Goal: Task Accomplishment & Management: Use online tool/utility

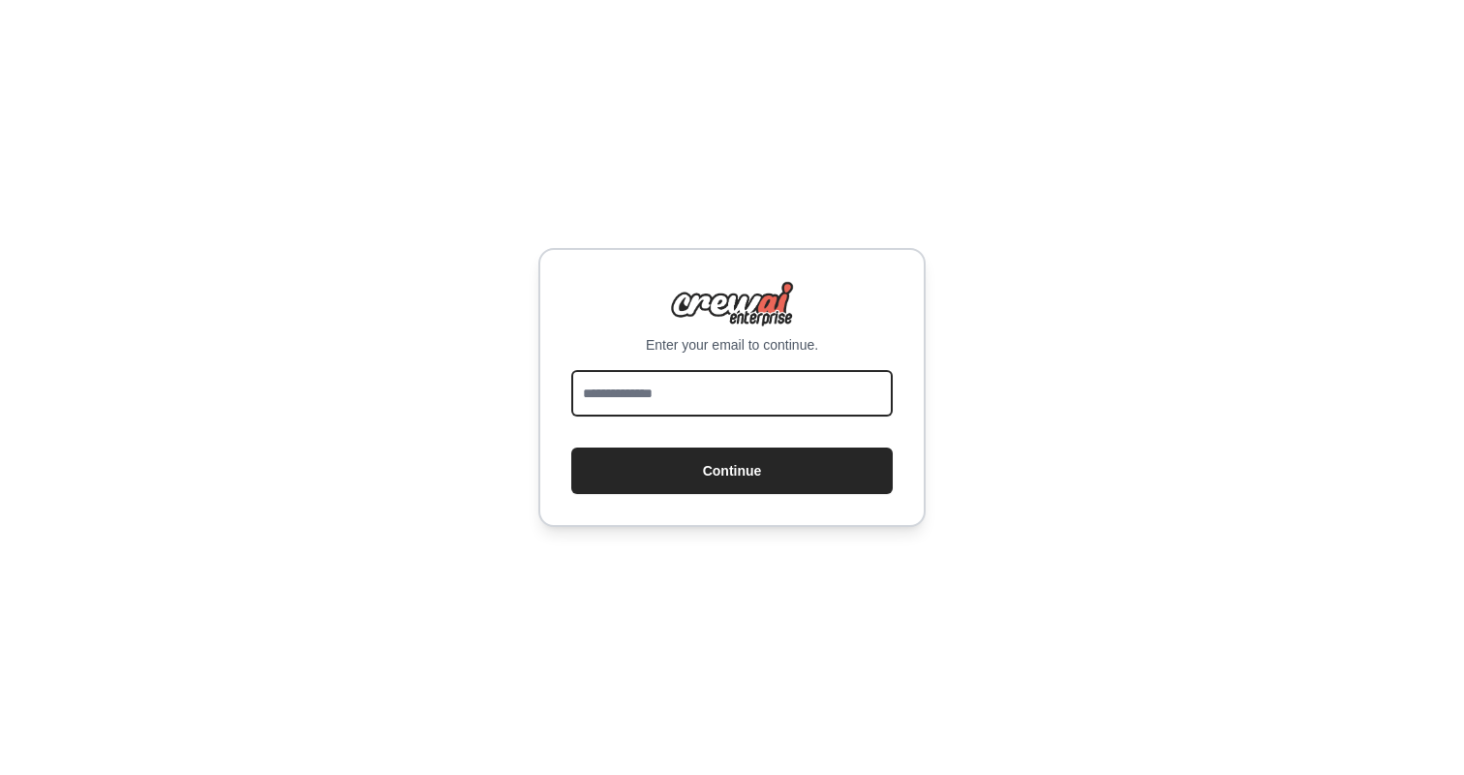
click at [667, 403] on input "email" at bounding box center [732, 393] width 322 height 46
type input "**********"
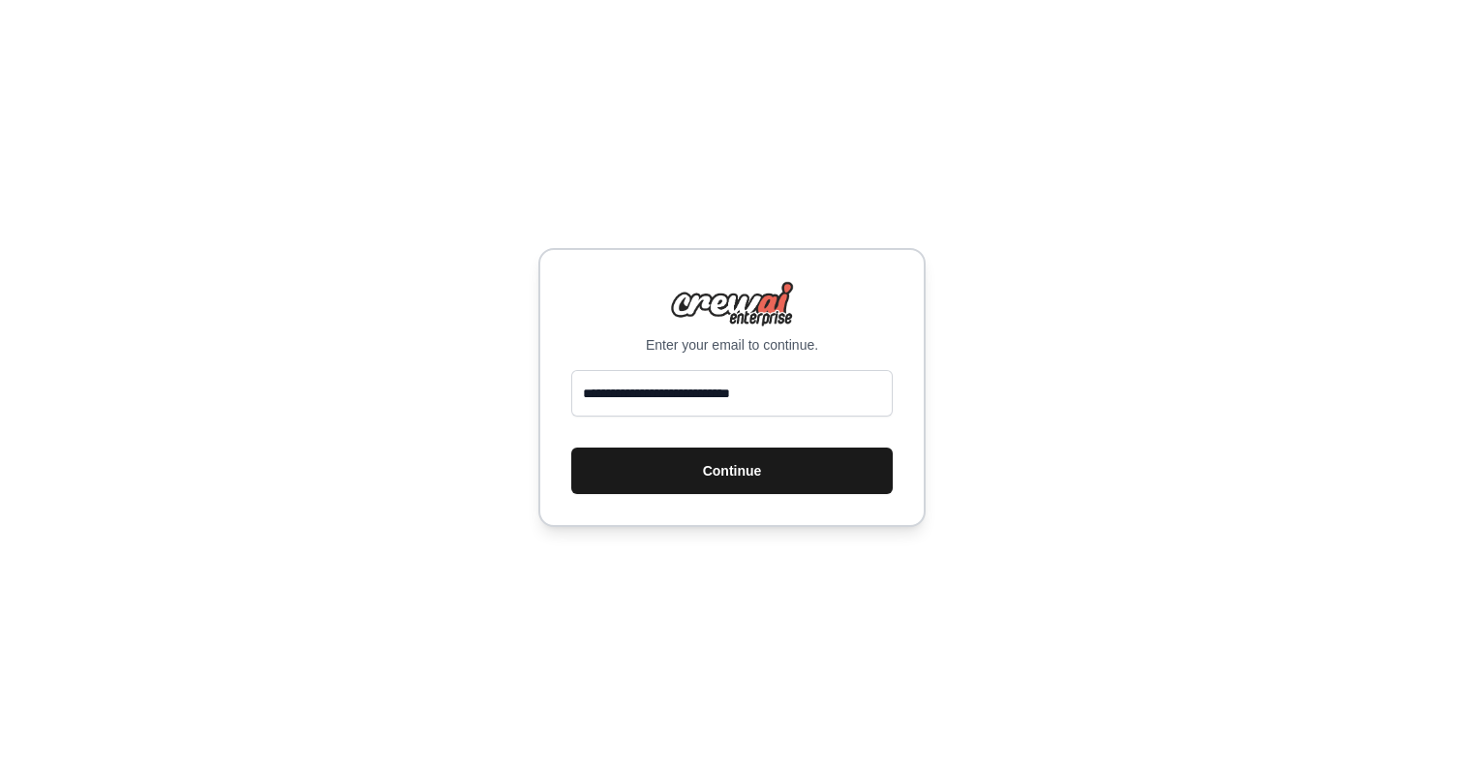
click at [707, 490] on button "Continue" at bounding box center [732, 470] width 322 height 46
click at [711, 469] on button "Continue" at bounding box center [732, 470] width 322 height 46
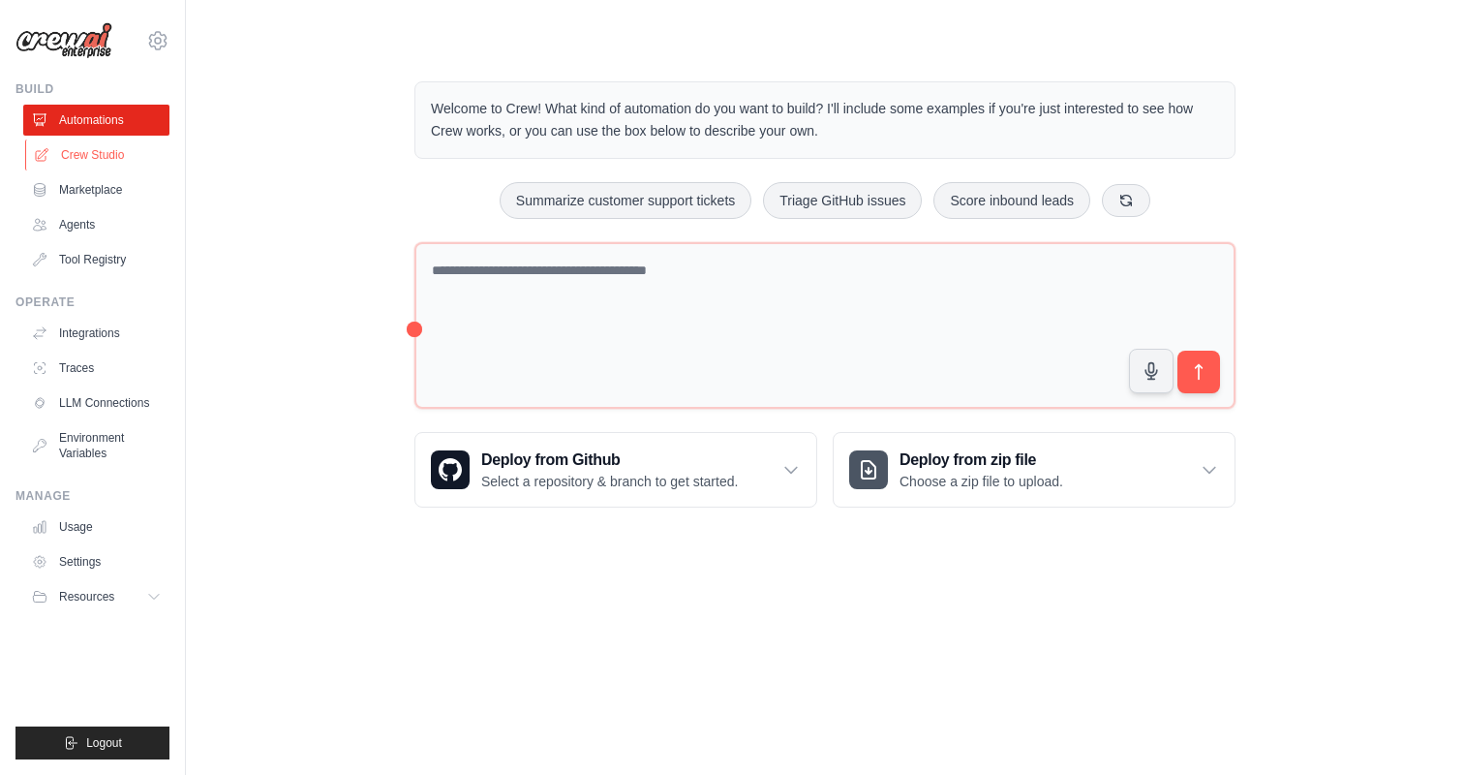
click at [102, 157] on link "Crew Studio" at bounding box center [98, 154] width 146 height 31
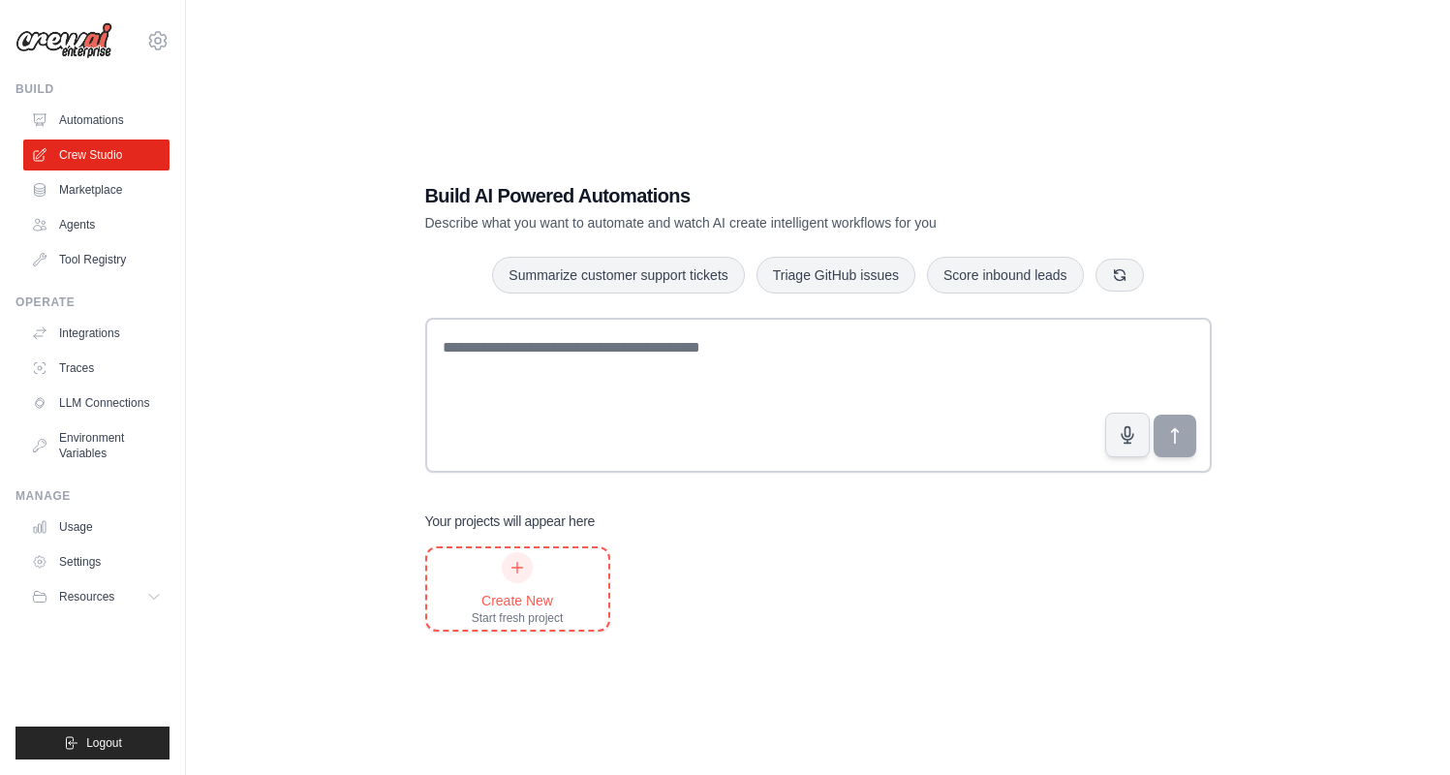
click at [517, 594] on div "Create New" at bounding box center [518, 600] width 92 height 19
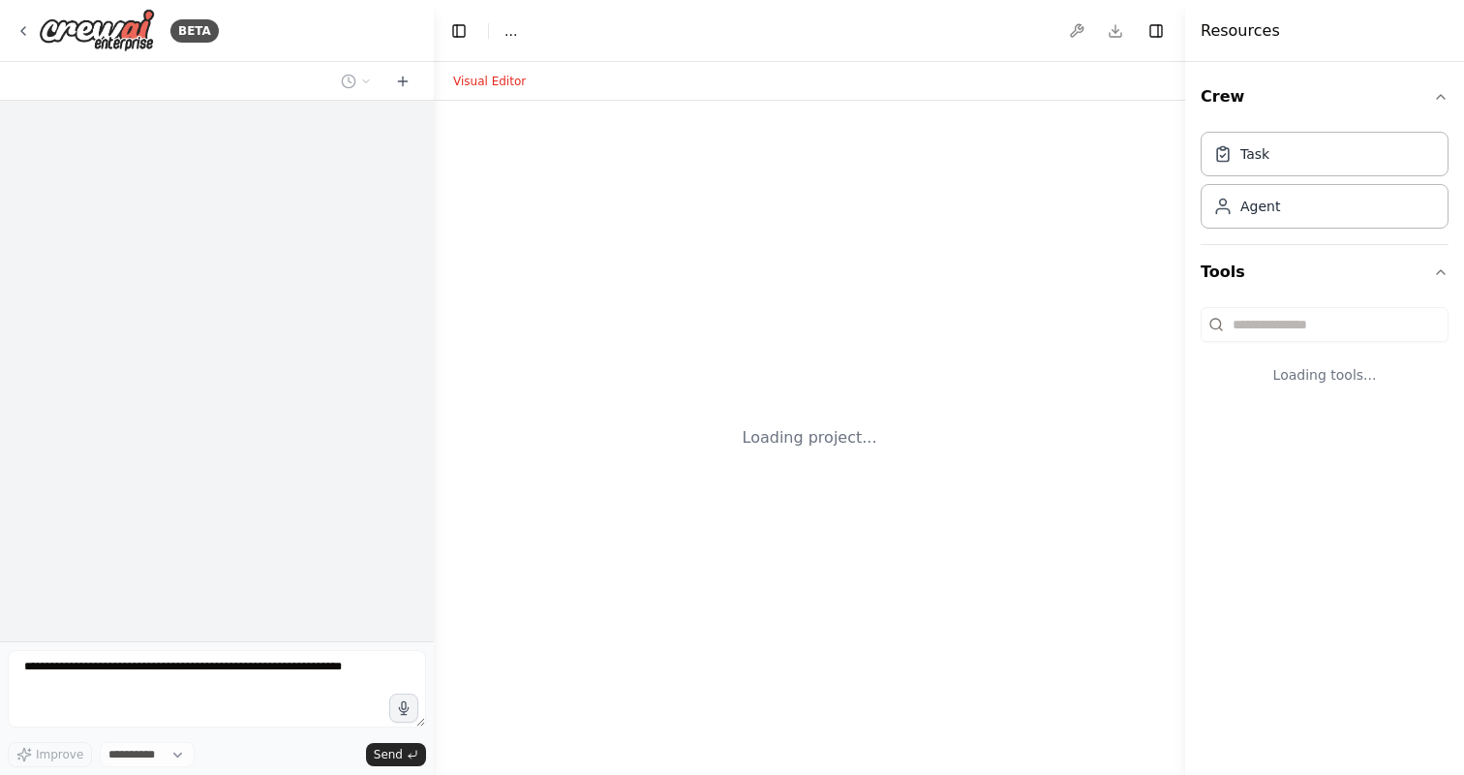
select select "****"
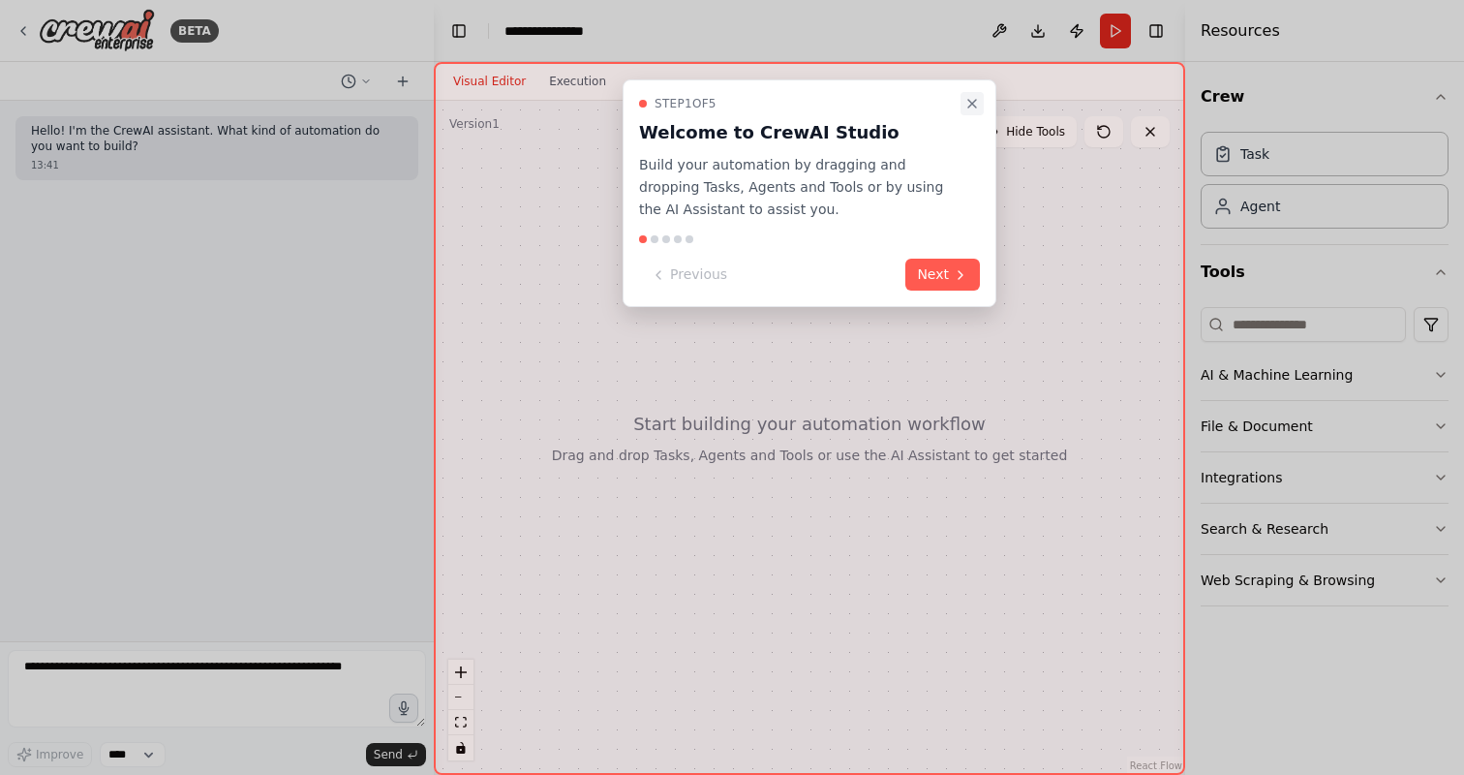
click at [971, 106] on icon "Close walkthrough" at bounding box center [972, 103] width 15 height 15
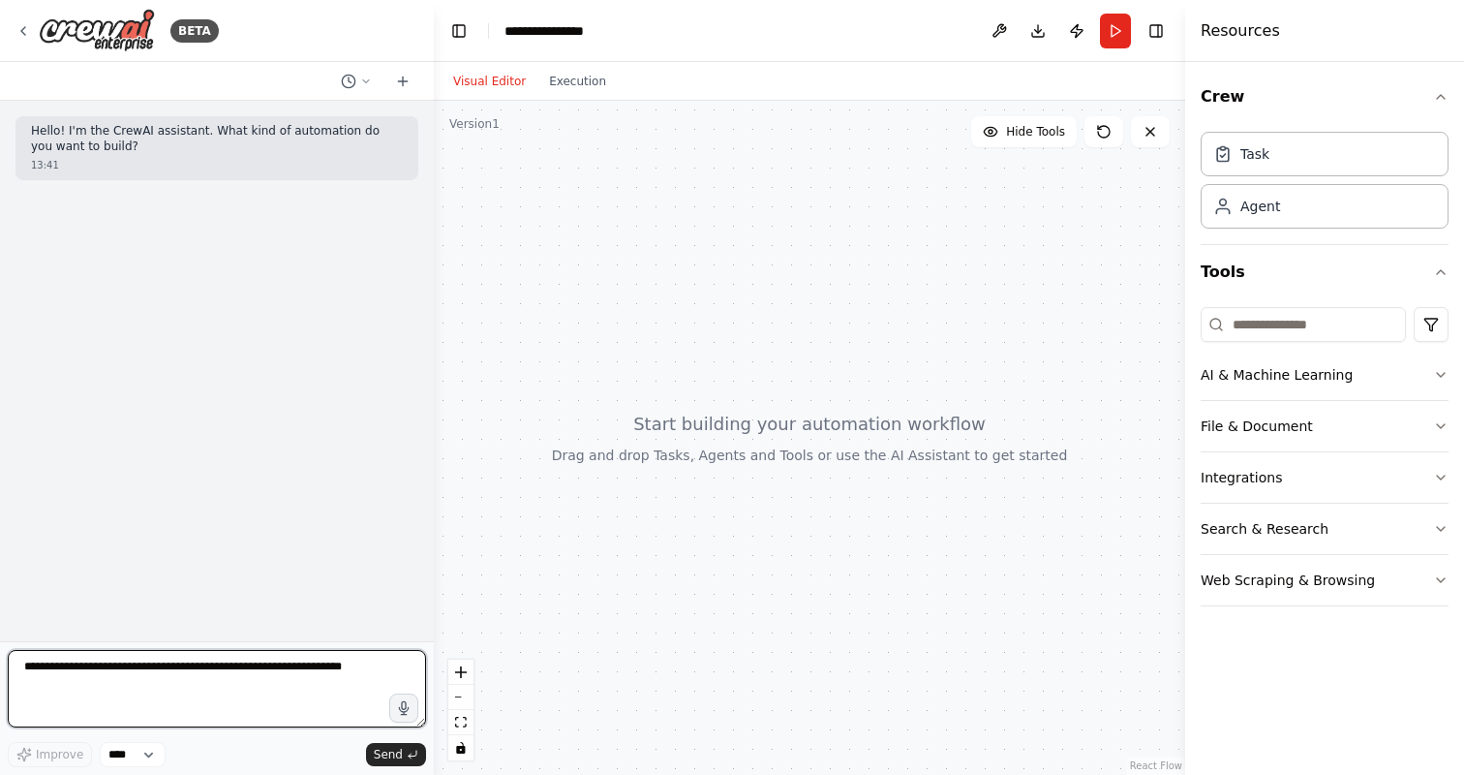
click at [106, 669] on textarea at bounding box center [217, 688] width 418 height 77
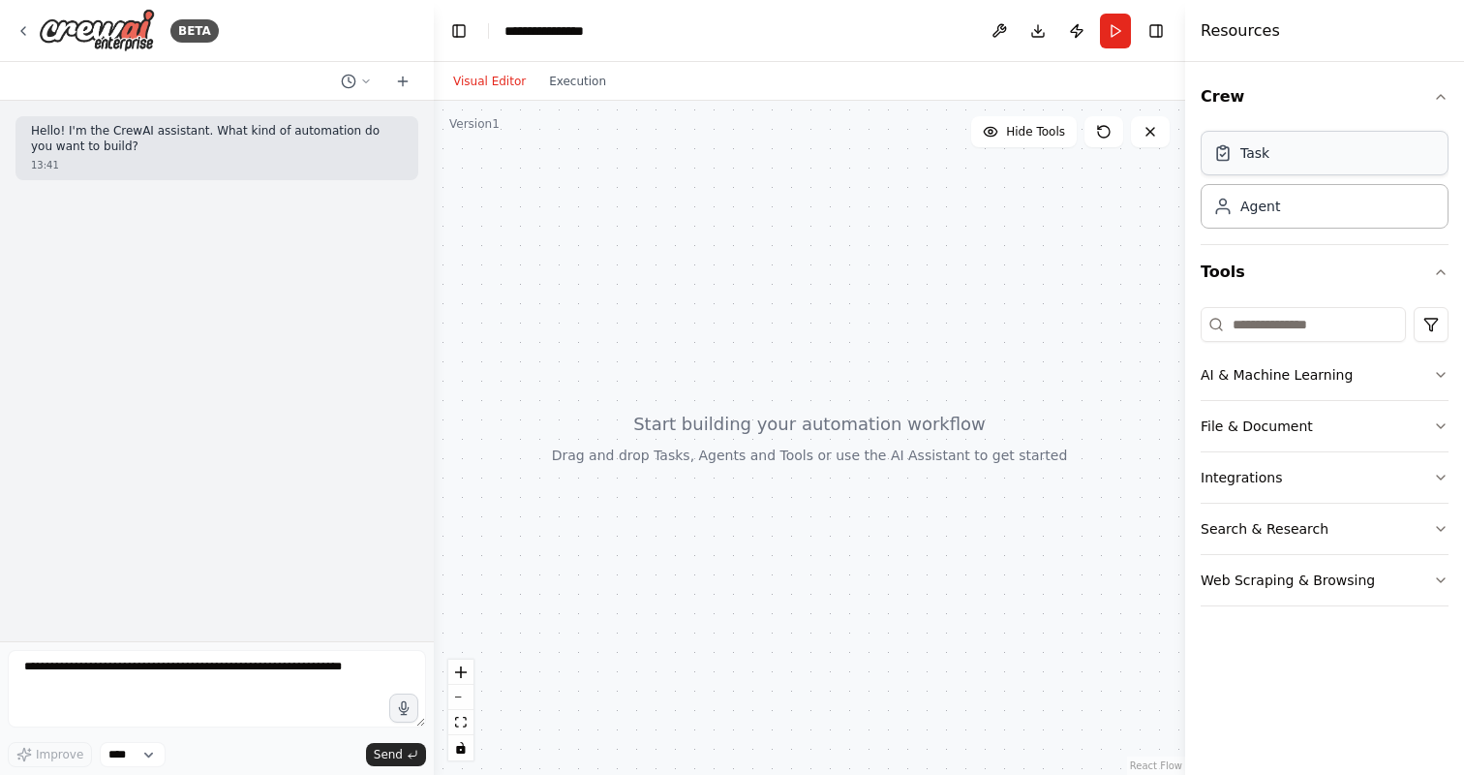
click at [1264, 154] on div "Task" at bounding box center [1255, 152] width 29 height 19
click at [1285, 221] on div "Agent" at bounding box center [1325, 205] width 248 height 45
click at [1260, 371] on button "AI & Machine Learning" at bounding box center [1325, 375] width 248 height 50
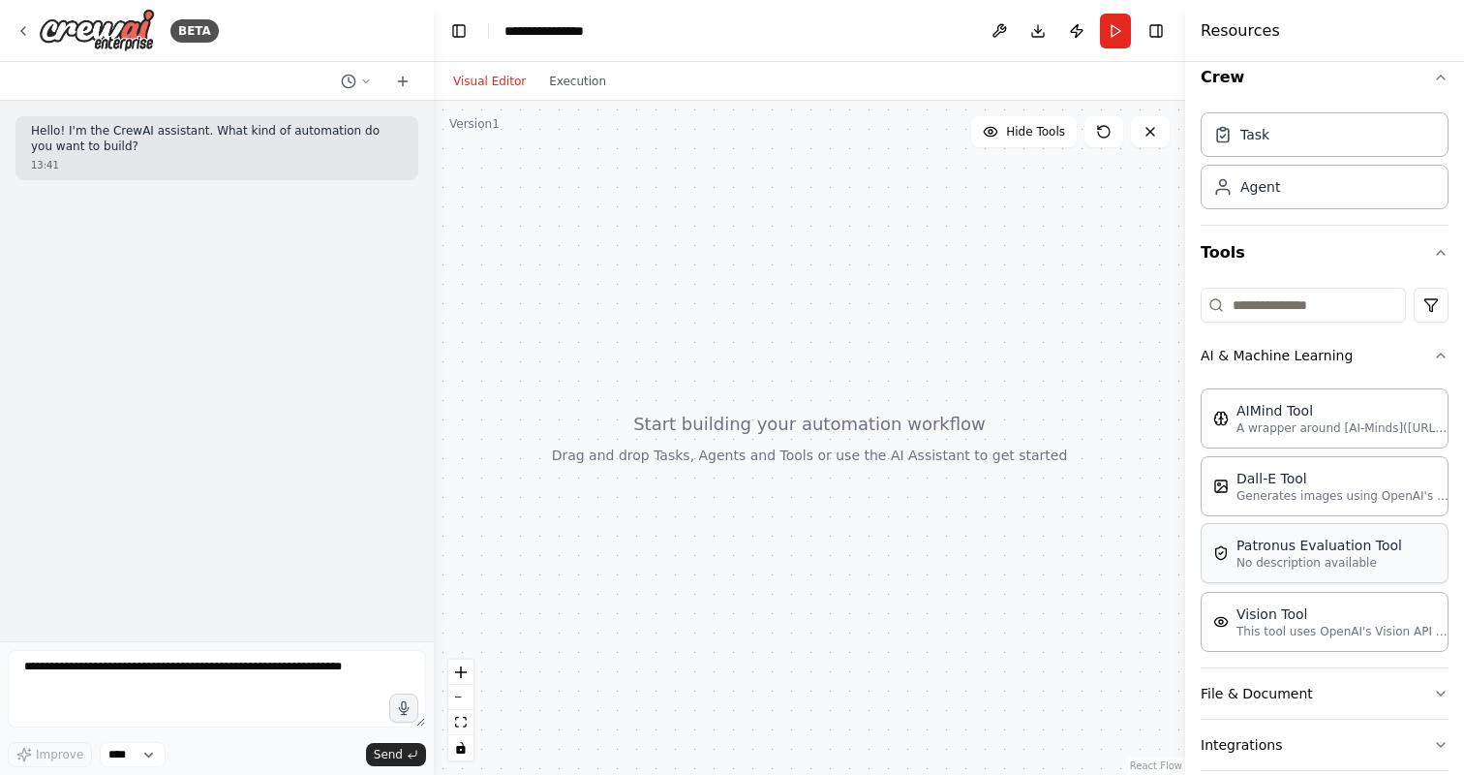
scroll to position [25, 0]
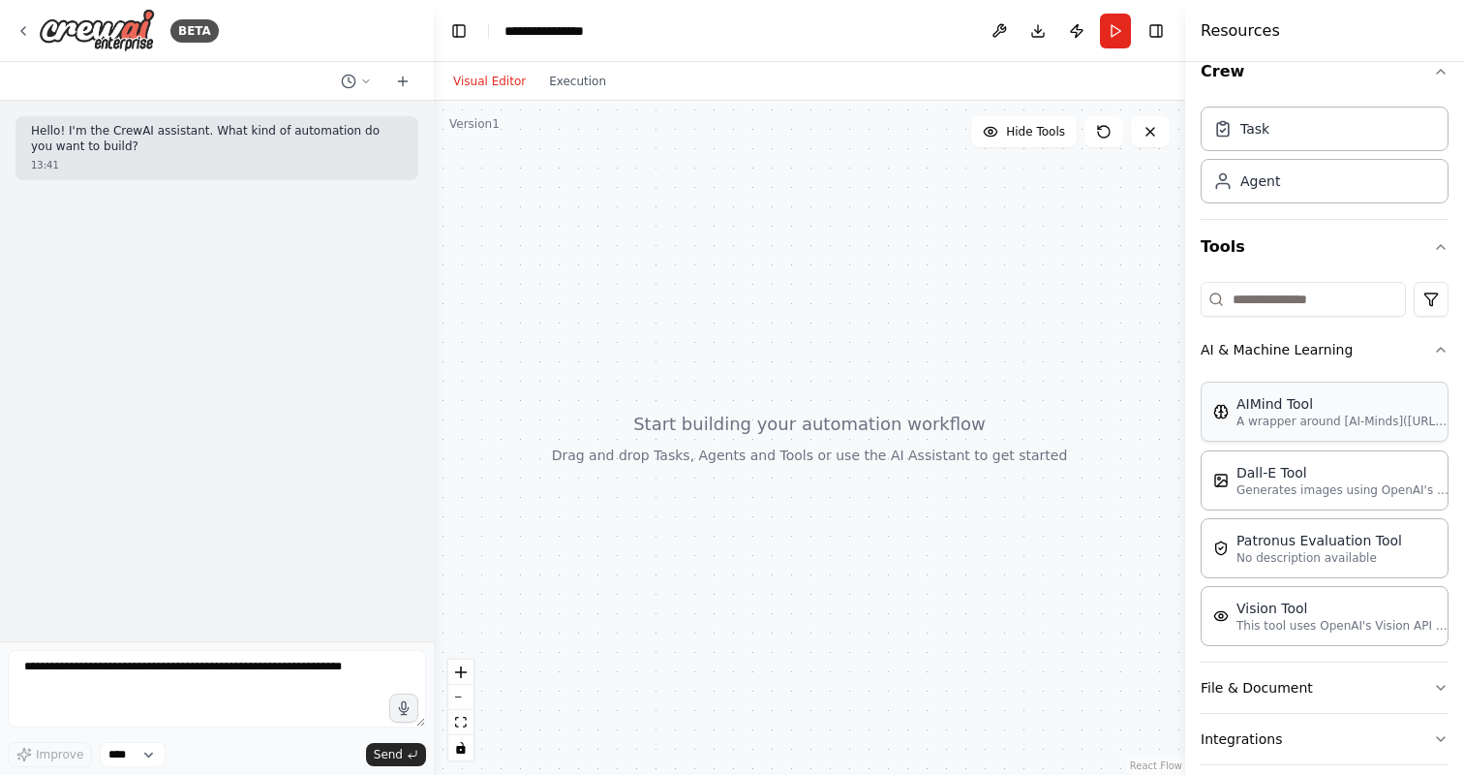
click at [1268, 411] on div "AIMind Tool" at bounding box center [1343, 403] width 213 height 19
click at [1294, 353] on button "AI & Machine Learning" at bounding box center [1325, 349] width 248 height 50
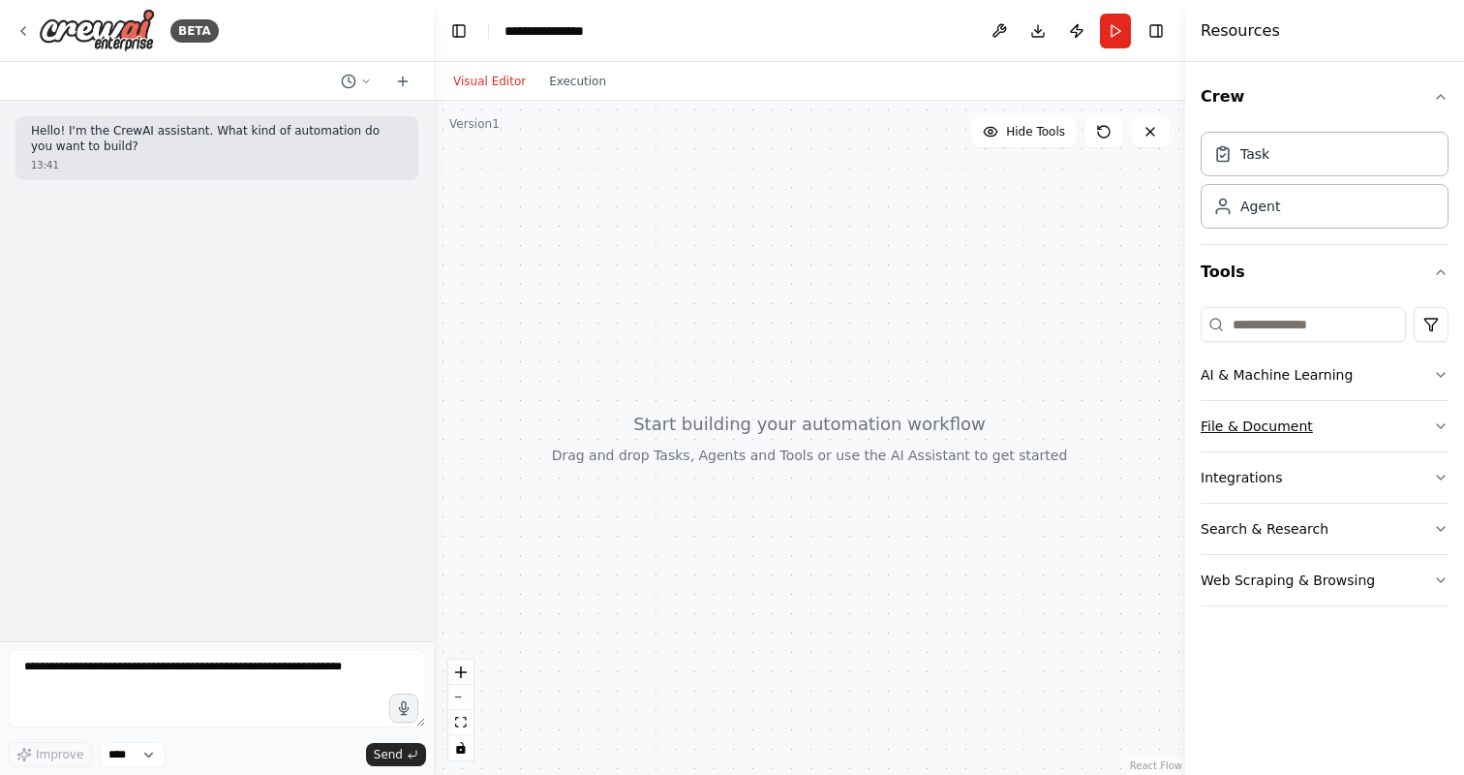
click at [1271, 437] on button "File & Document" at bounding box center [1325, 426] width 248 height 50
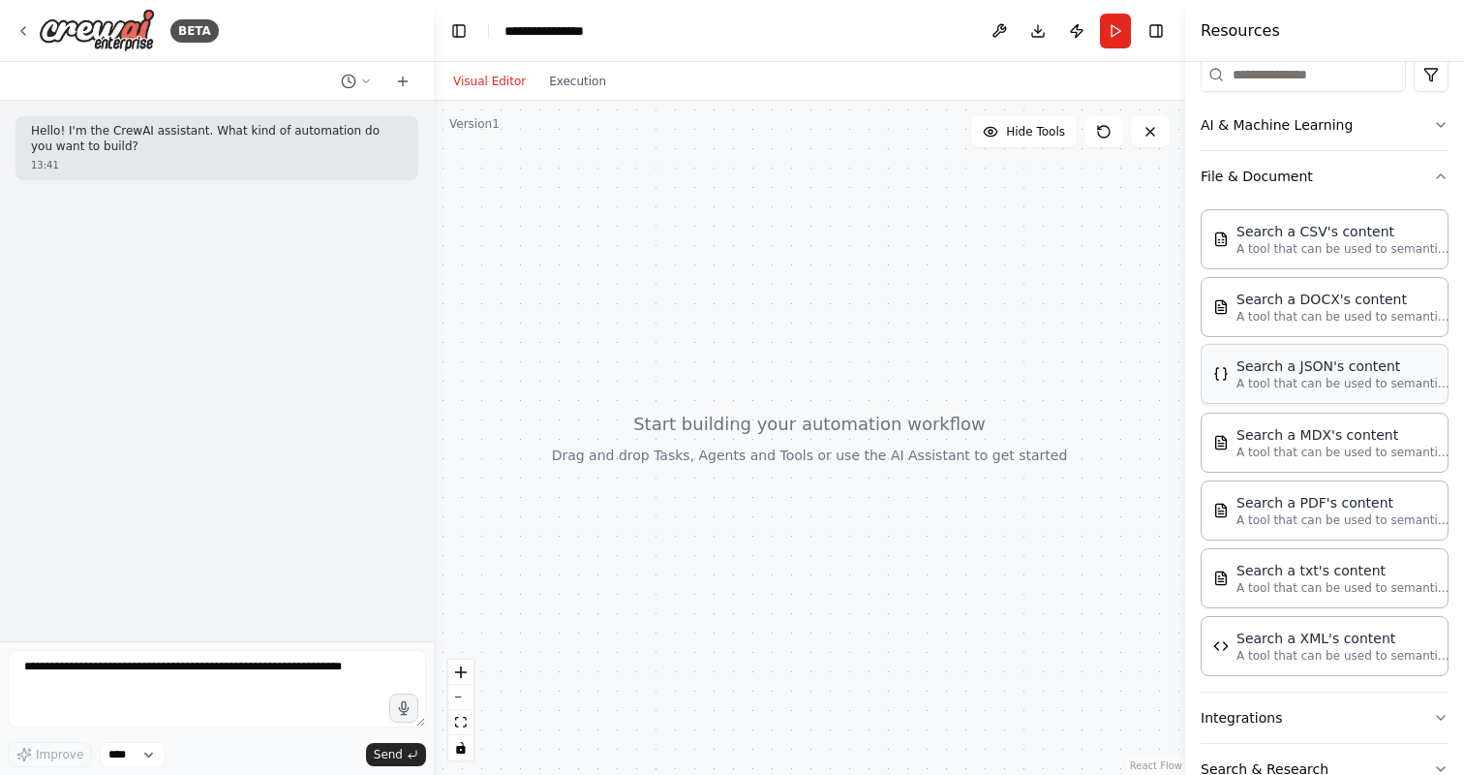
scroll to position [271, 0]
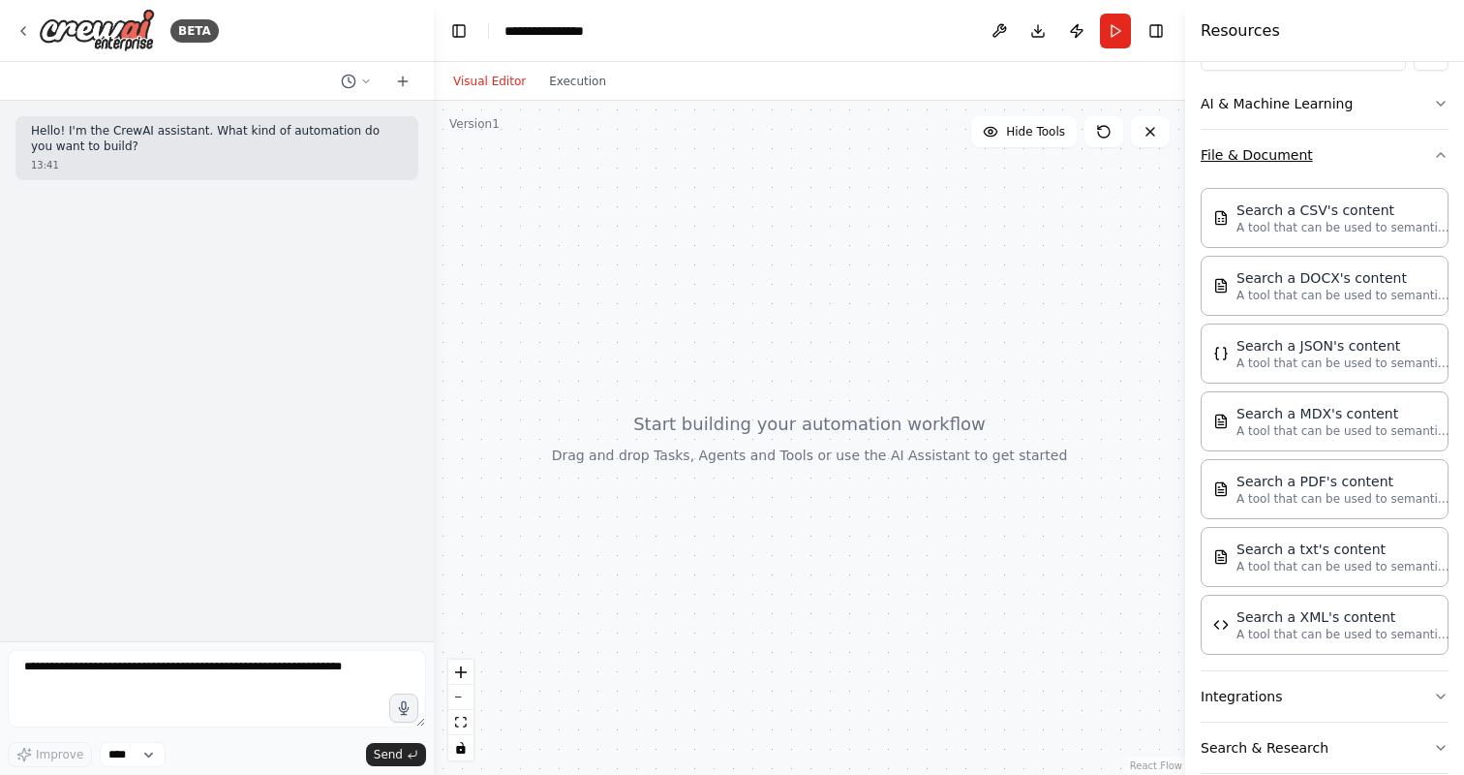
click at [1255, 159] on button "File & Document" at bounding box center [1325, 155] width 248 height 50
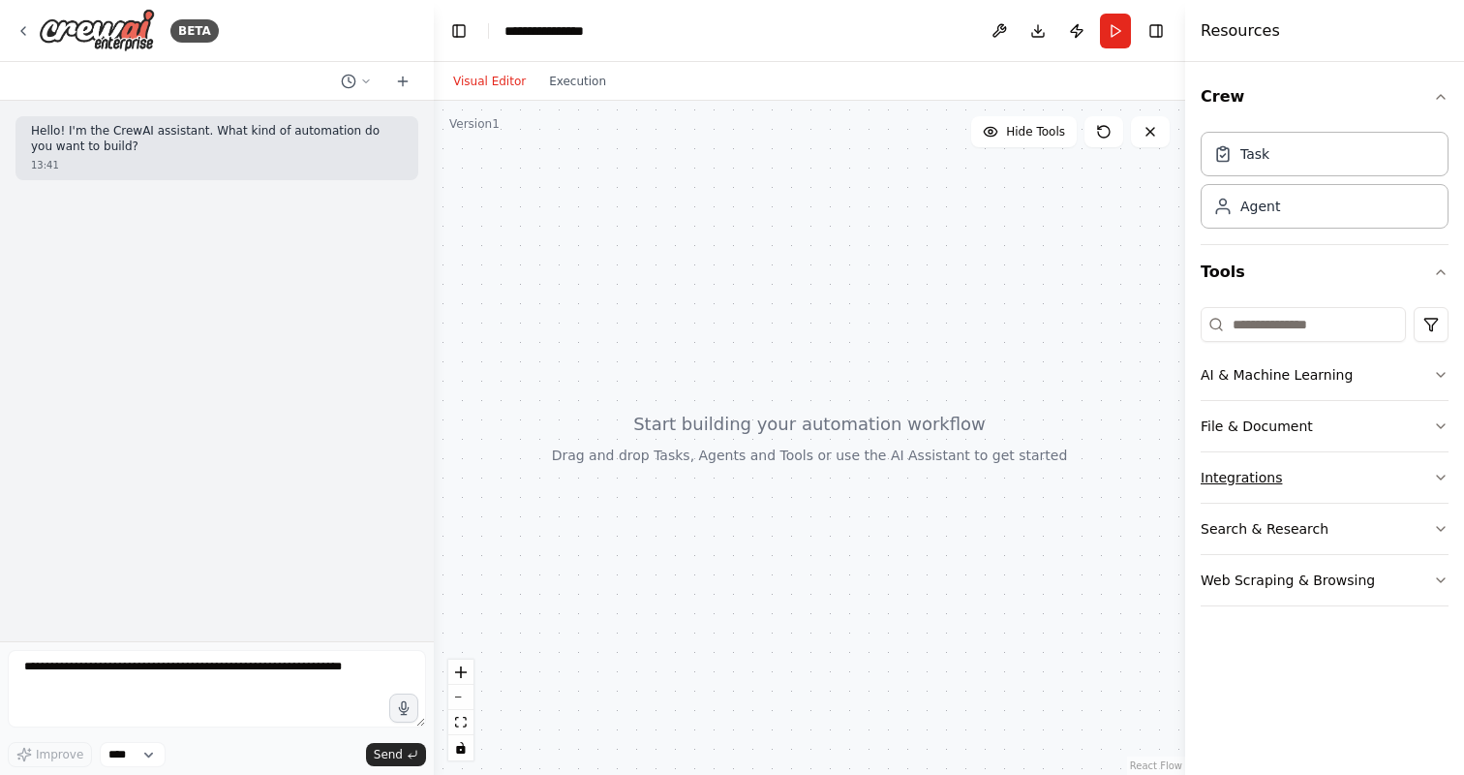
click at [1252, 474] on button "Integrations" at bounding box center [1325, 477] width 248 height 50
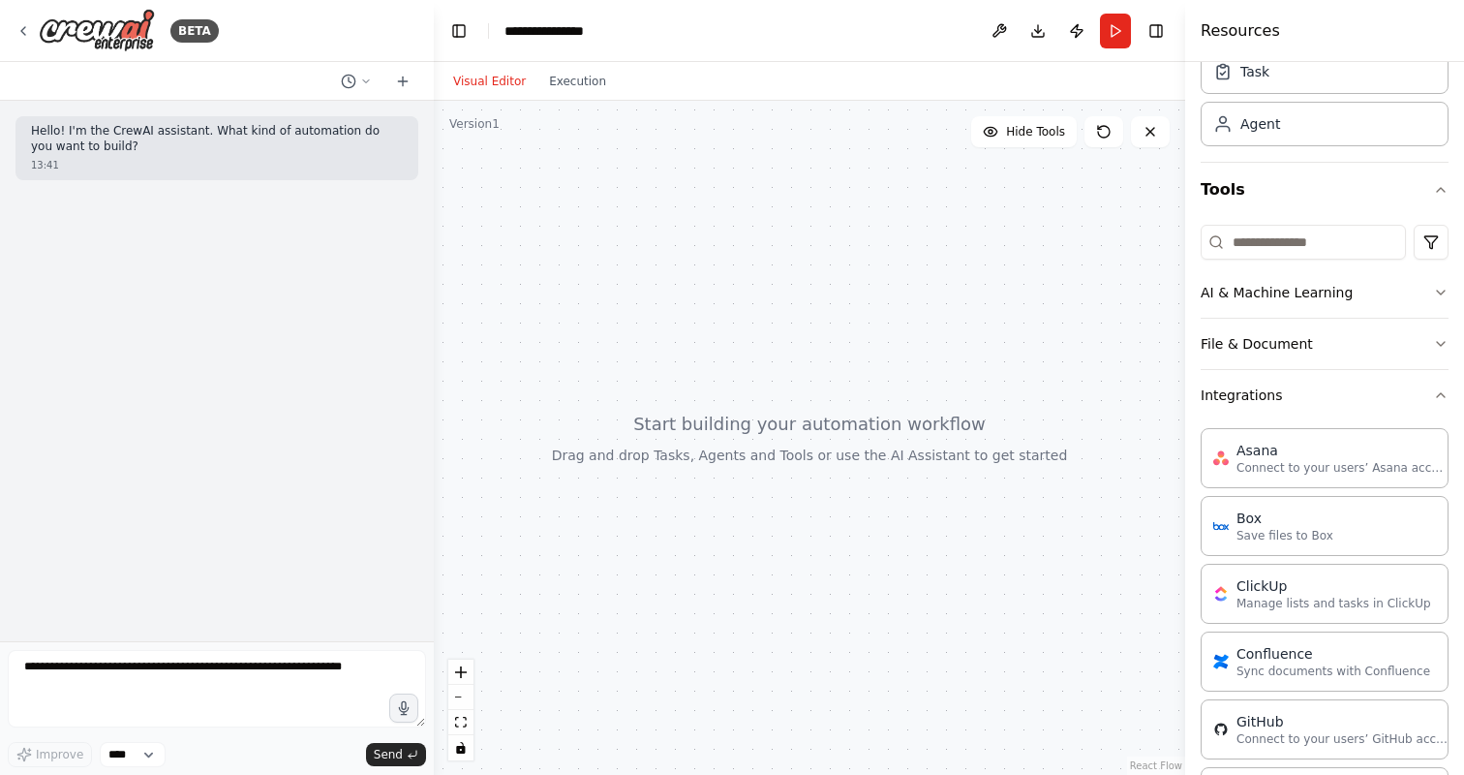
scroll to position [83, 0]
click at [1247, 402] on button "Integrations" at bounding box center [1325, 394] width 248 height 50
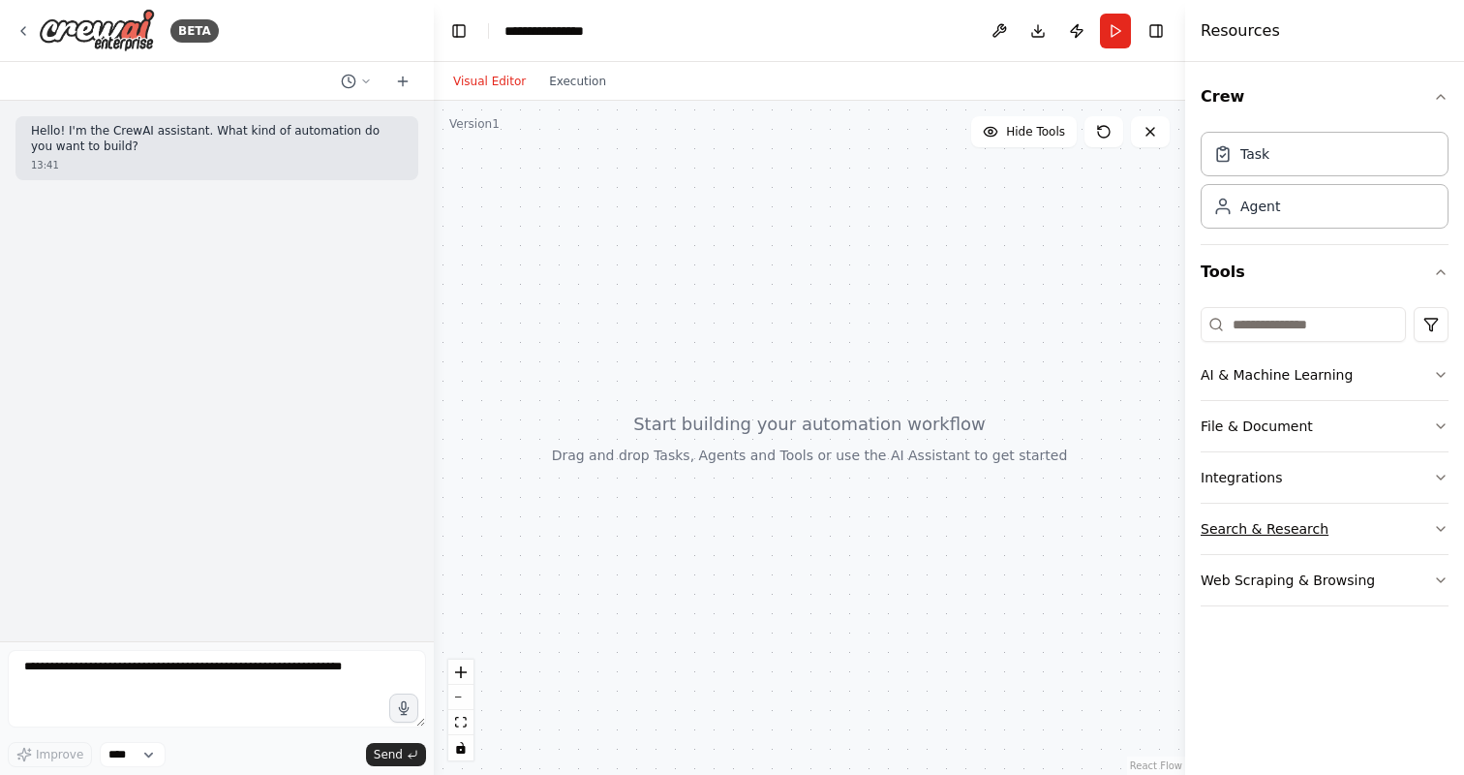
click at [1290, 534] on button "Search & Research" at bounding box center [1325, 529] width 248 height 50
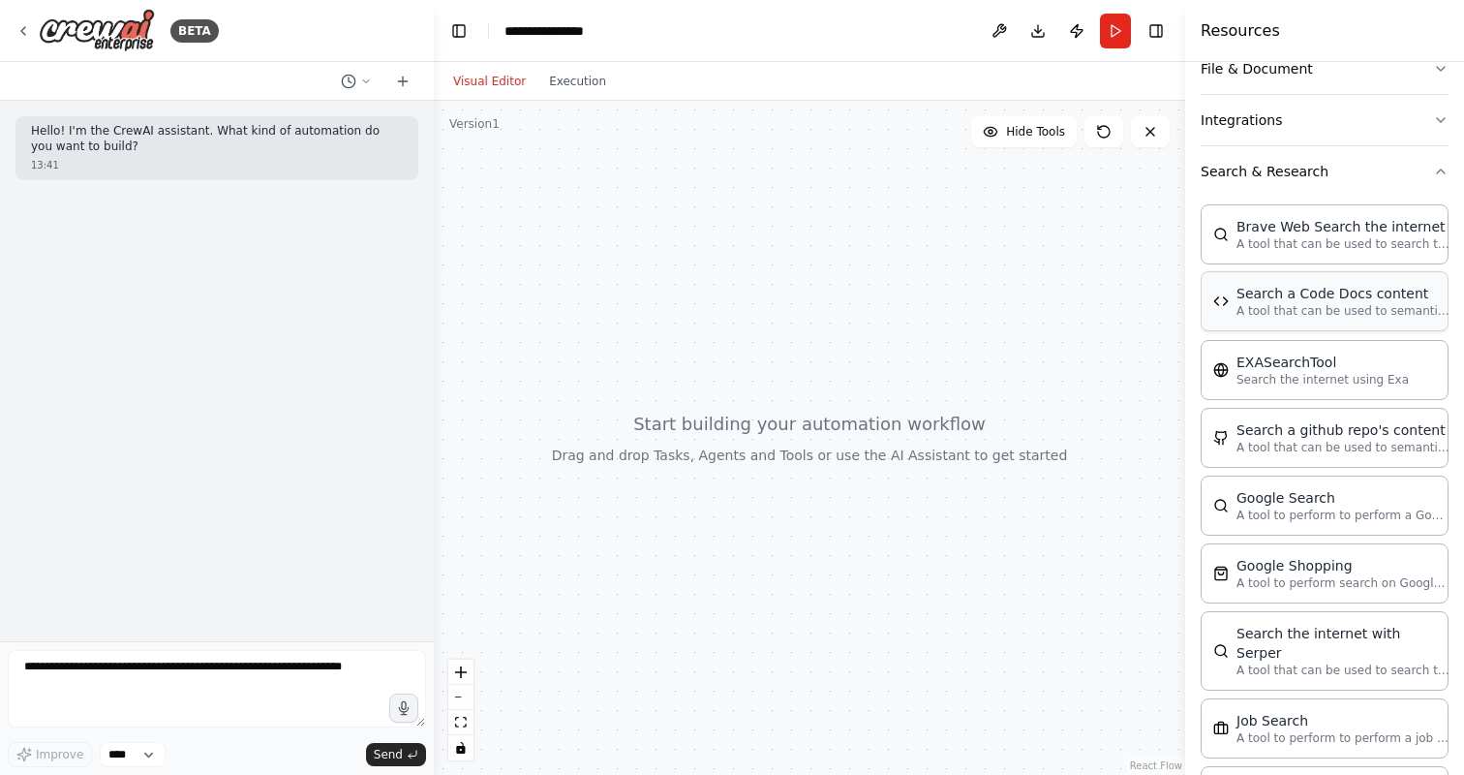
scroll to position [355, 0]
click at [1257, 169] on button "Search & Research" at bounding box center [1325, 173] width 248 height 50
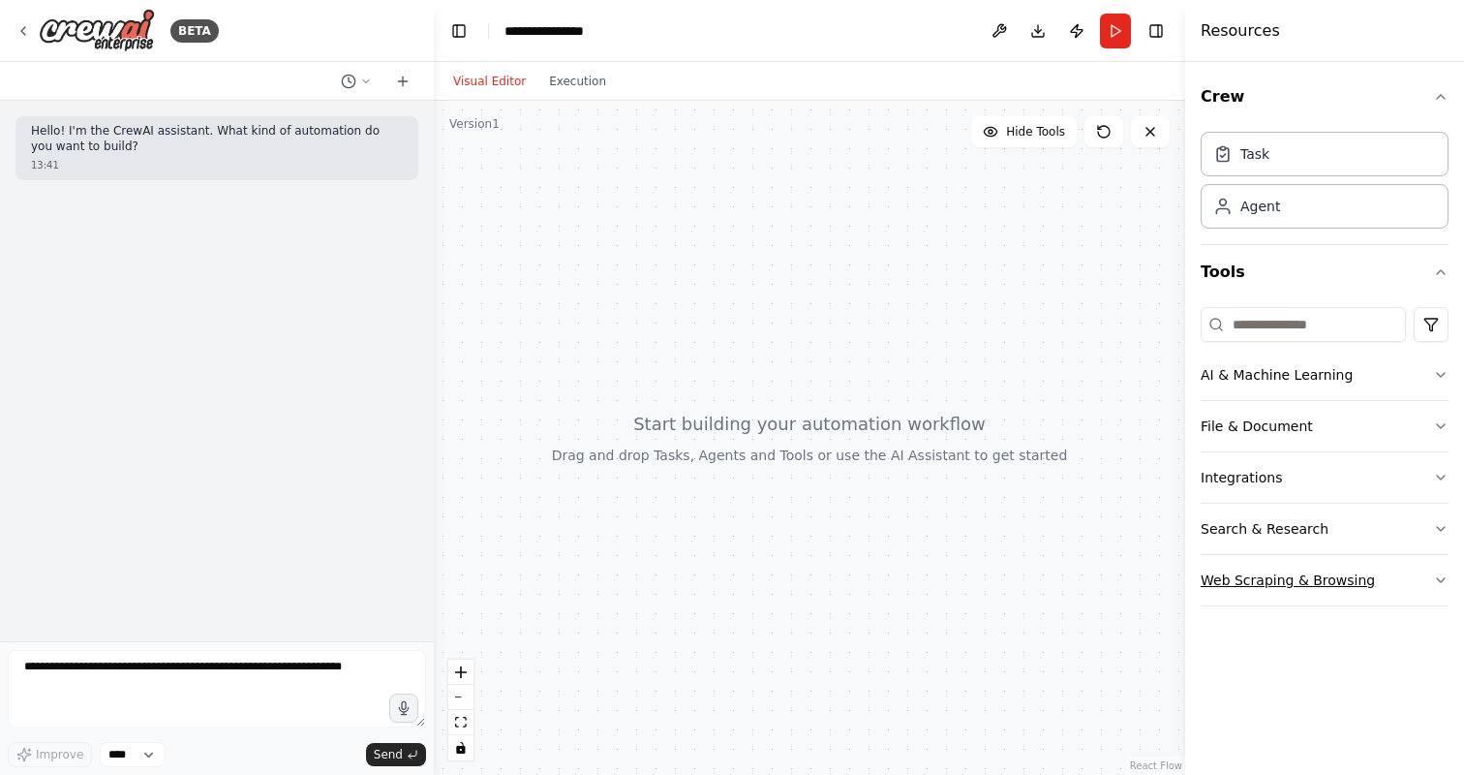
click at [1298, 583] on button "Web Scraping & Browsing" at bounding box center [1325, 580] width 248 height 50
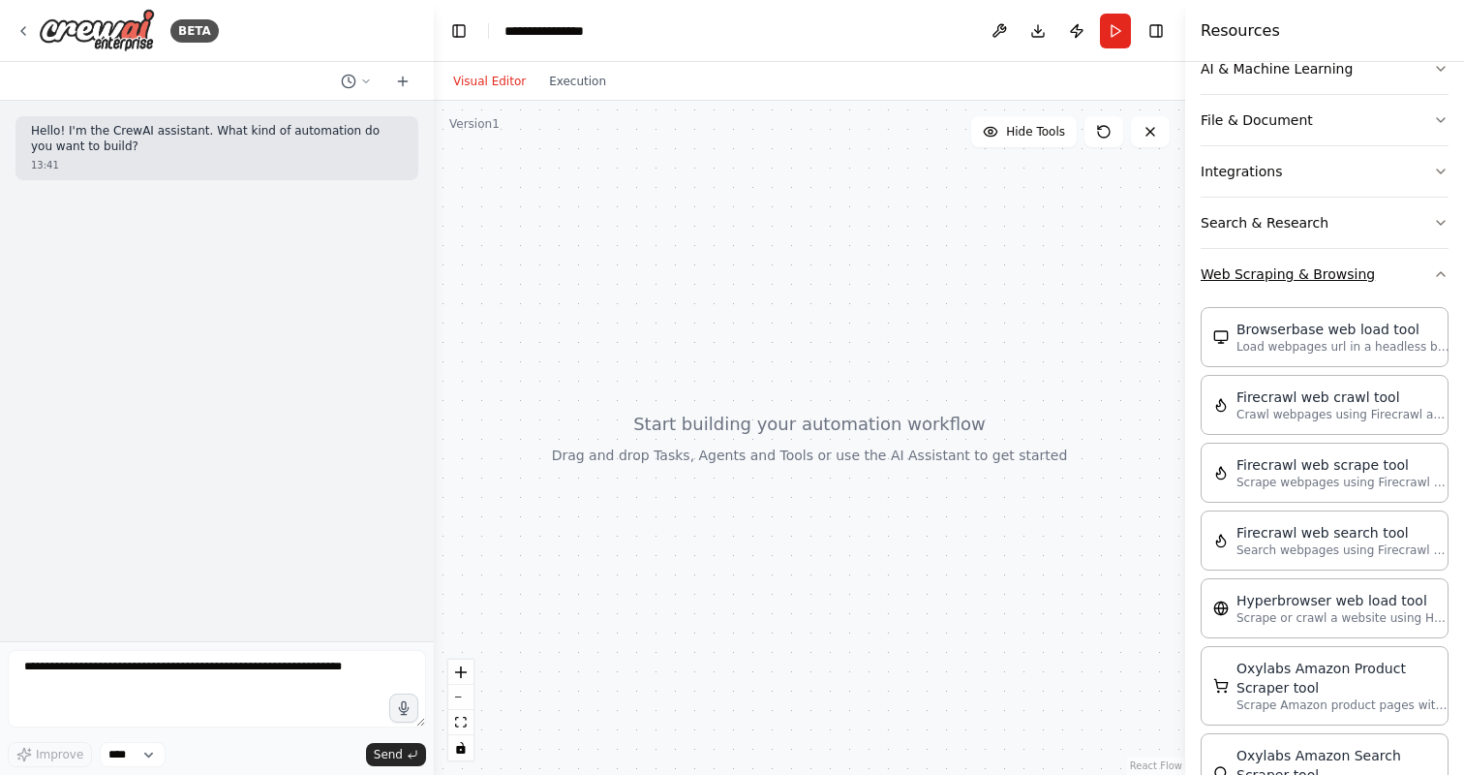
scroll to position [303, 0]
click at [1254, 271] on button "Web Scraping & Browsing" at bounding box center [1325, 277] width 248 height 50
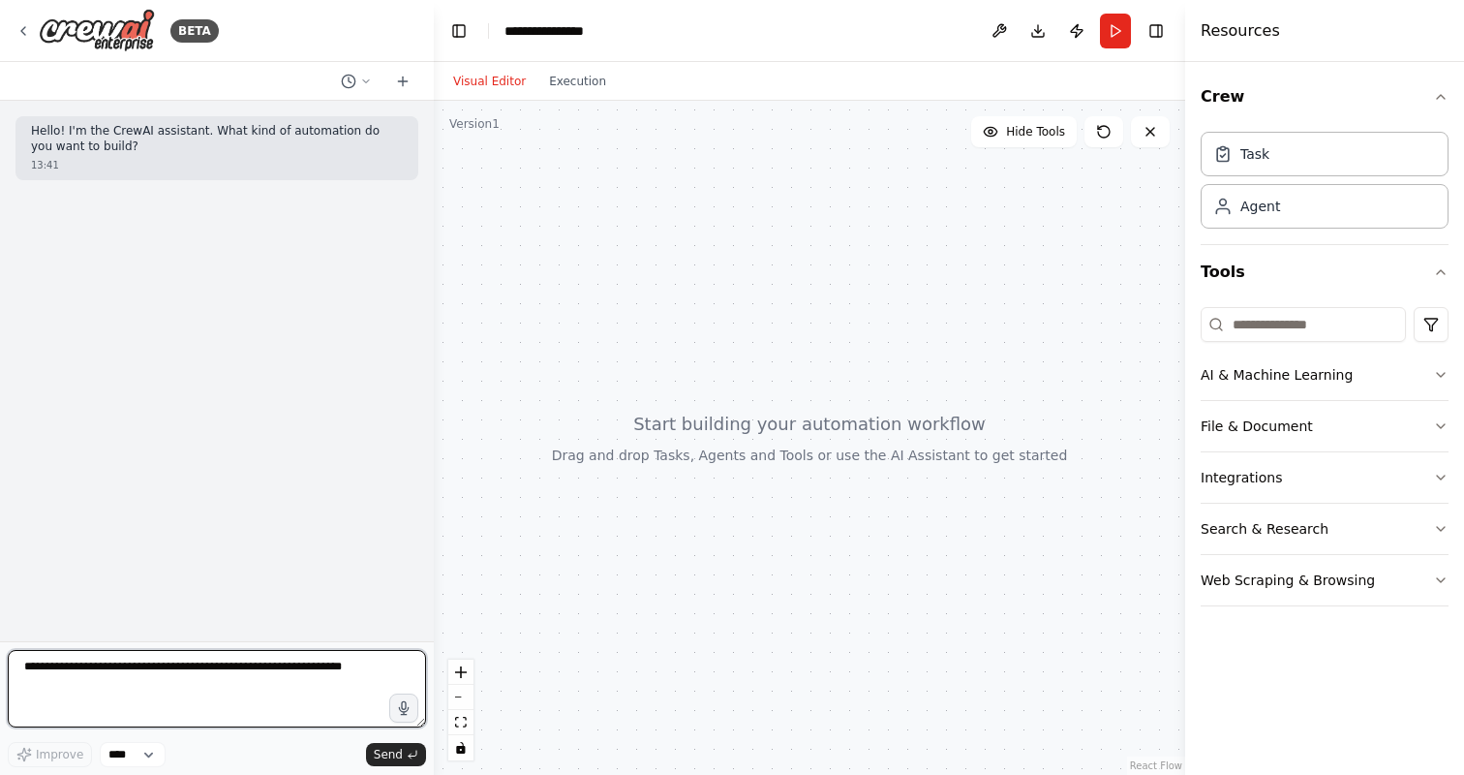
click at [198, 698] on textarea at bounding box center [217, 688] width 418 height 77
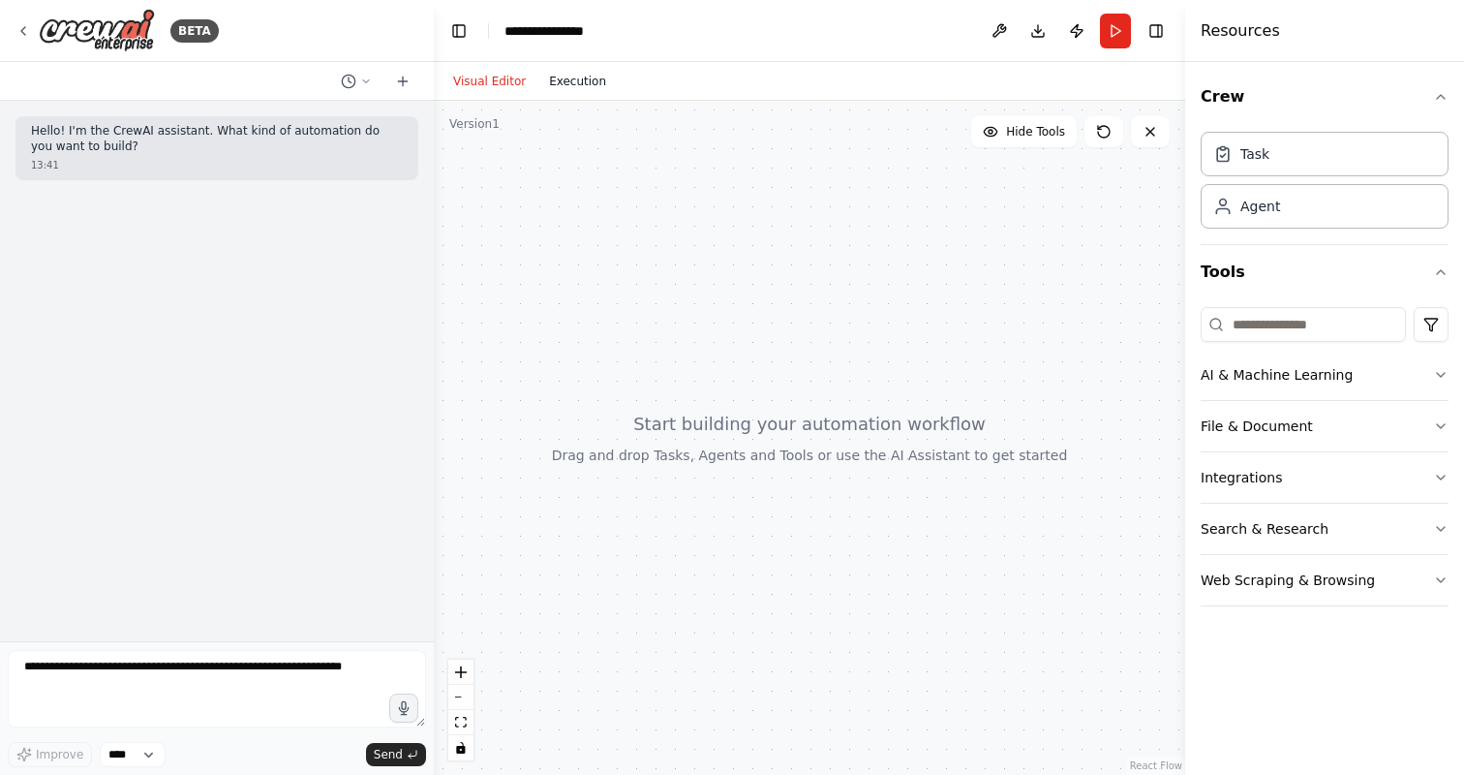
click at [568, 84] on button "Execution" at bounding box center [577, 81] width 80 height 23
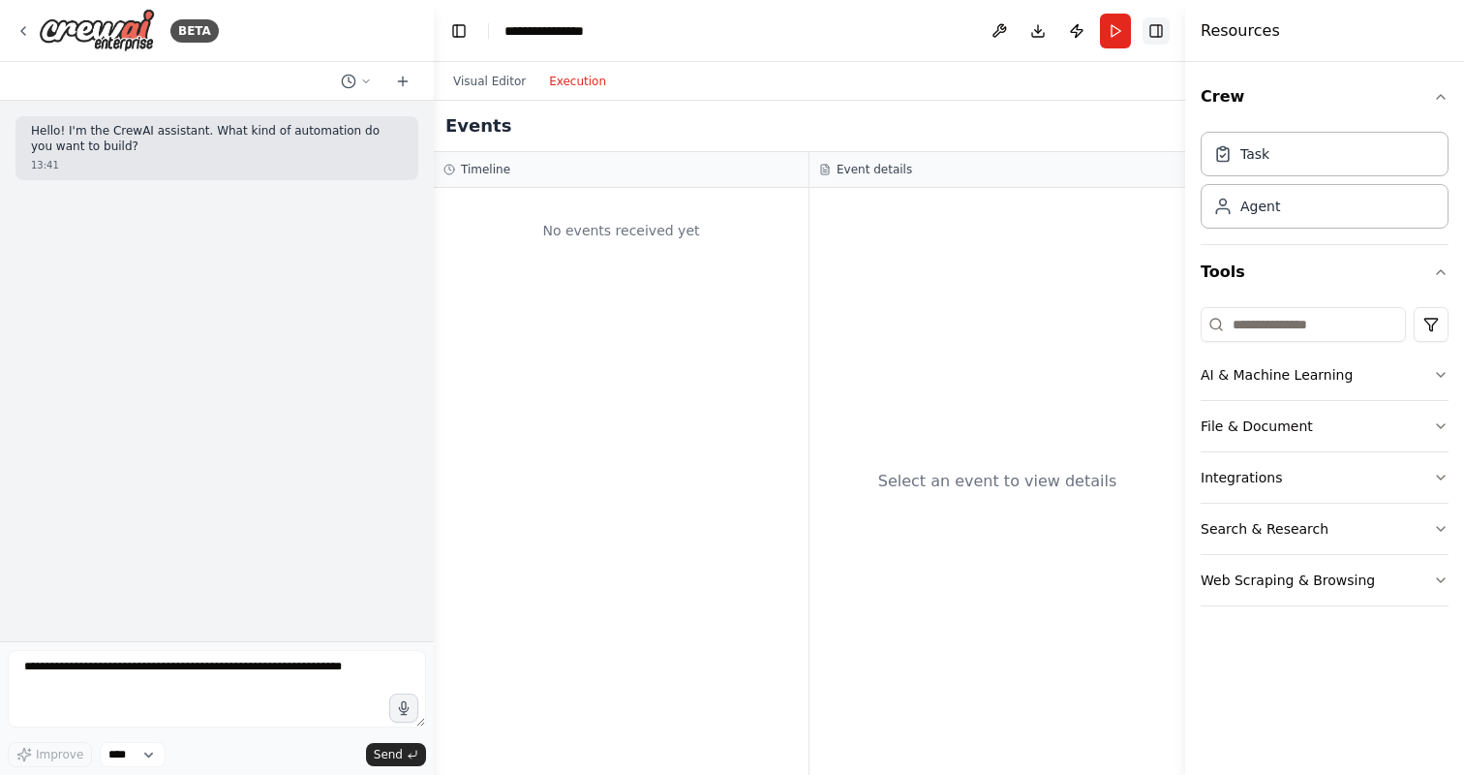
click at [1155, 17] on button "Toggle Right Sidebar" at bounding box center [1156, 30] width 27 height 27
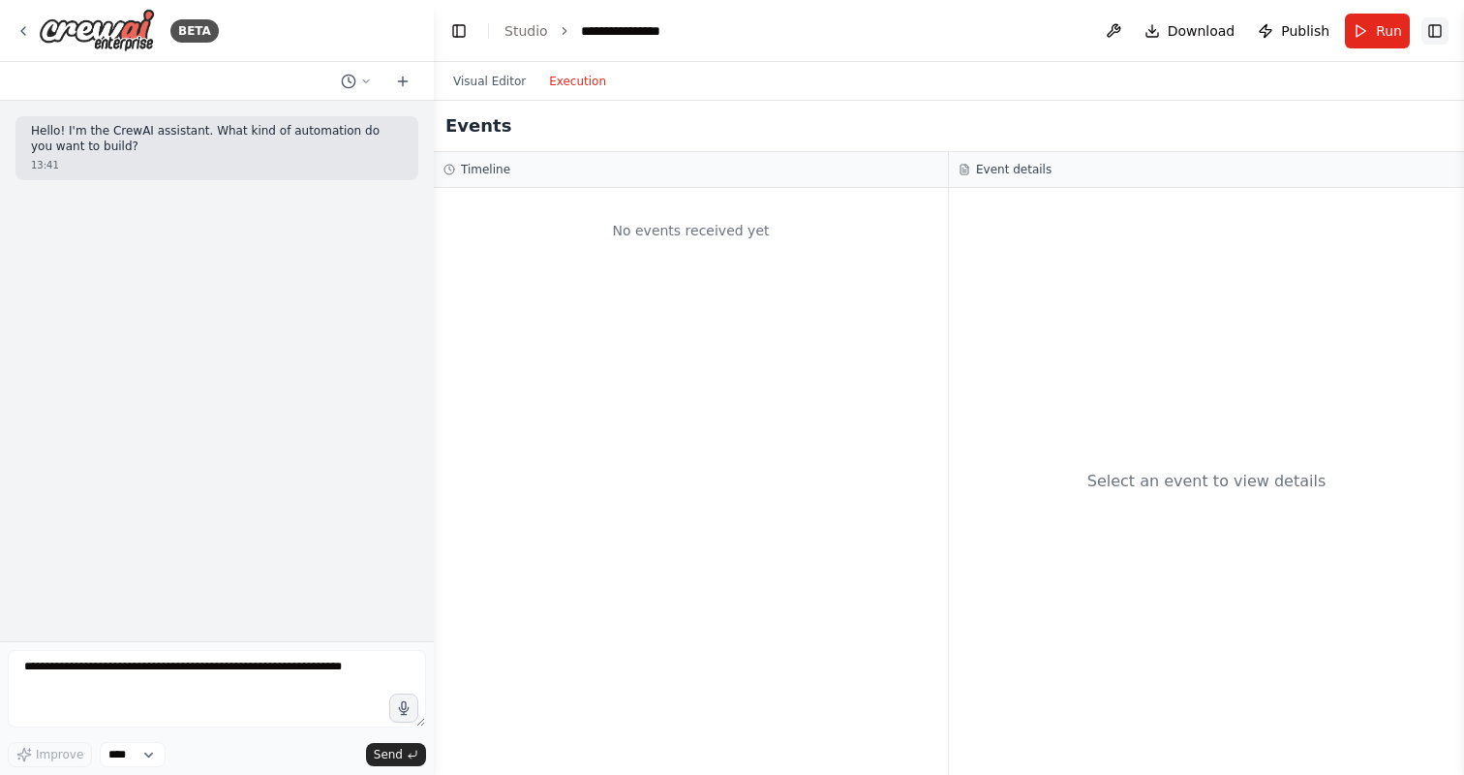
click at [1431, 37] on button "Toggle Right Sidebar" at bounding box center [1435, 30] width 27 height 27
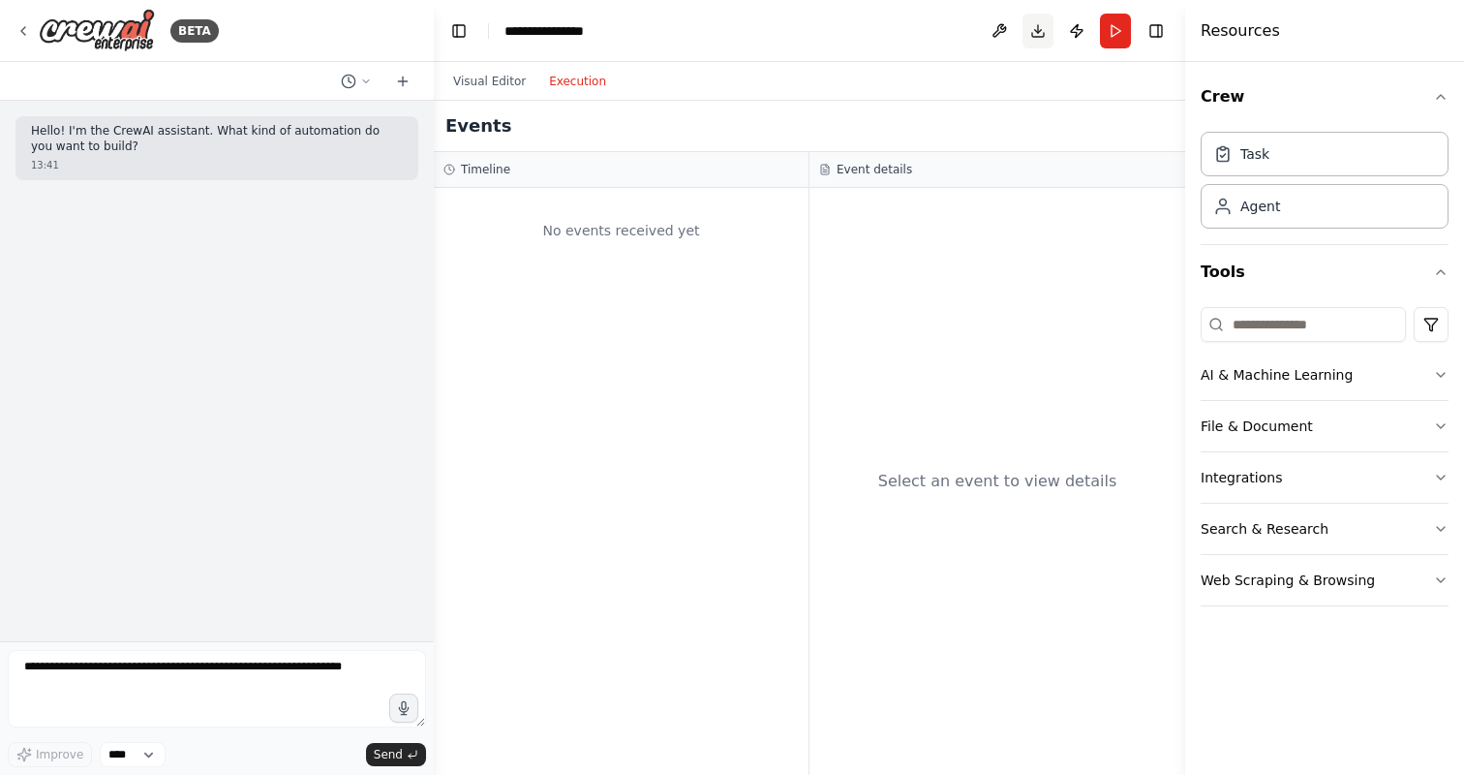
click at [1037, 31] on button "Download" at bounding box center [1038, 31] width 31 height 35
click at [1411, 693] on li "Downloading... Please wait while we generate the code." at bounding box center [1261, 724] width 376 height 72
click at [1288, 160] on div "Task" at bounding box center [1325, 153] width 248 height 45
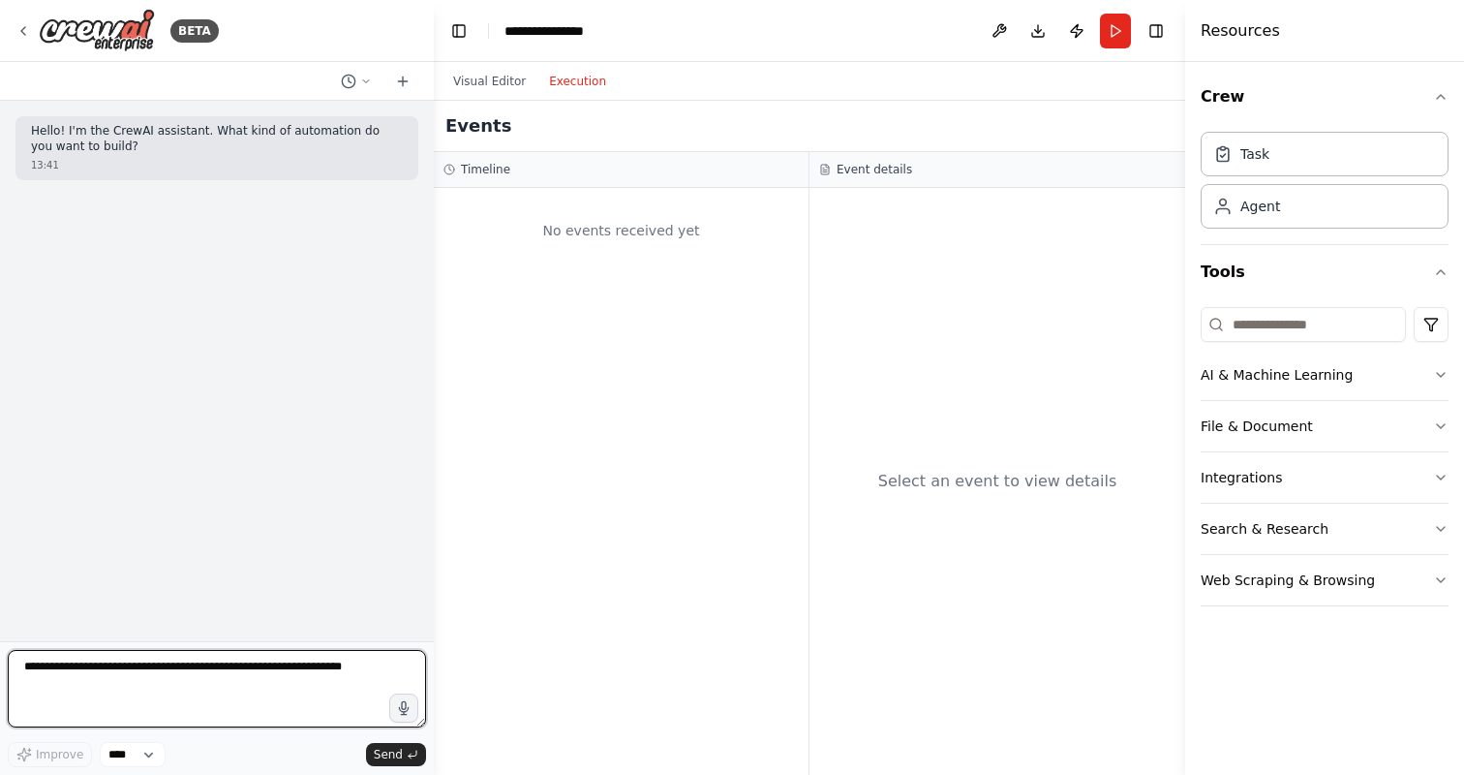
click at [139, 665] on textarea at bounding box center [217, 688] width 418 height 77
type textarea "**********"
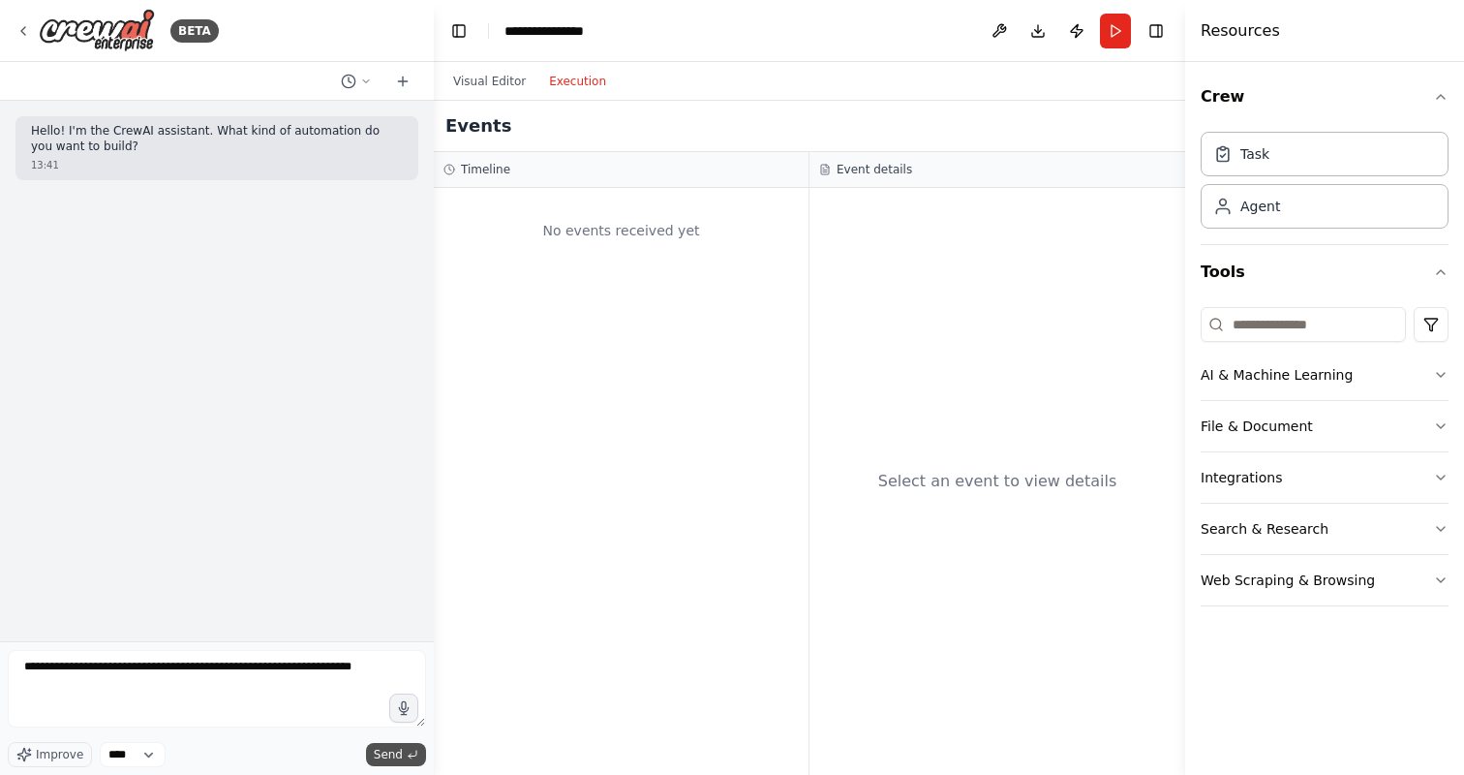
click at [398, 752] on span "Send" at bounding box center [388, 754] width 29 height 15
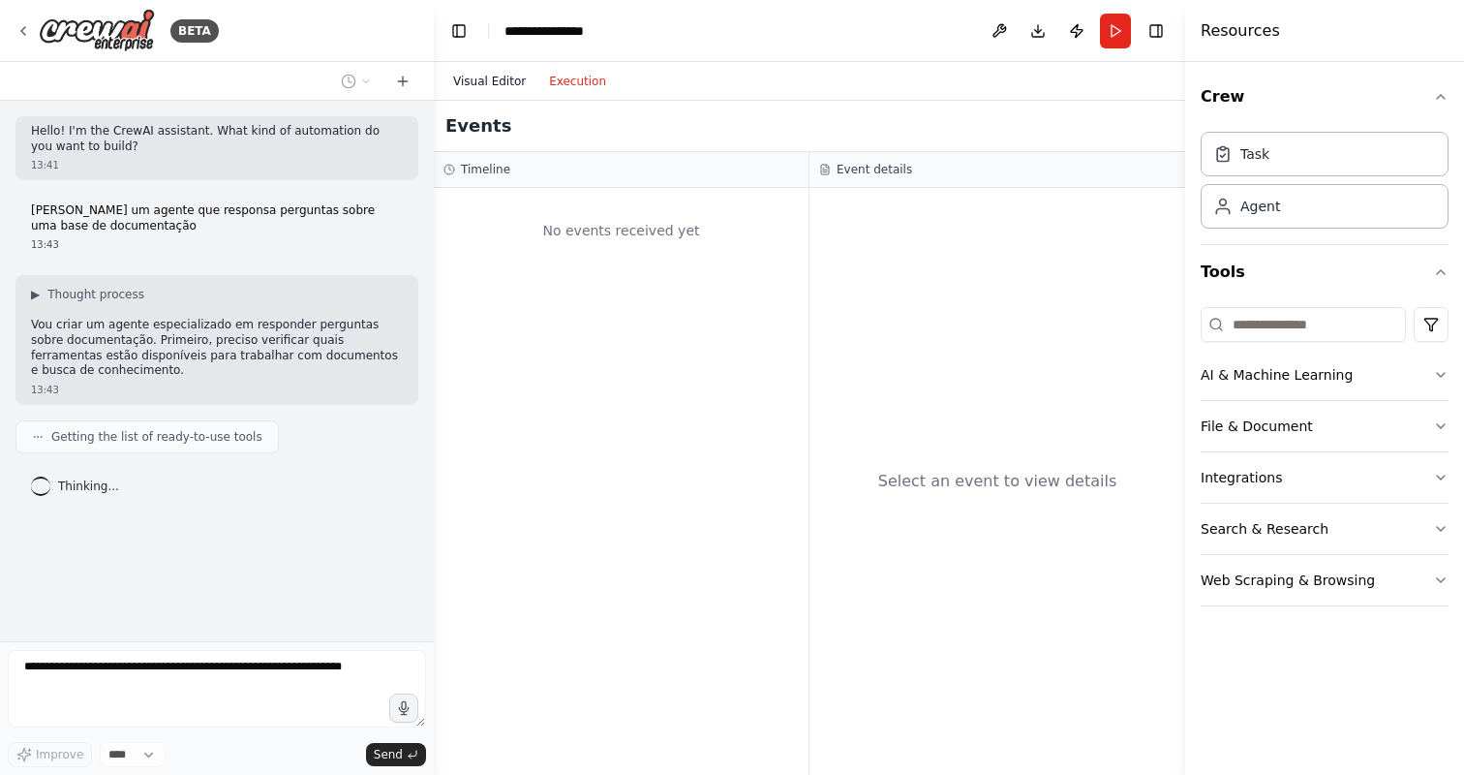
click at [507, 81] on button "Visual Editor" at bounding box center [490, 81] width 96 height 23
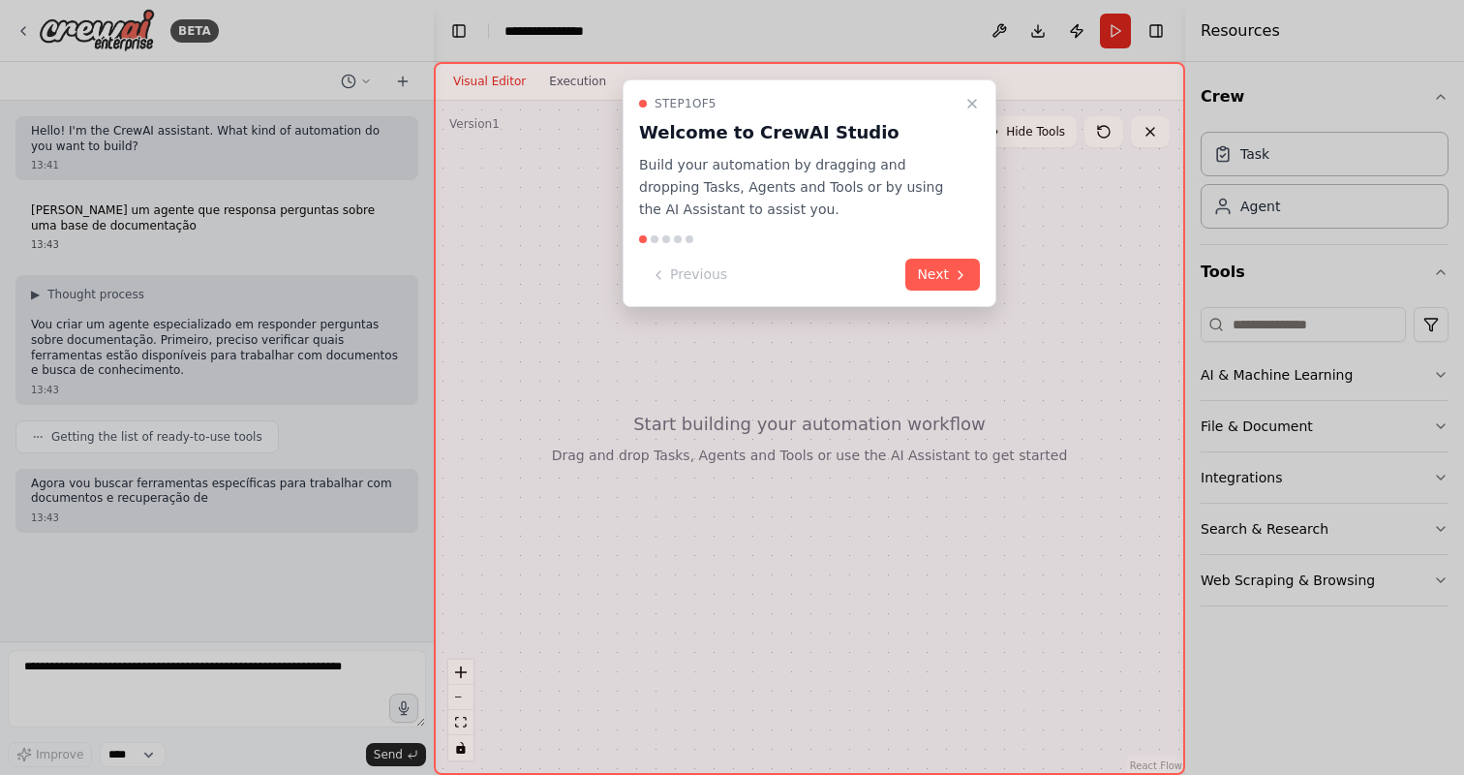
scroll to position [5, 0]
click at [973, 97] on icon "Close walkthrough" at bounding box center [972, 103] width 15 height 15
click at [977, 105] on icon "Close walkthrough" at bounding box center [972, 103] width 15 height 15
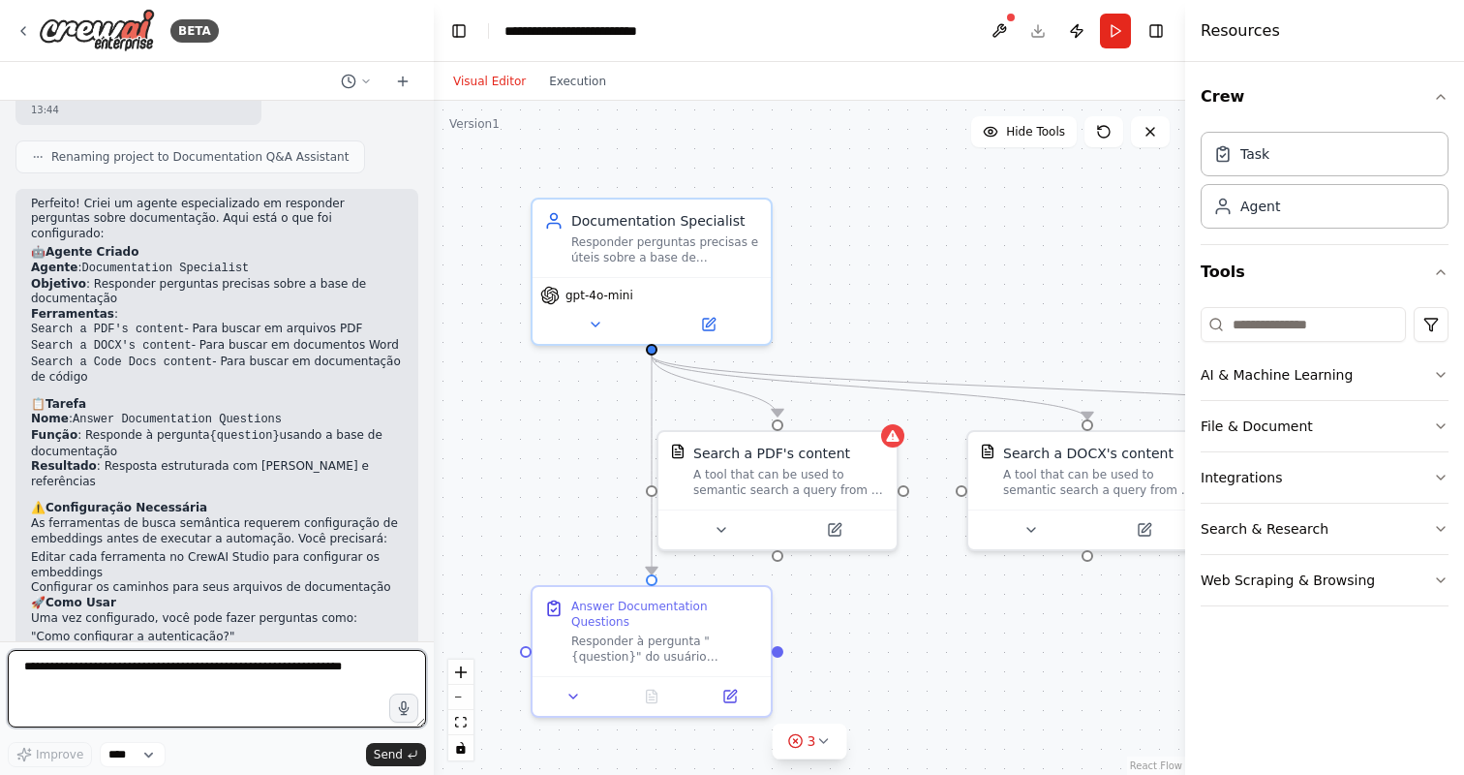
scroll to position [1041, 0]
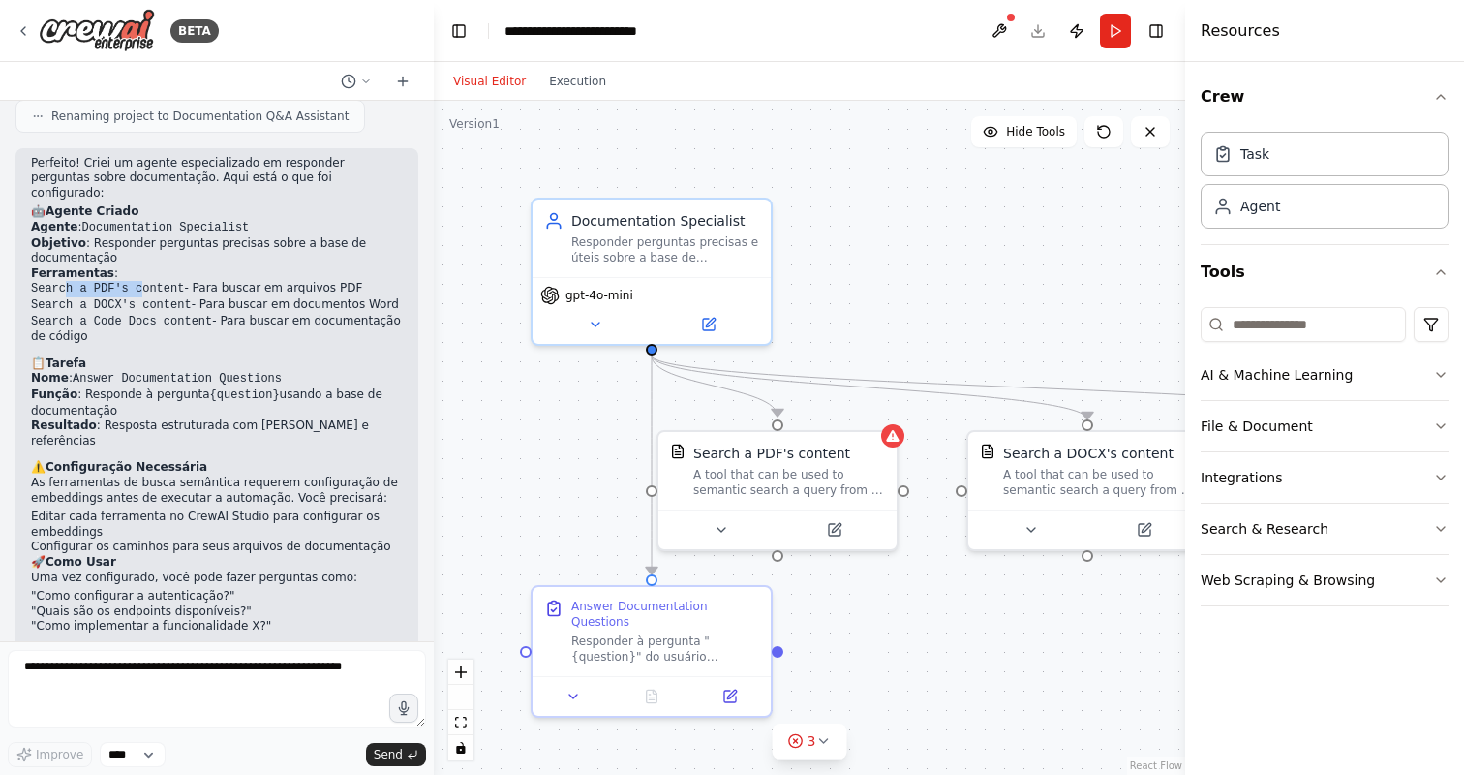
drag, startPoint x: 65, startPoint y: 273, endPoint x: 142, endPoint y: 273, distance: 77.5
click at [142, 282] on code "Search a PDF's content" at bounding box center [107, 289] width 153 height 14
drag, startPoint x: 76, startPoint y: 291, endPoint x: 144, endPoint y: 291, distance: 68.8
click at [144, 298] on code "Search a DOCX's content" at bounding box center [111, 305] width 161 height 14
drag, startPoint x: 54, startPoint y: 319, endPoint x: 93, endPoint y: 322, distance: 38.8
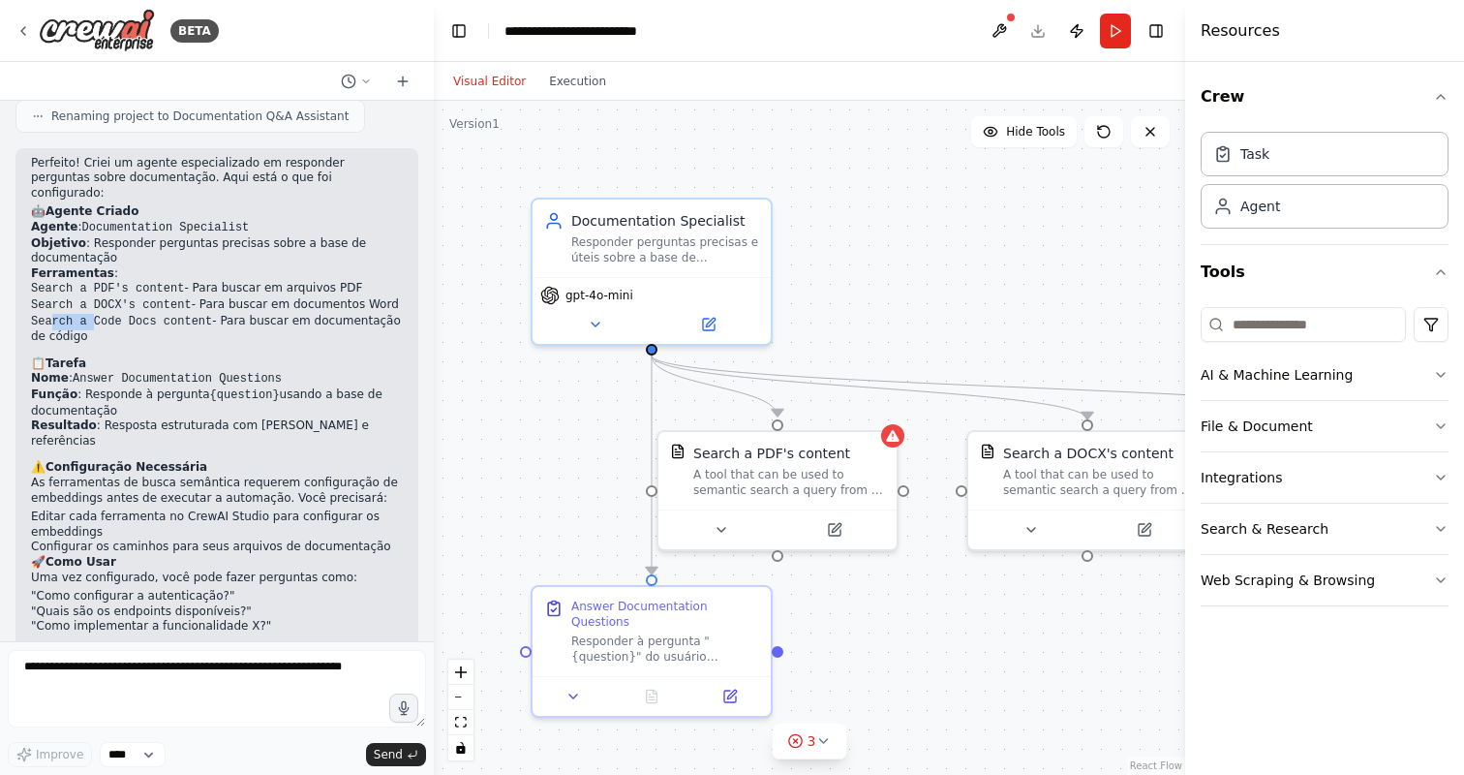
click at [93, 322] on code "Search a Code Docs content" at bounding box center [121, 322] width 181 height 14
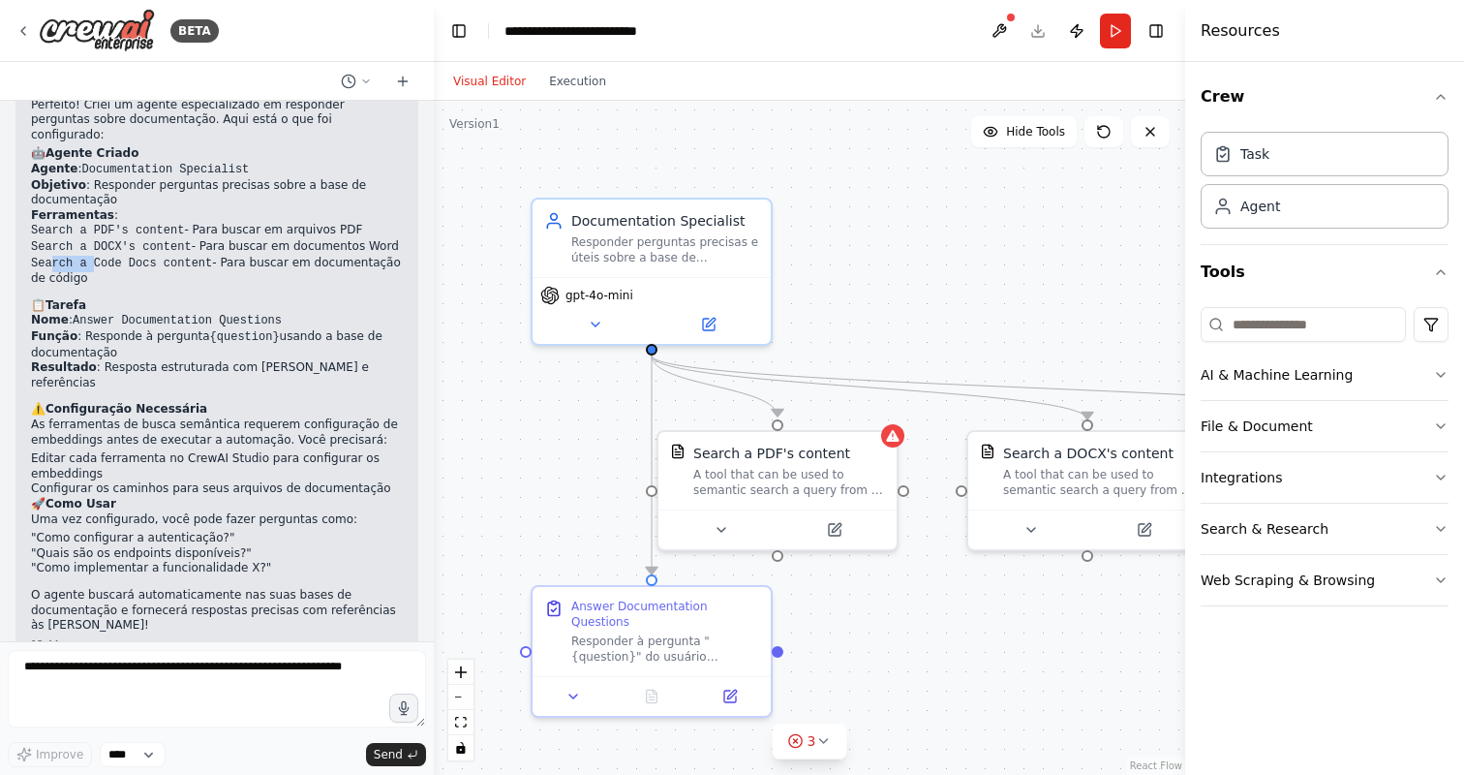
scroll to position [1114, 0]
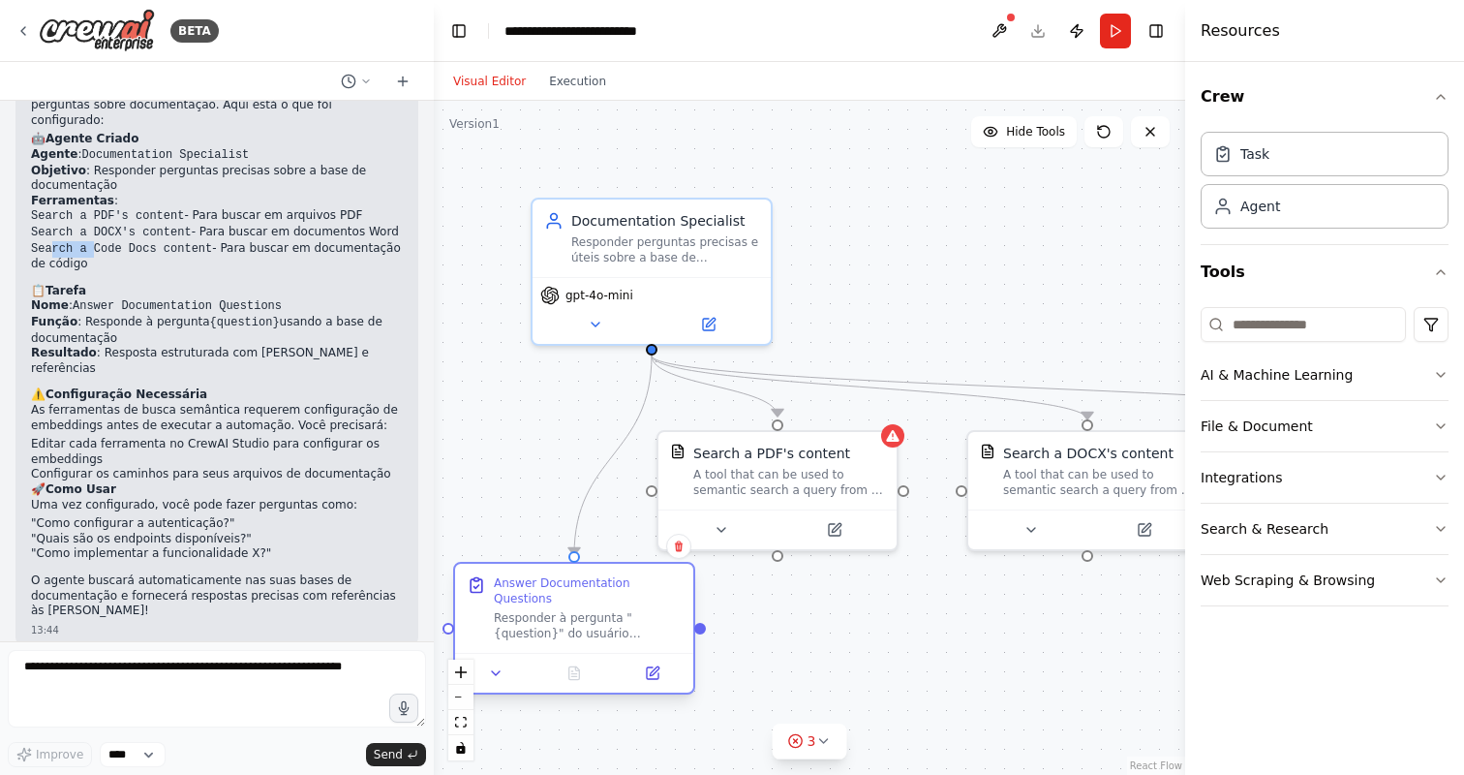
drag, startPoint x: 638, startPoint y: 643, endPoint x: 560, endPoint y: 623, distance: 81.0
click at [560, 623] on div "Responder à pergunta "{question}" do usuário utilizando a base de documentação …" at bounding box center [588, 625] width 188 height 31
click at [1038, 31] on header "**********" at bounding box center [810, 31] width 752 height 62
click at [999, 33] on button at bounding box center [999, 31] width 31 height 35
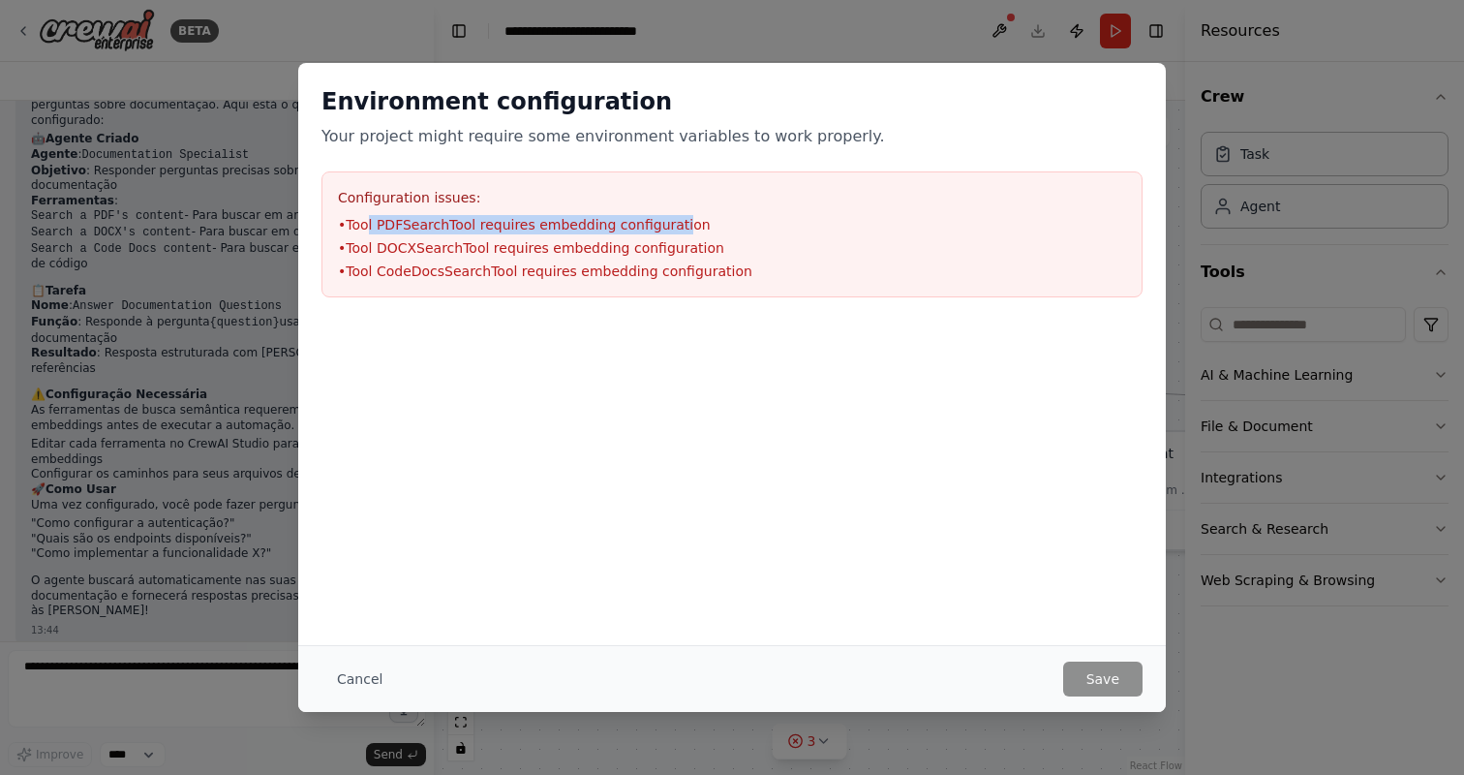
drag, startPoint x: 369, startPoint y: 229, endPoint x: 673, endPoint y: 230, distance: 304.1
click at [673, 230] on li "• Tool PDFSearchTool requires embedding configuration" at bounding box center [732, 224] width 788 height 19
click at [361, 680] on button "Cancel" at bounding box center [360, 678] width 77 height 35
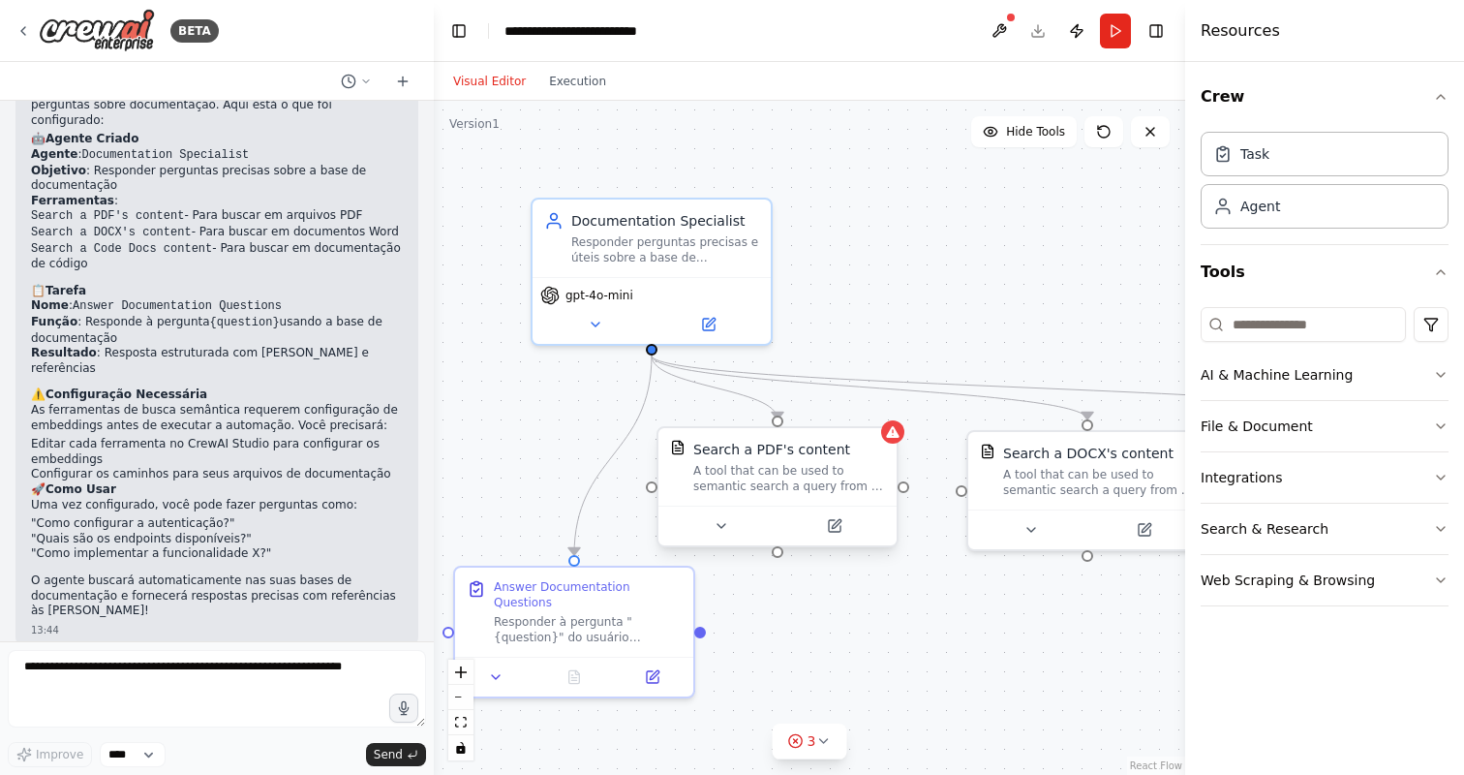
click at [850, 472] on div "A tool that can be used to semantic search a query from a PDF's content." at bounding box center [789, 478] width 192 height 31
click at [843, 524] on button at bounding box center [834, 525] width 109 height 23
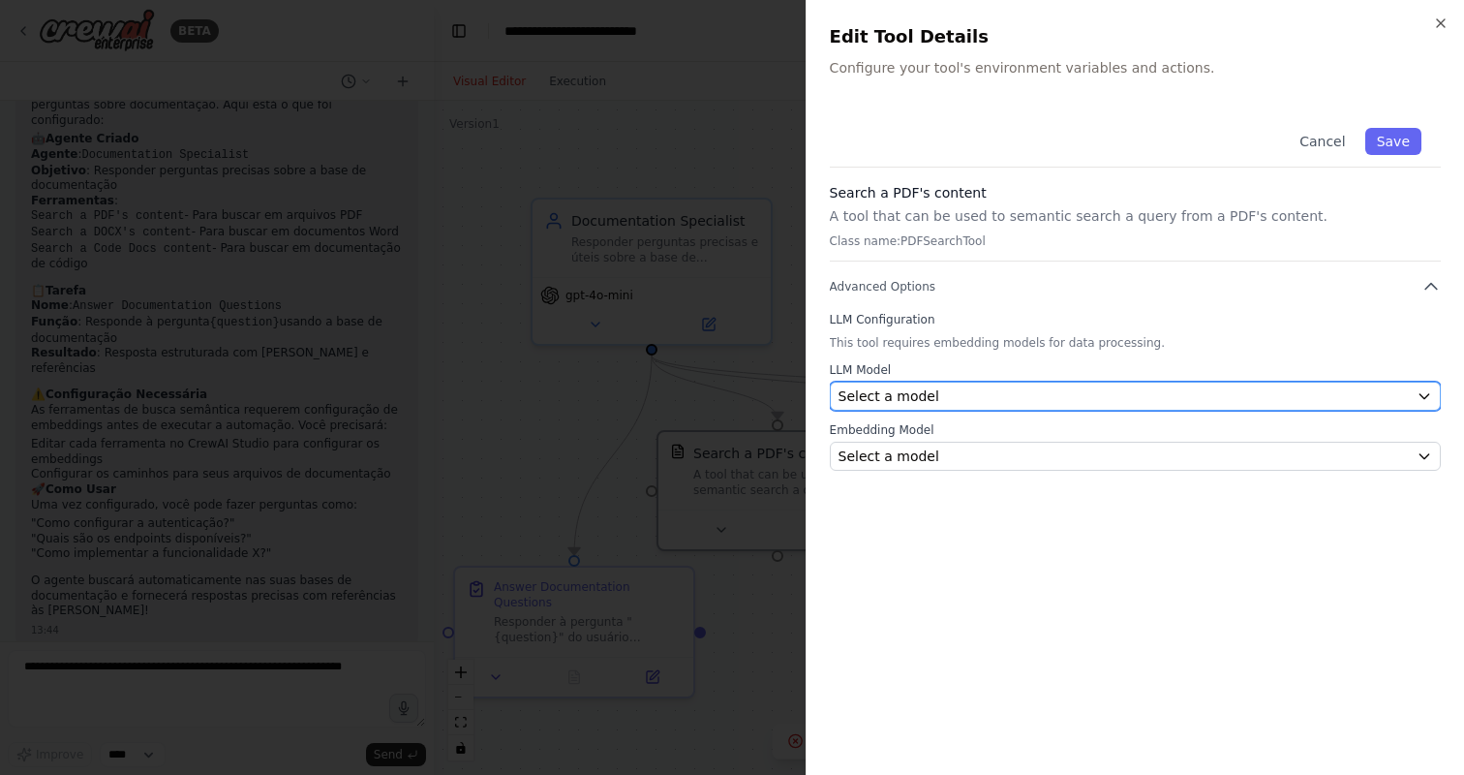
click at [971, 403] on div "Select a model" at bounding box center [1124, 395] width 570 height 19
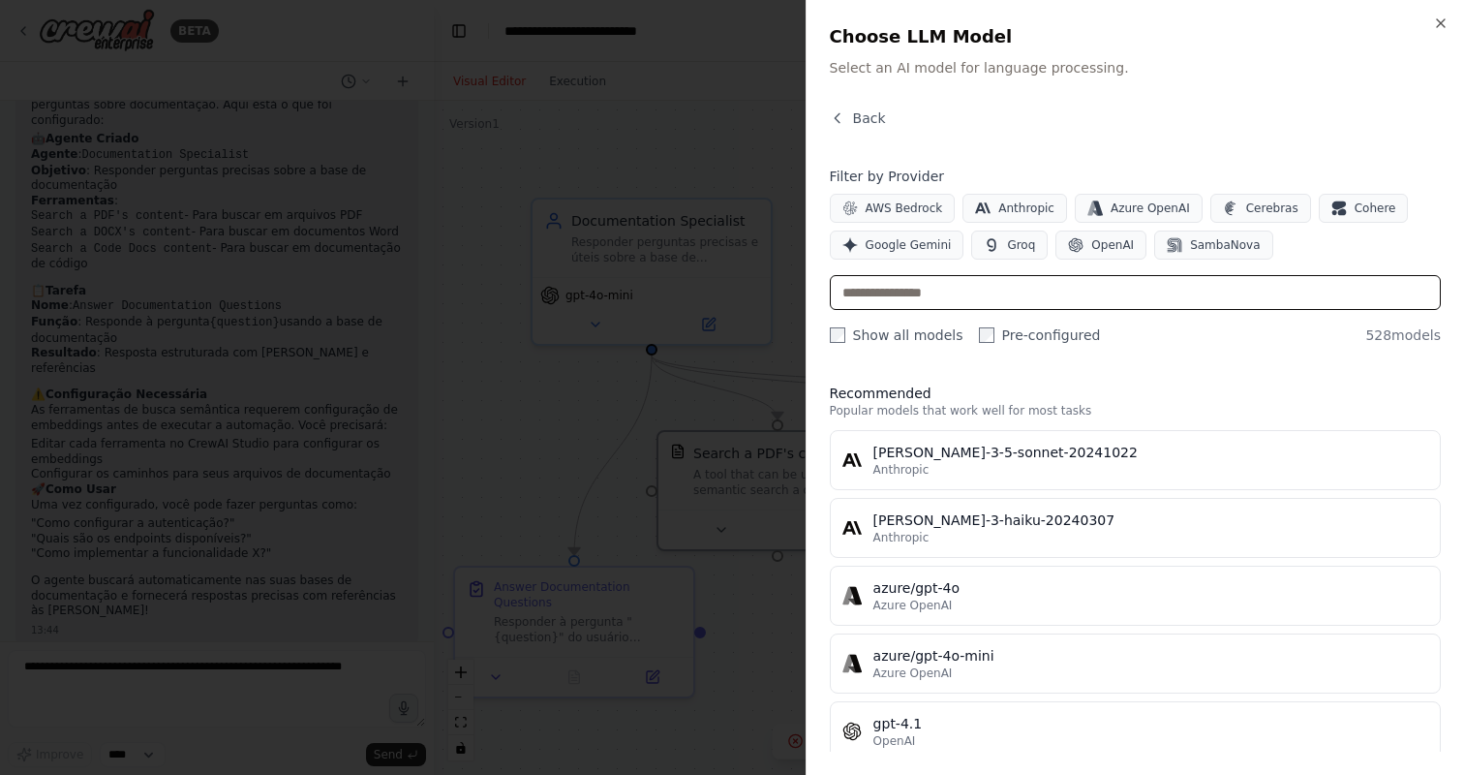
click at [958, 293] on input "text" at bounding box center [1135, 292] width 611 height 35
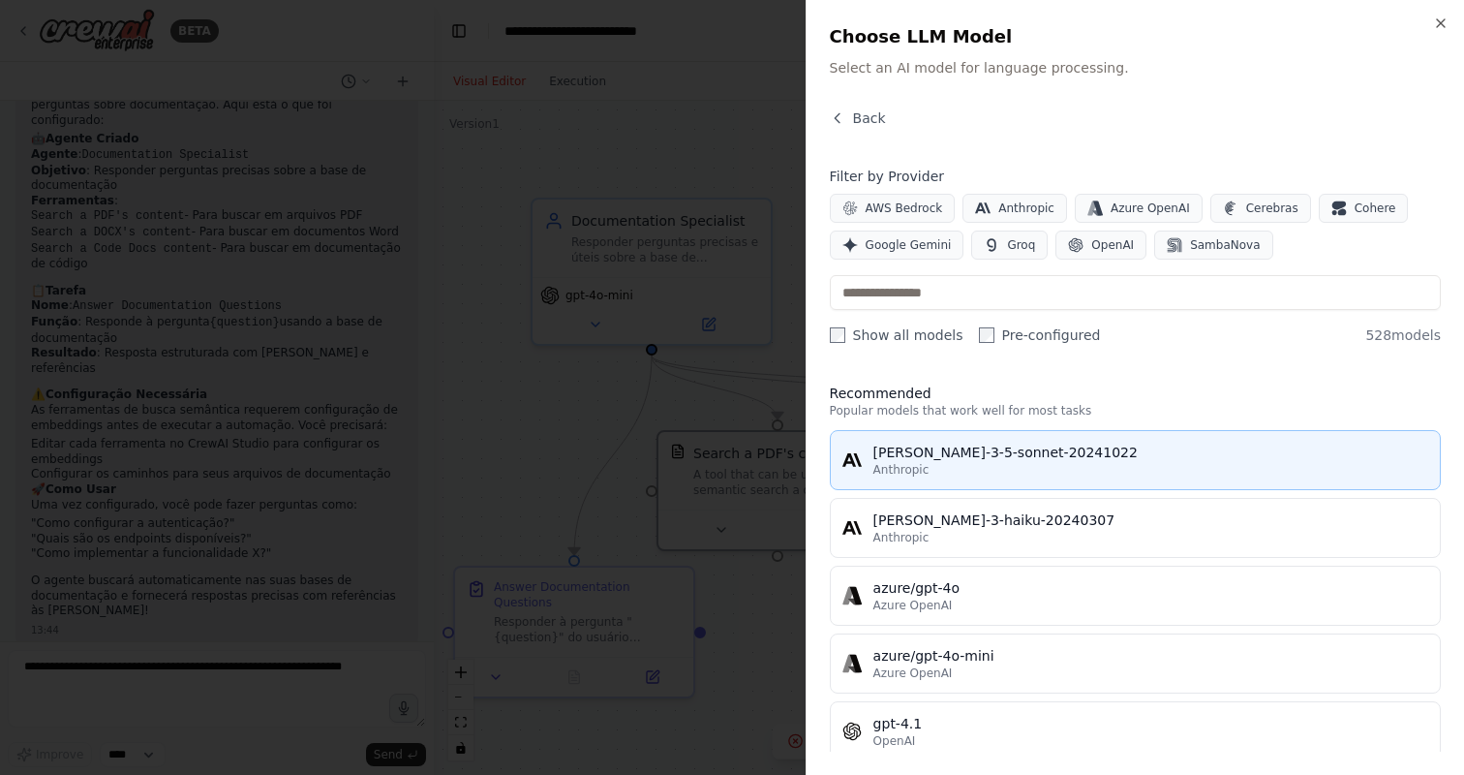
click at [963, 464] on div "Anthropic" at bounding box center [1151, 469] width 555 height 15
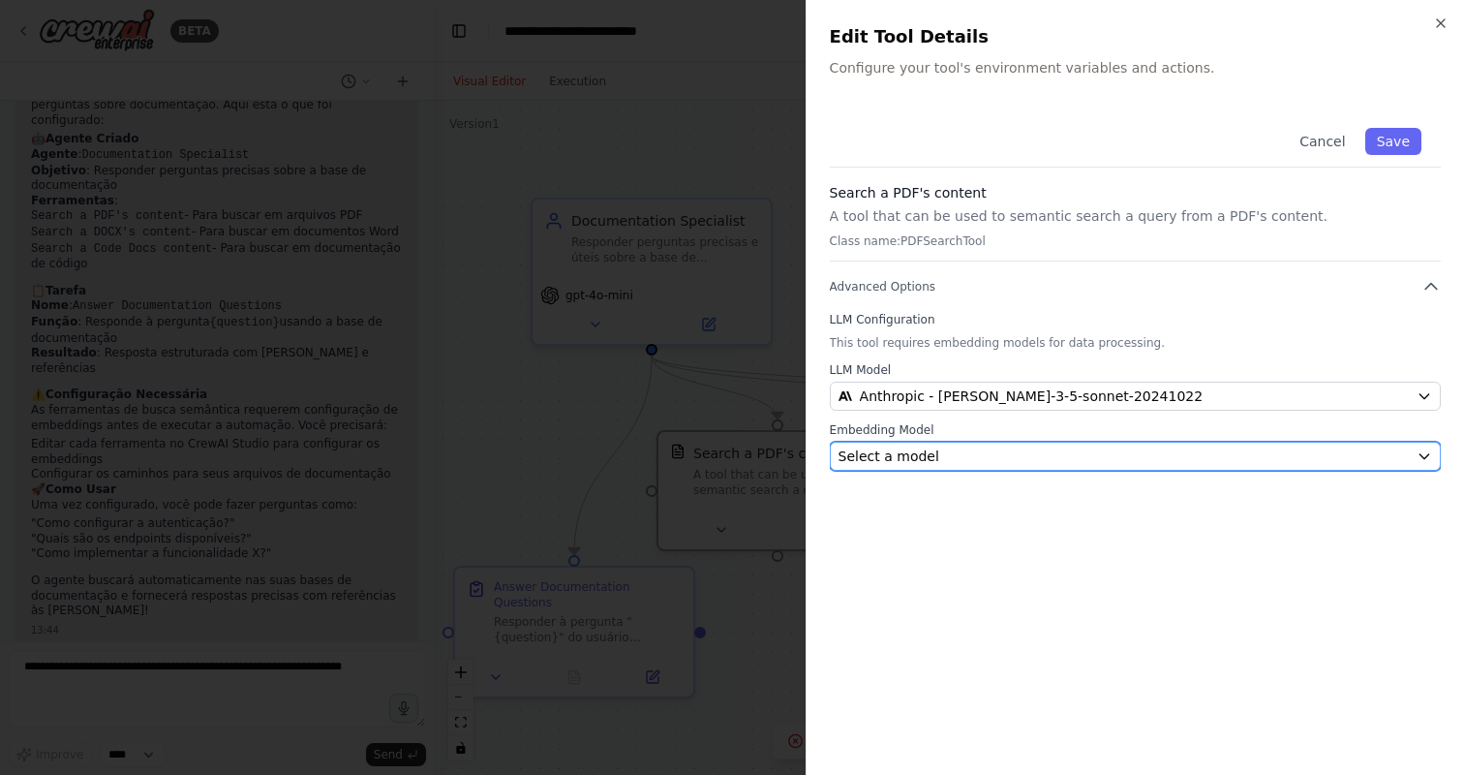
click at [992, 464] on div "Select a model" at bounding box center [1124, 455] width 570 height 19
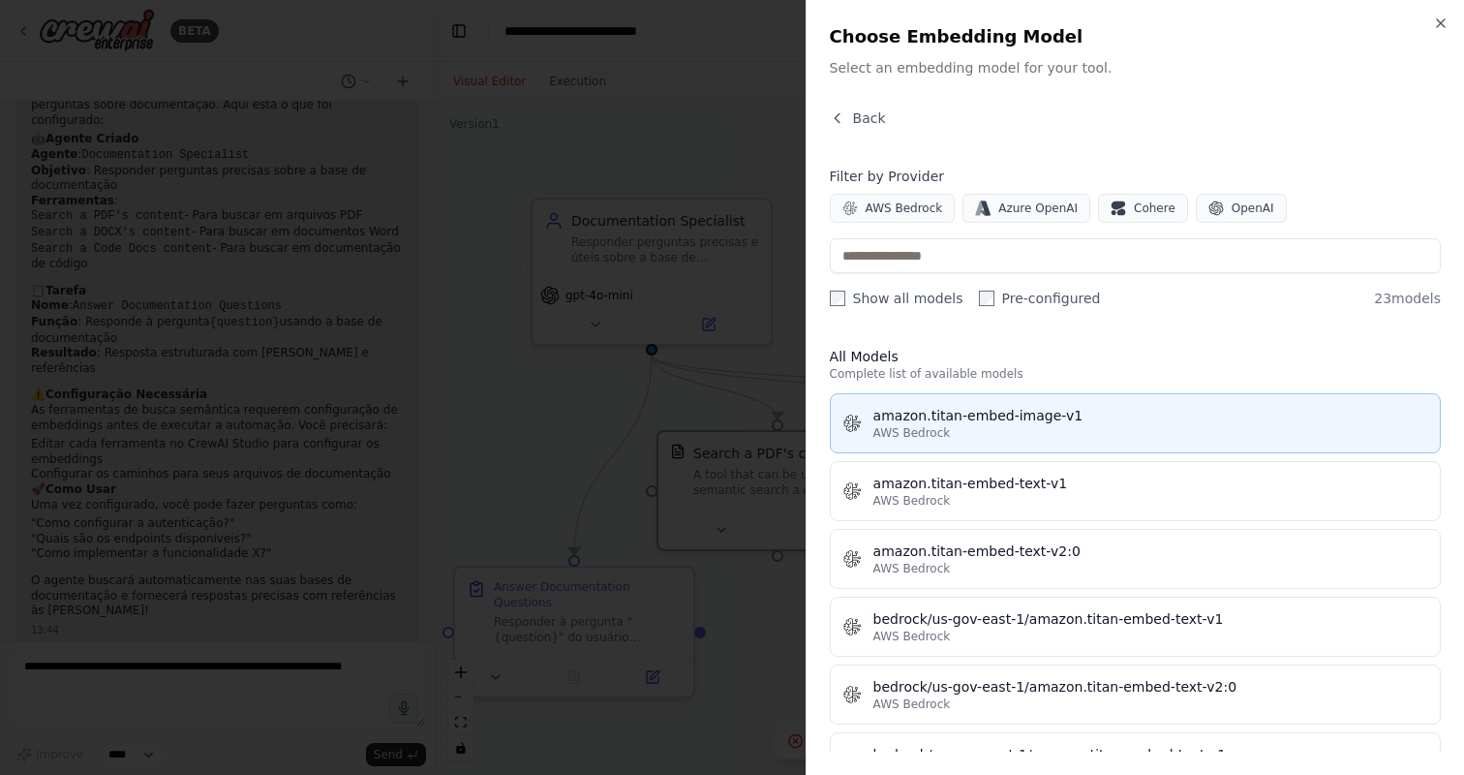
click at [1011, 436] on div "AWS Bedrock" at bounding box center [1151, 432] width 555 height 15
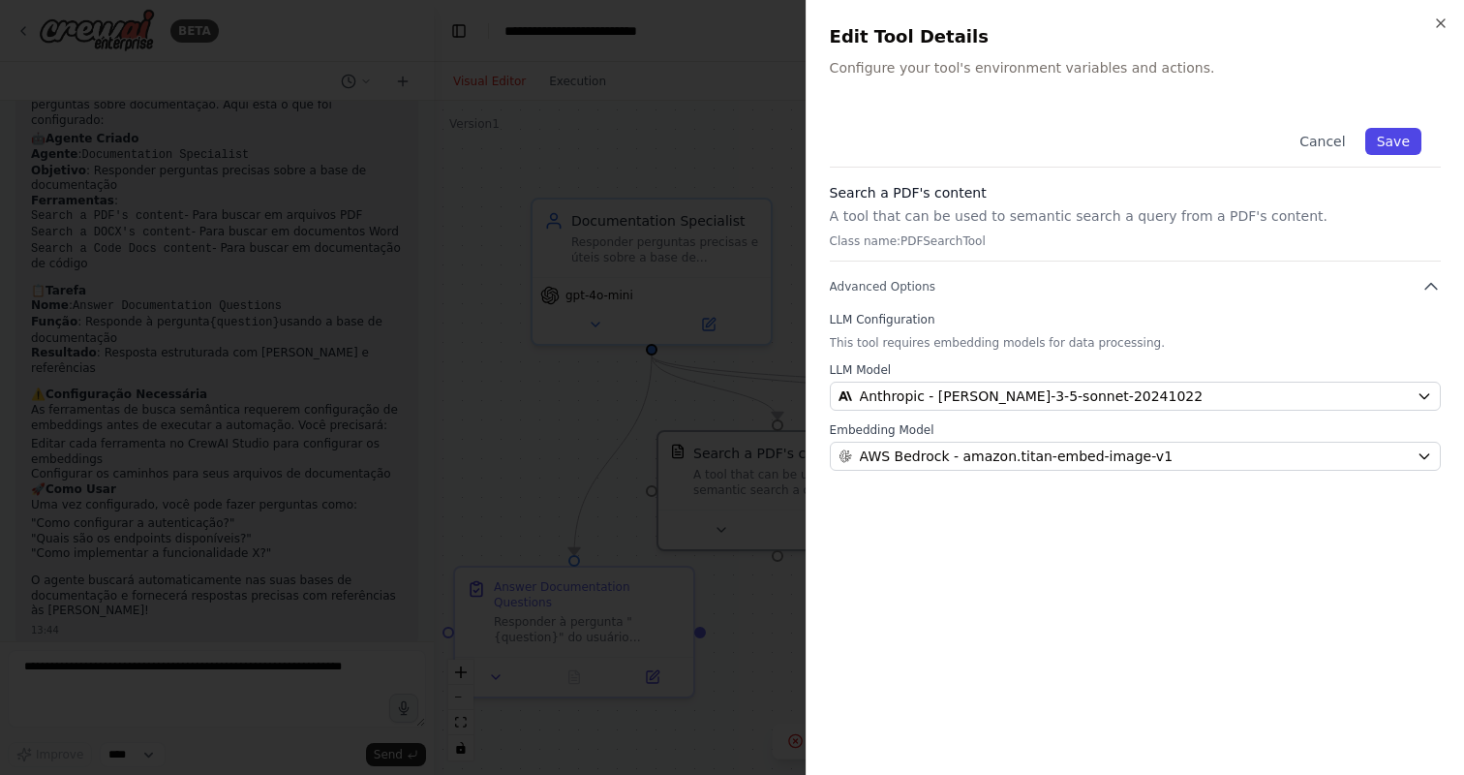
click at [1396, 143] on button "Save" at bounding box center [1393, 141] width 56 height 27
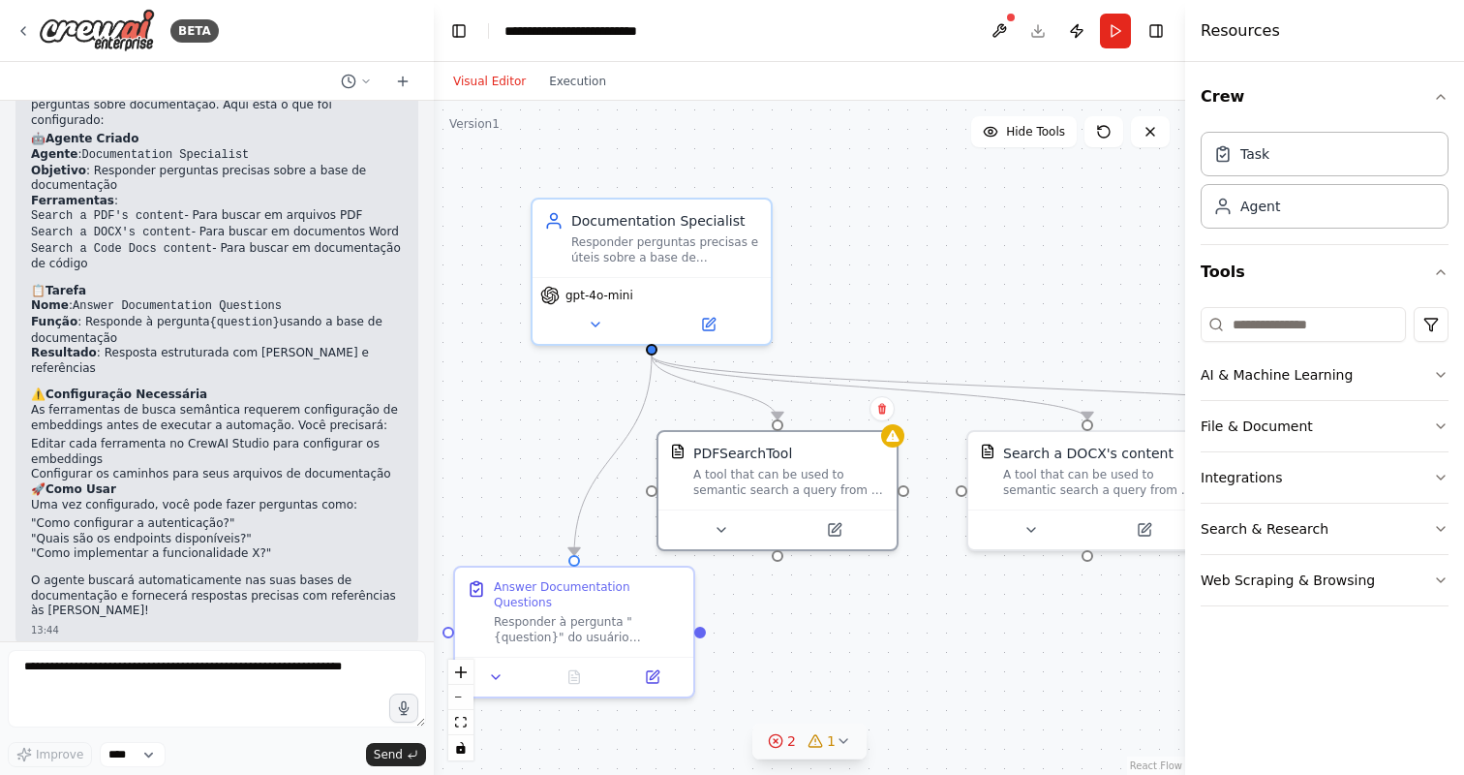
click at [782, 737] on circle at bounding box center [775, 740] width 13 height 13
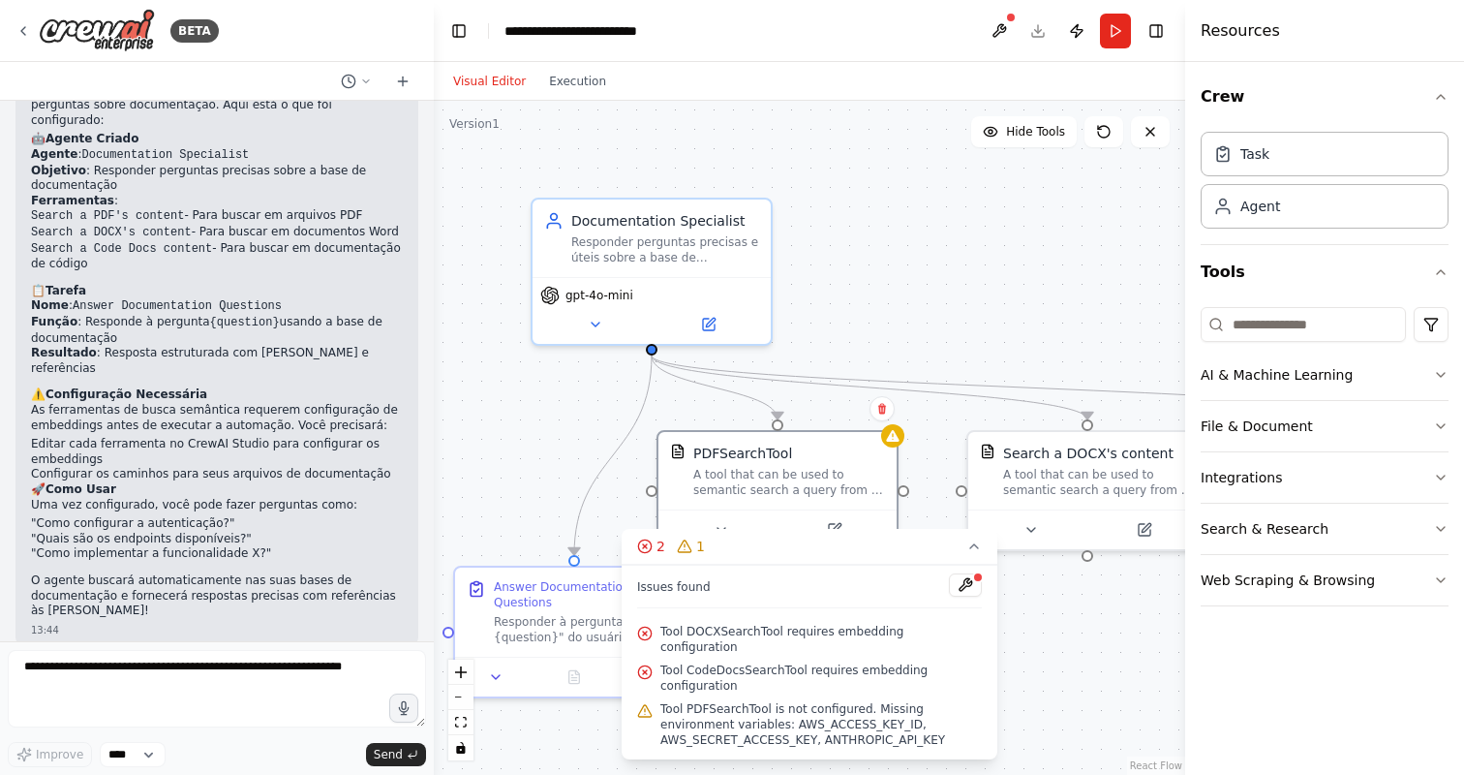
click at [703, 640] on span "Tool DOCXSearchTool requires embedding configuration" at bounding box center [821, 639] width 322 height 31
click at [965, 588] on button at bounding box center [965, 584] width 33 height 23
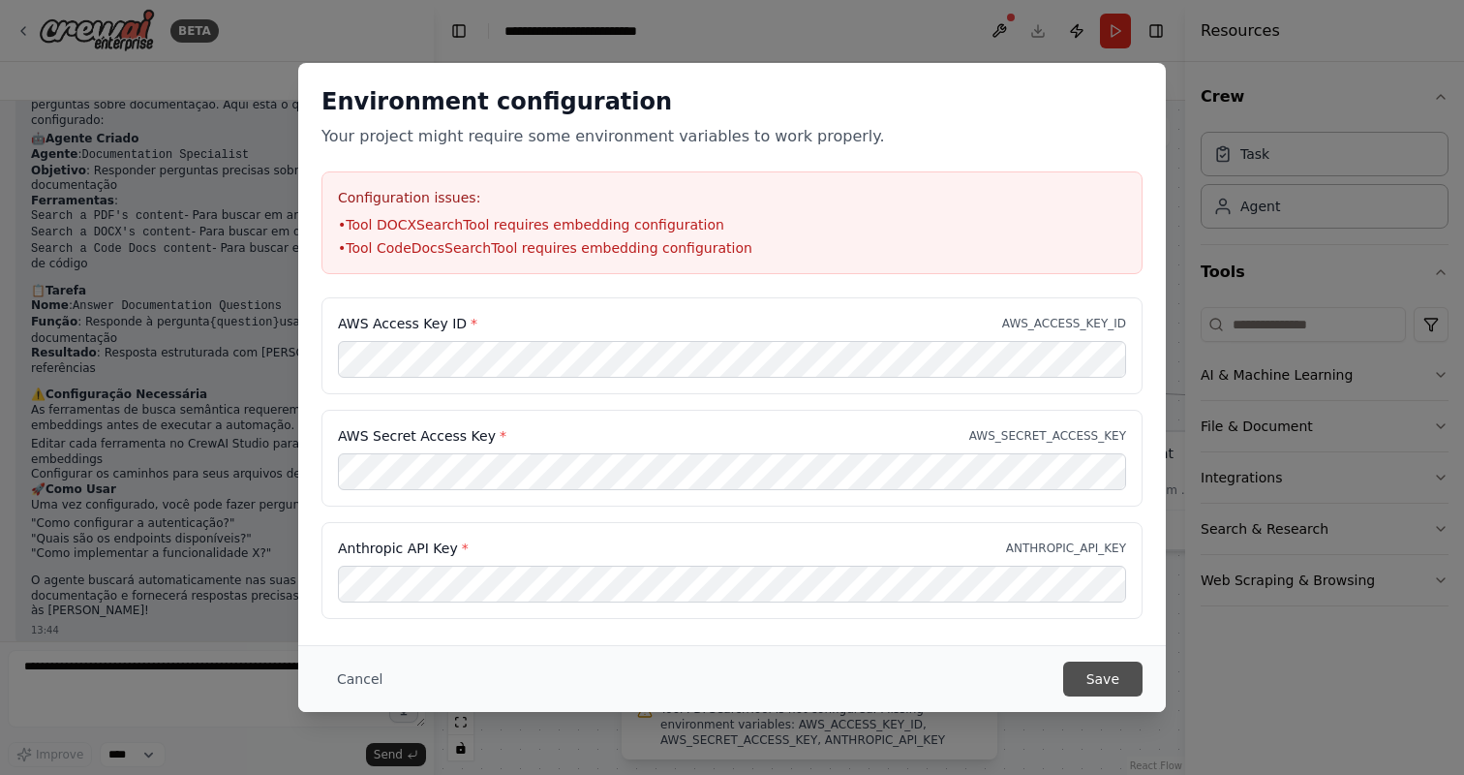
click at [1095, 688] on button "Save" at bounding box center [1102, 678] width 79 height 35
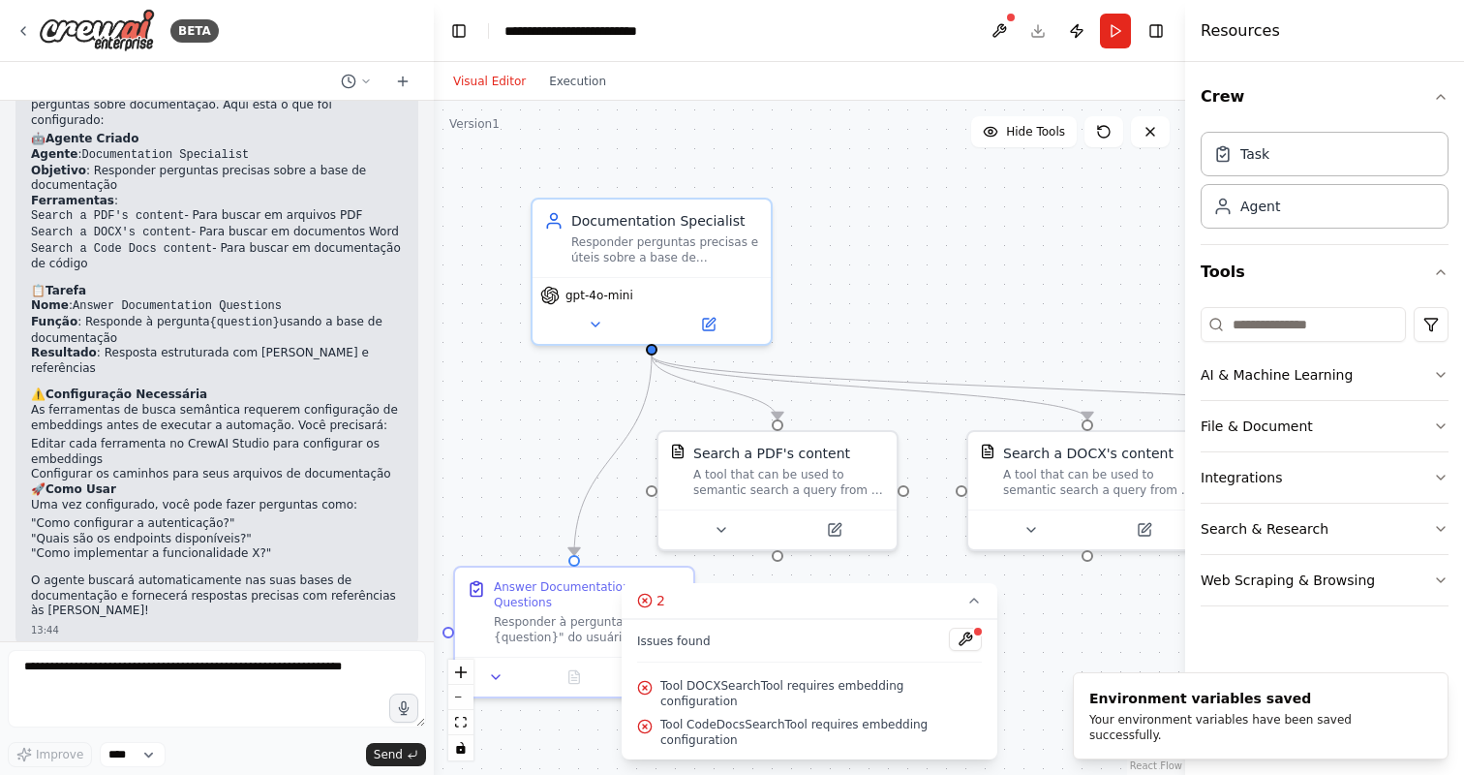
click at [889, 706] on span "Tool DOCXSearchTool requires embedding configuration" at bounding box center [821, 693] width 322 height 31
click at [976, 651] on button at bounding box center [965, 639] width 33 height 23
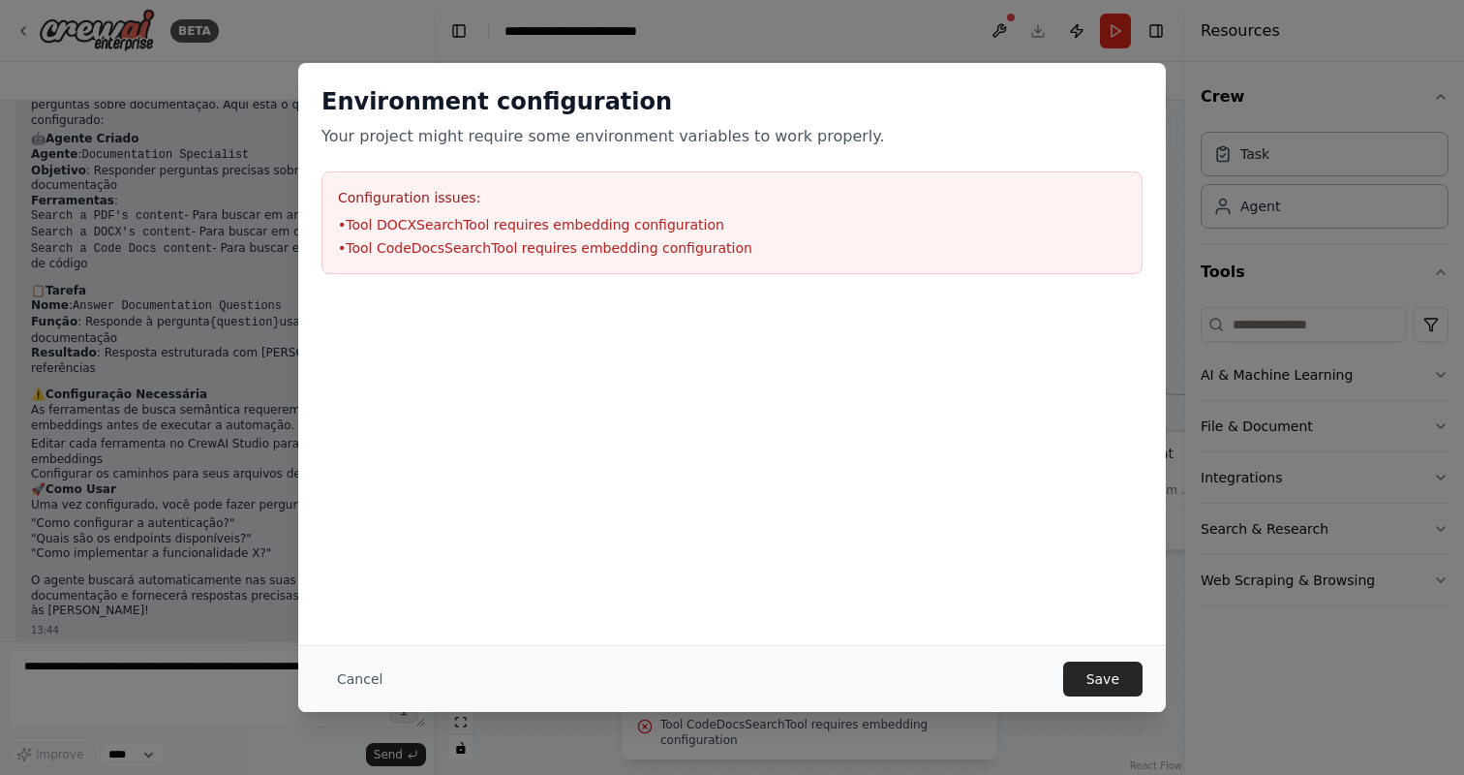
click at [1090, 698] on div "Cancel Save" at bounding box center [732, 678] width 868 height 67
click at [1096, 679] on button "Save" at bounding box center [1102, 678] width 79 height 35
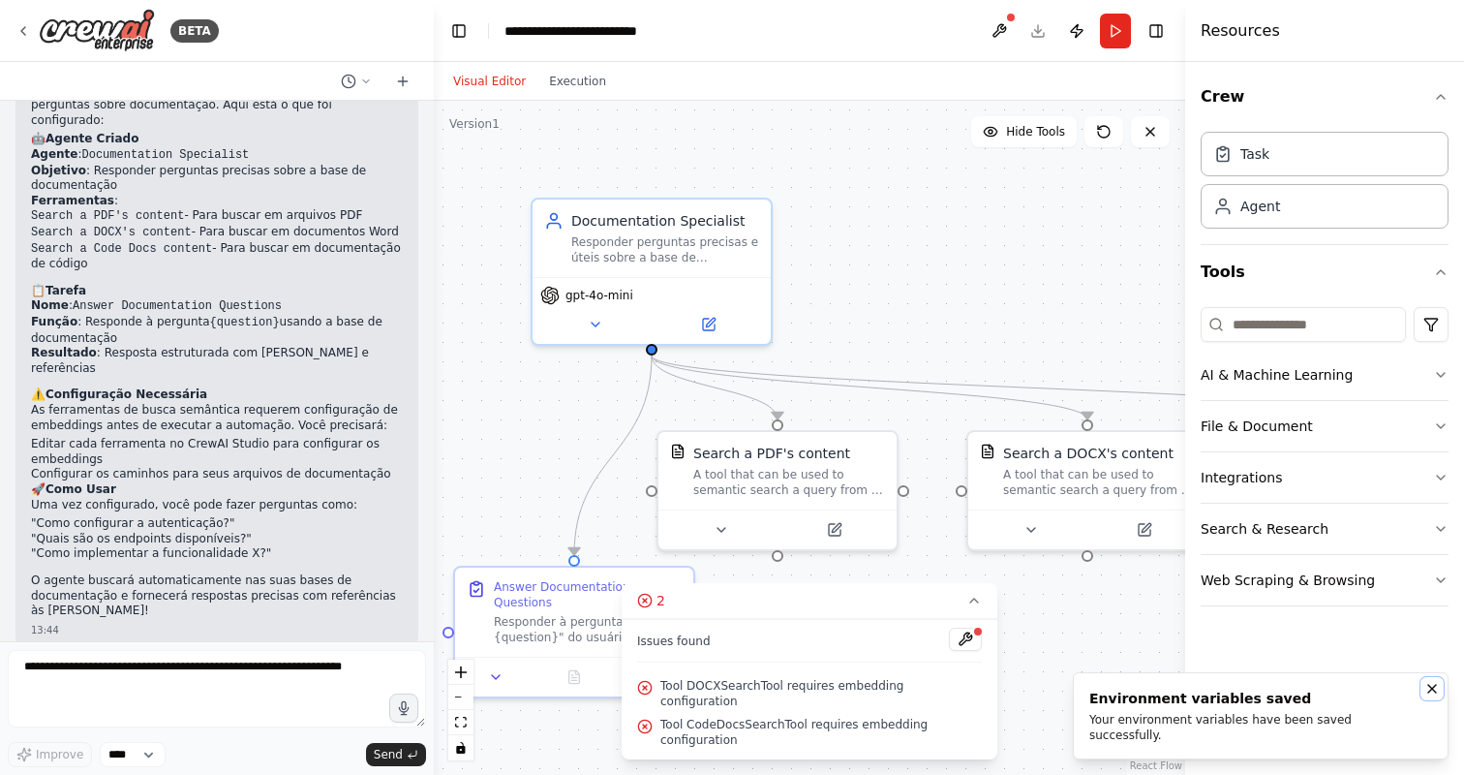
click at [1428, 696] on icon "Notifications (F8)" at bounding box center [1432, 688] width 15 height 15
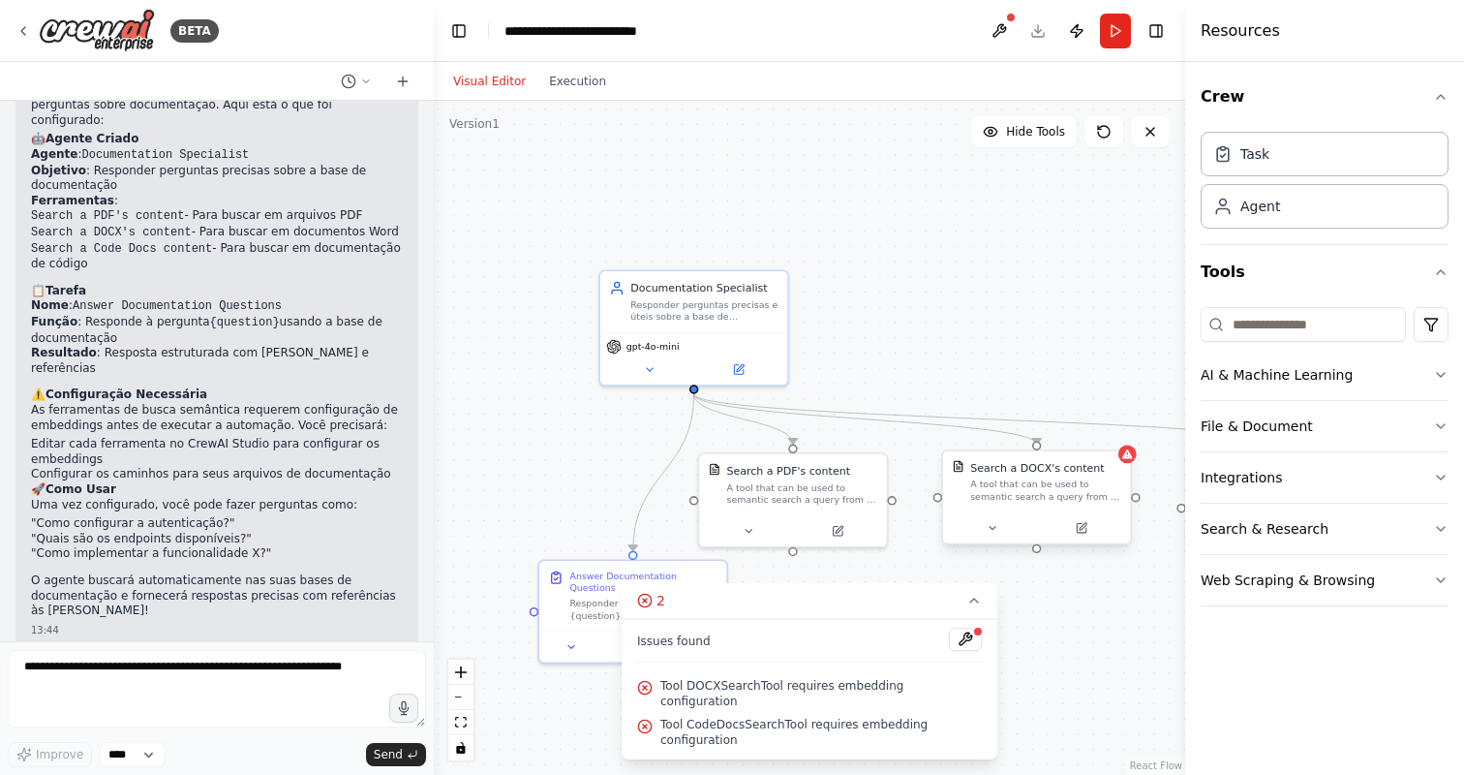
click at [1050, 494] on div "A tool that can be used to semantic search a query from a DOCX's content." at bounding box center [1045, 490] width 151 height 24
click at [1087, 534] on icon at bounding box center [1081, 528] width 13 height 13
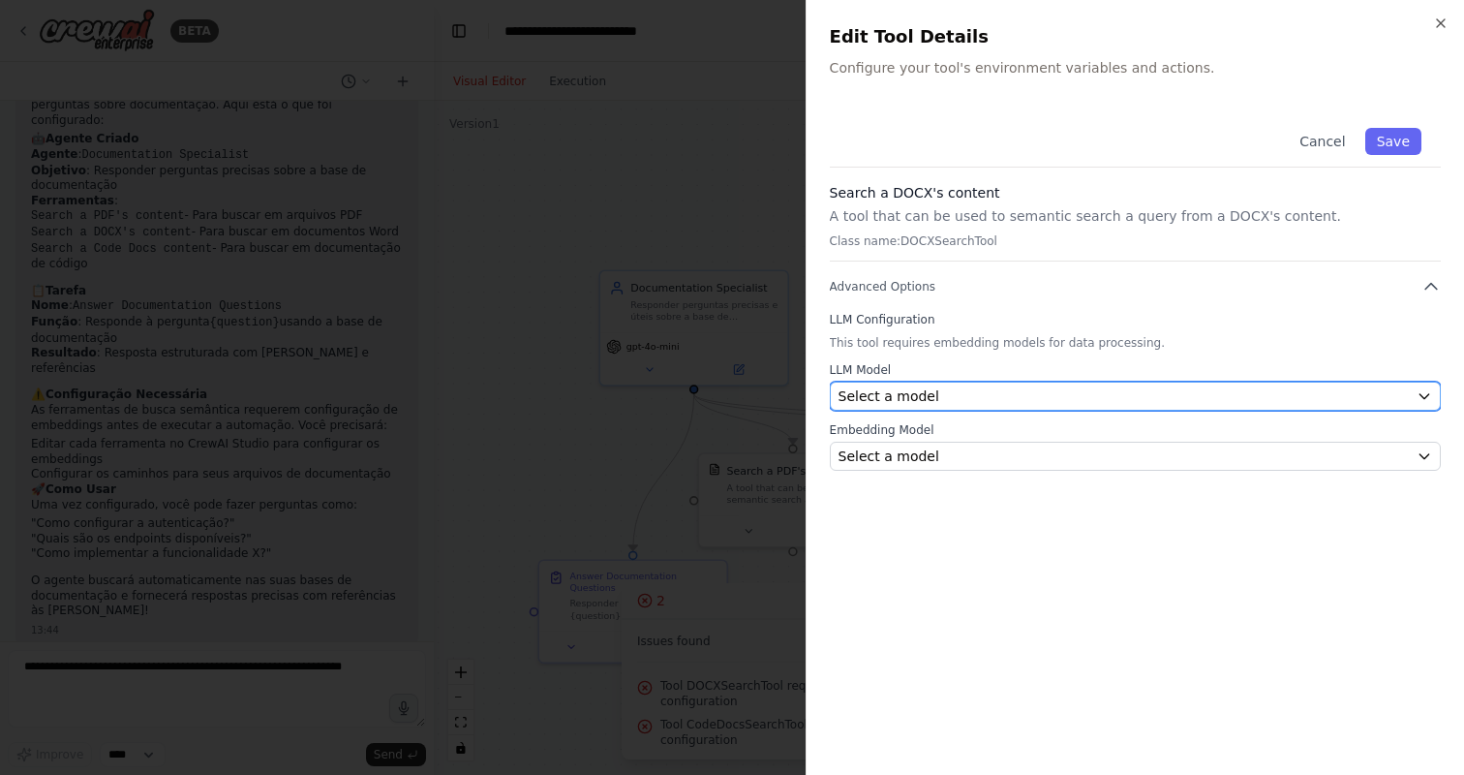
click at [947, 400] on div "Select a model" at bounding box center [1124, 395] width 570 height 19
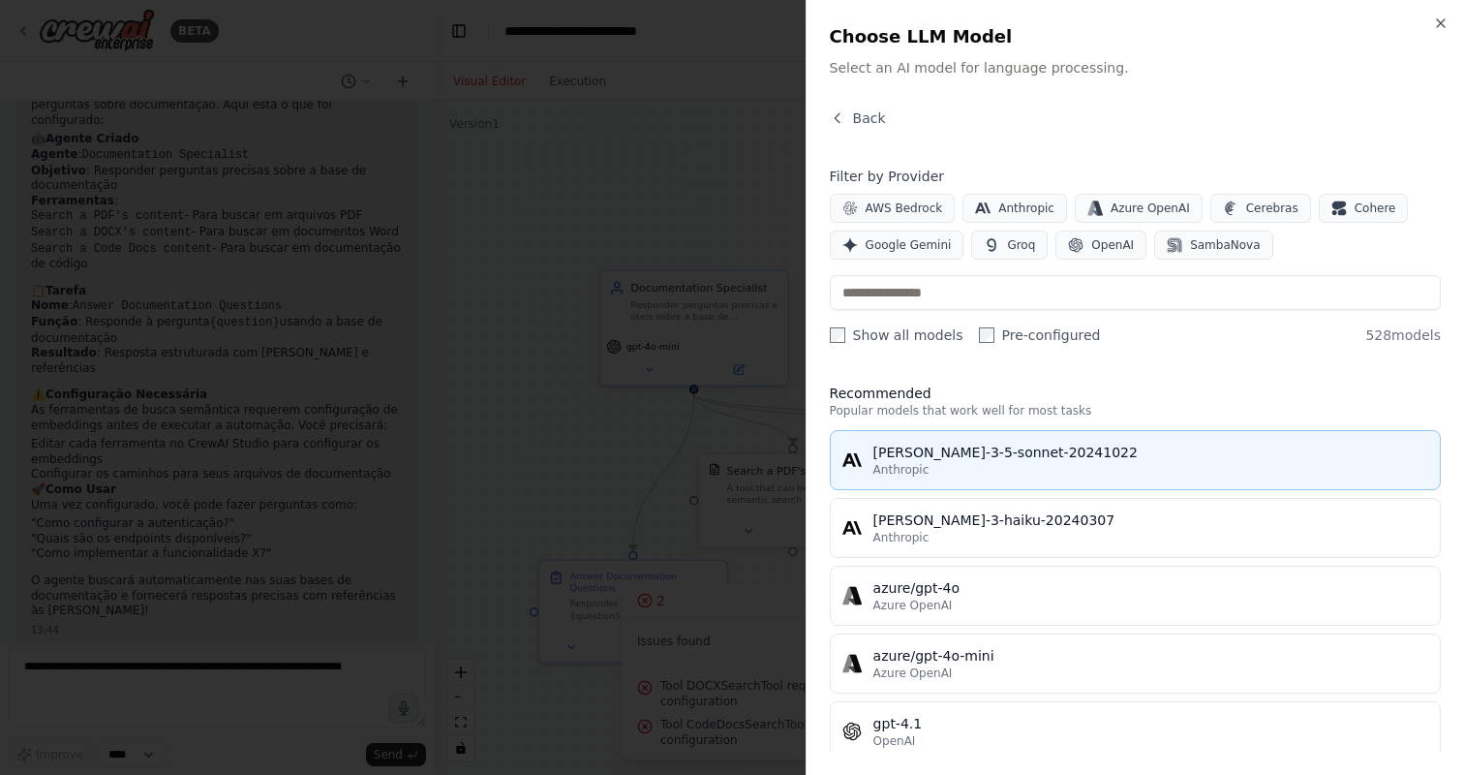
click at [925, 456] on div "claude-3-5-sonnet-20241022" at bounding box center [1151, 452] width 555 height 19
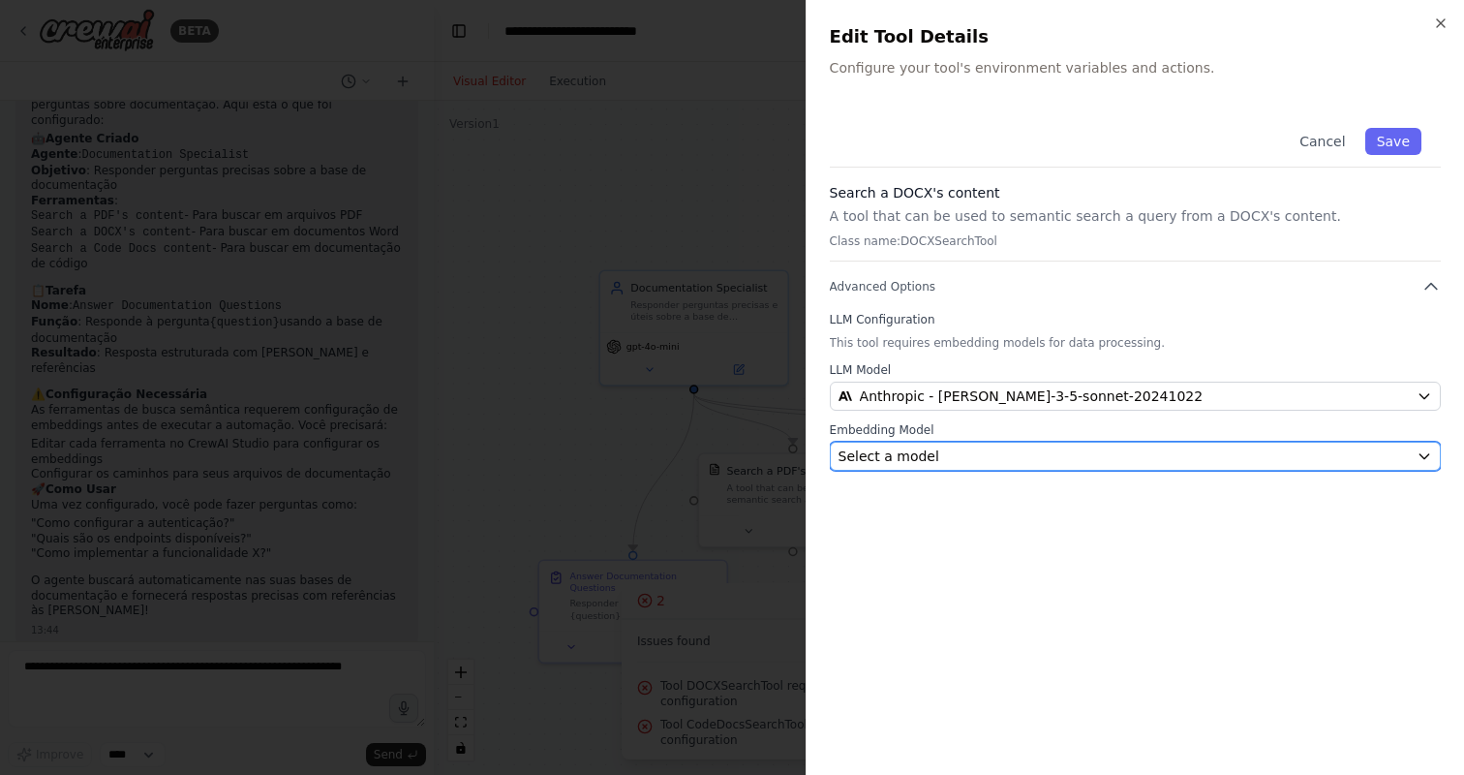
click at [954, 463] on div "Select a model" at bounding box center [1124, 455] width 570 height 19
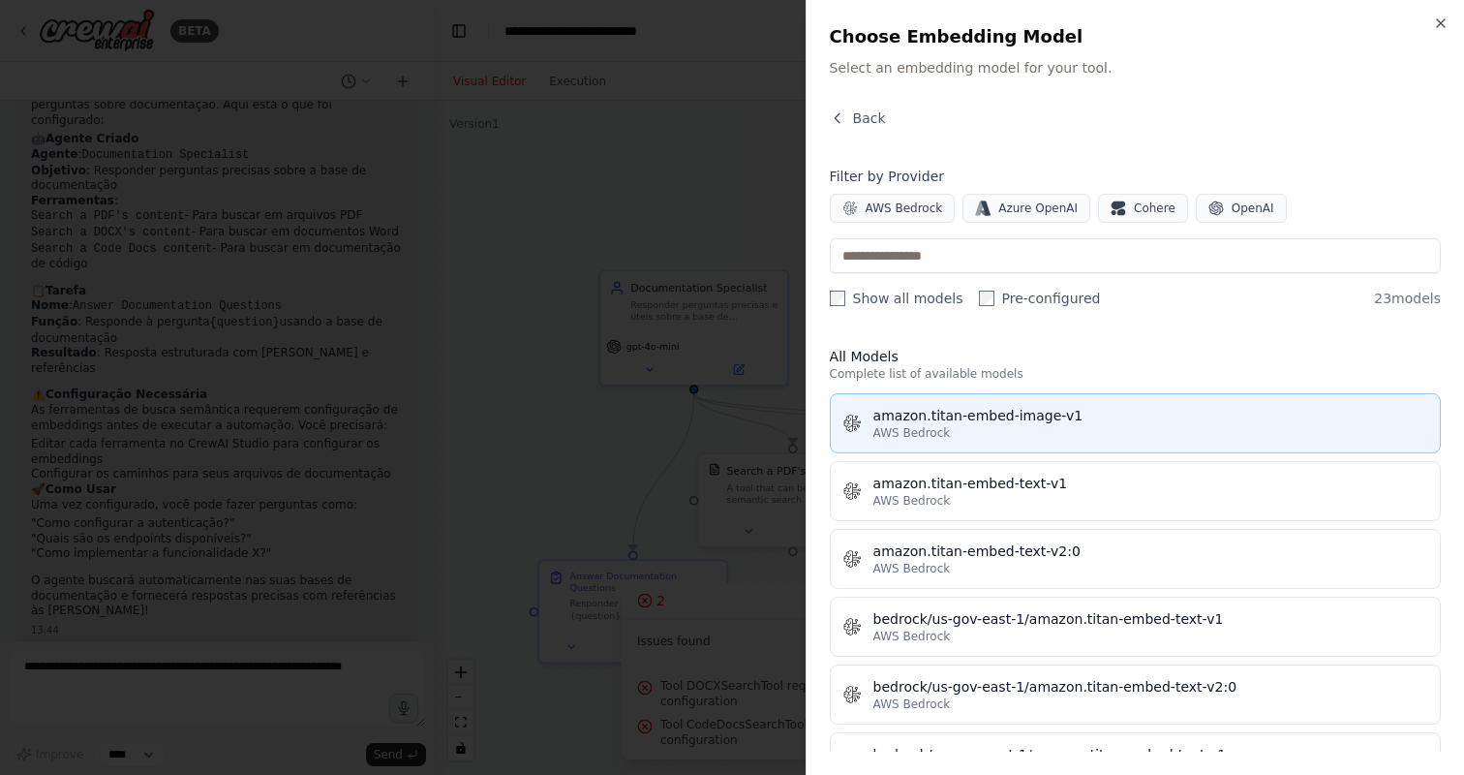
click at [971, 416] on div "amazon.titan-embed-image-v1" at bounding box center [1151, 415] width 555 height 19
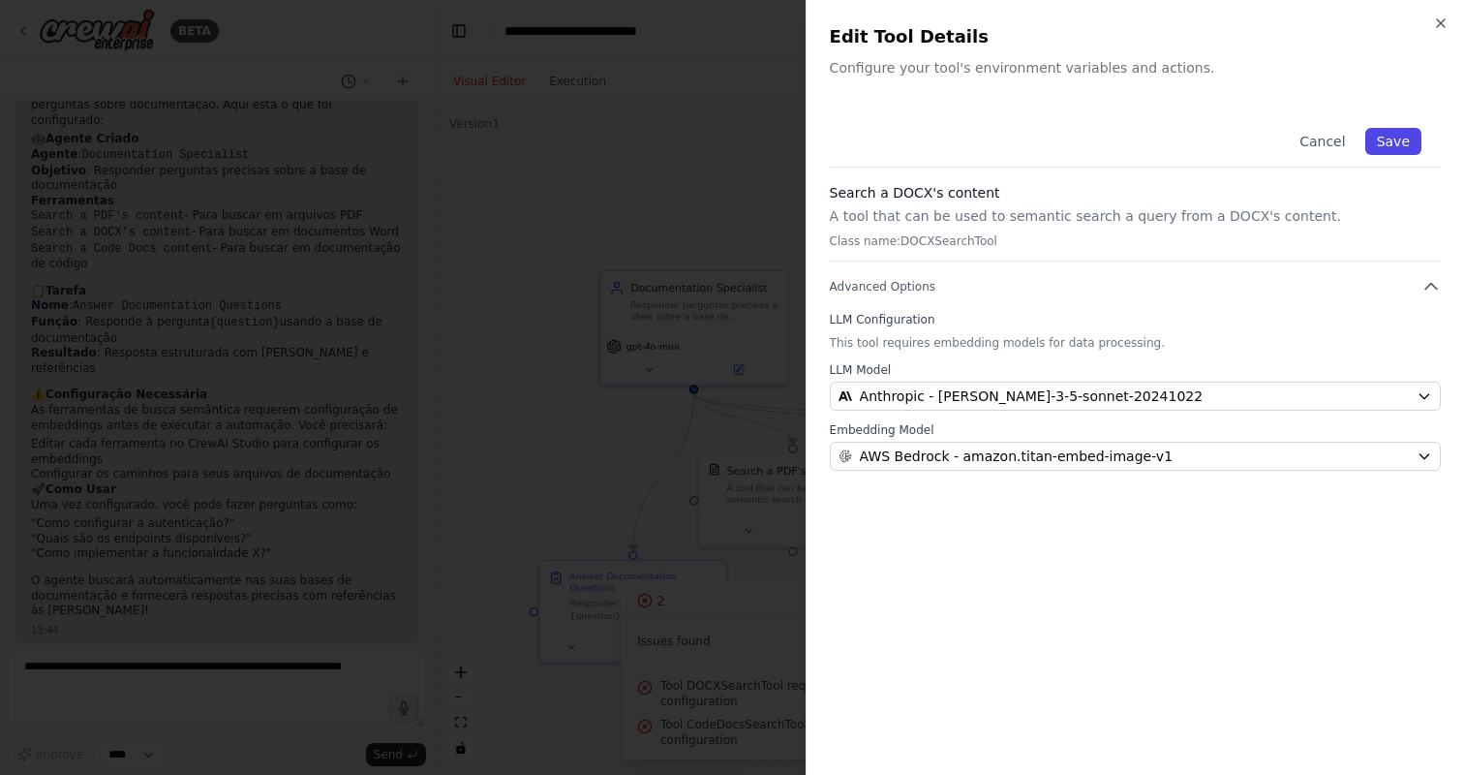
click at [1395, 138] on button "Save" at bounding box center [1393, 141] width 56 height 27
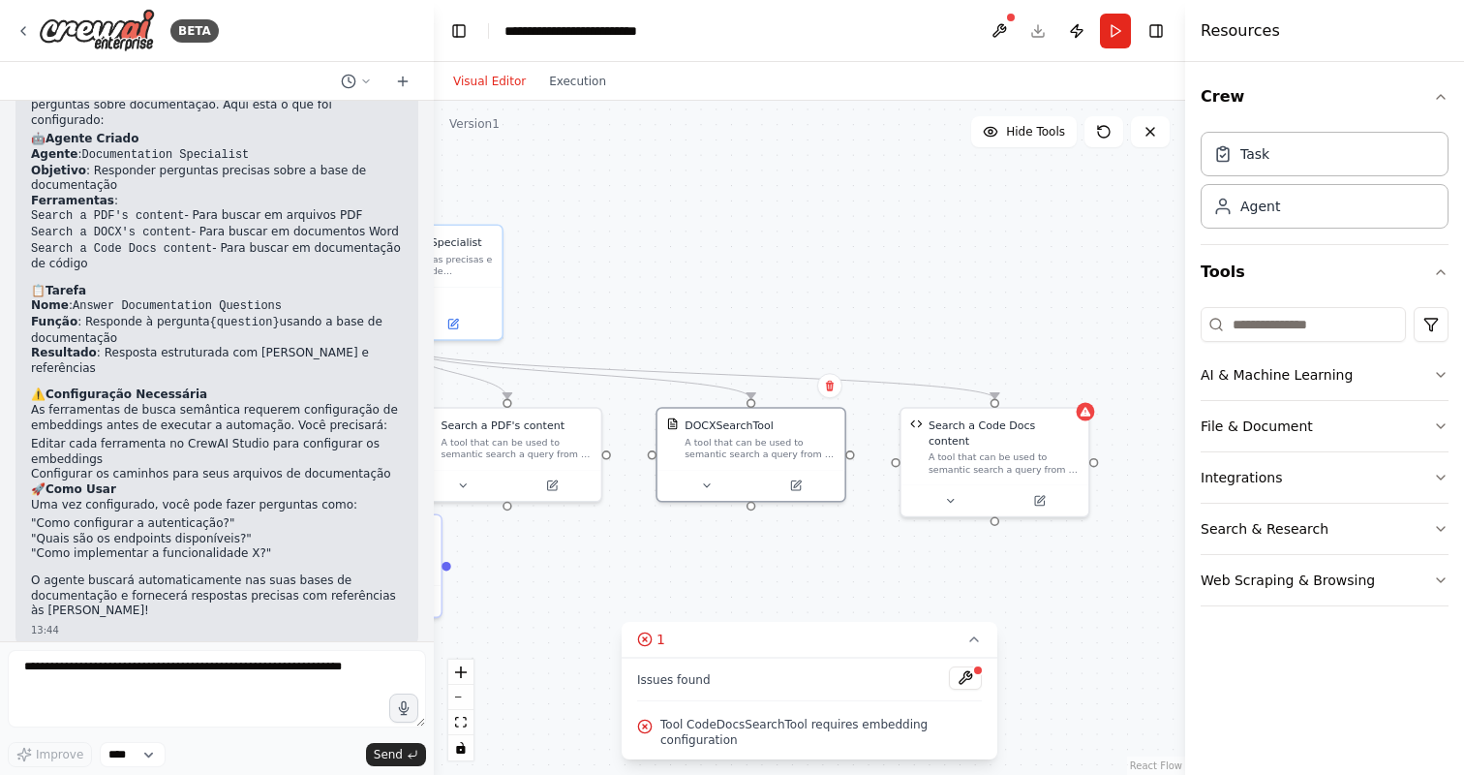
drag, startPoint x: 1142, startPoint y: 613, endPoint x: 852, endPoint y: 572, distance: 292.4
click at [852, 572] on div ".deletable-edge-delete-btn { width: 20px; height: 20px; border: 0px solid #ffff…" at bounding box center [810, 438] width 752 height 674
click at [987, 434] on div "Search a Code Docs content" at bounding box center [1000, 434] width 151 height 30
click at [1035, 498] on icon at bounding box center [1035, 502] width 9 height 9
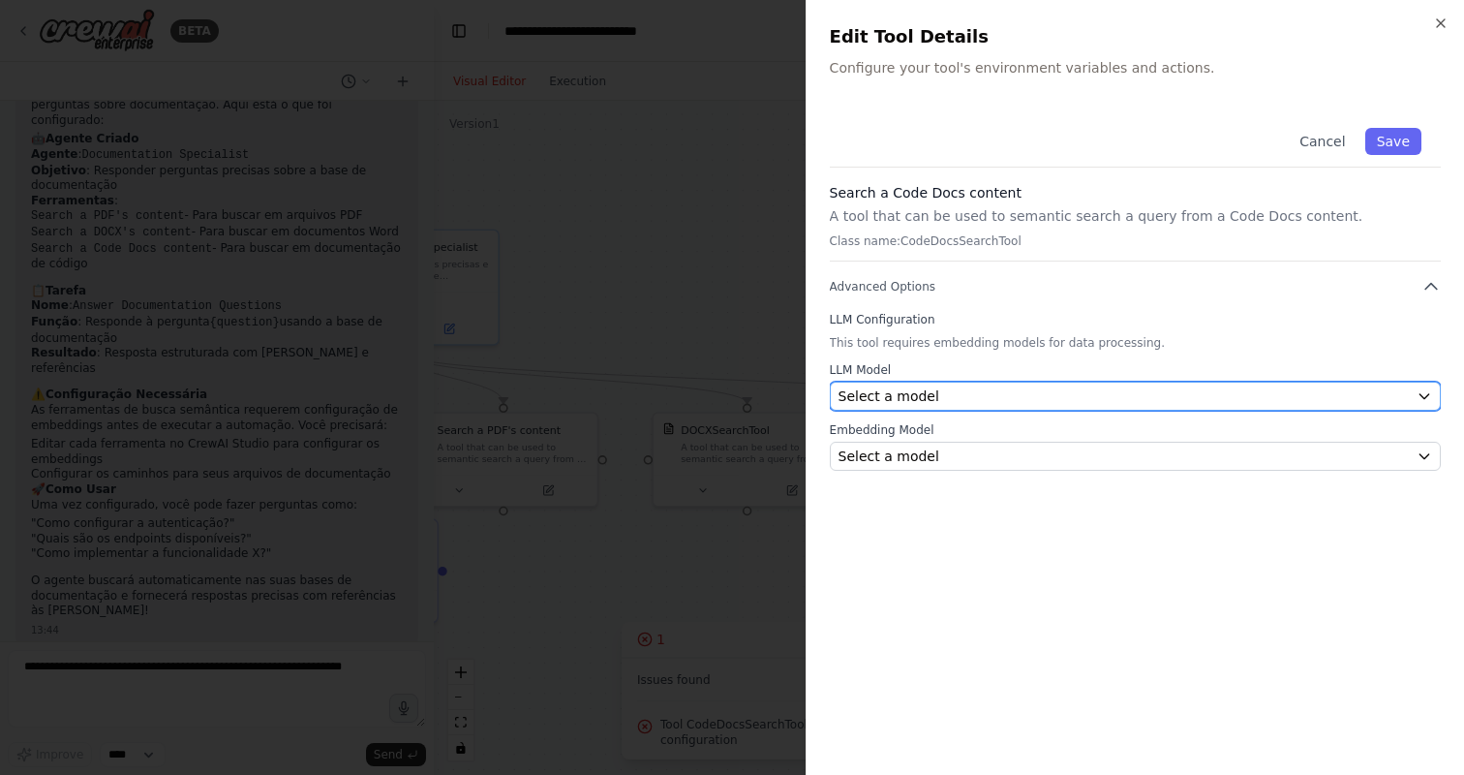
click at [963, 398] on div "Select a model" at bounding box center [1124, 395] width 570 height 19
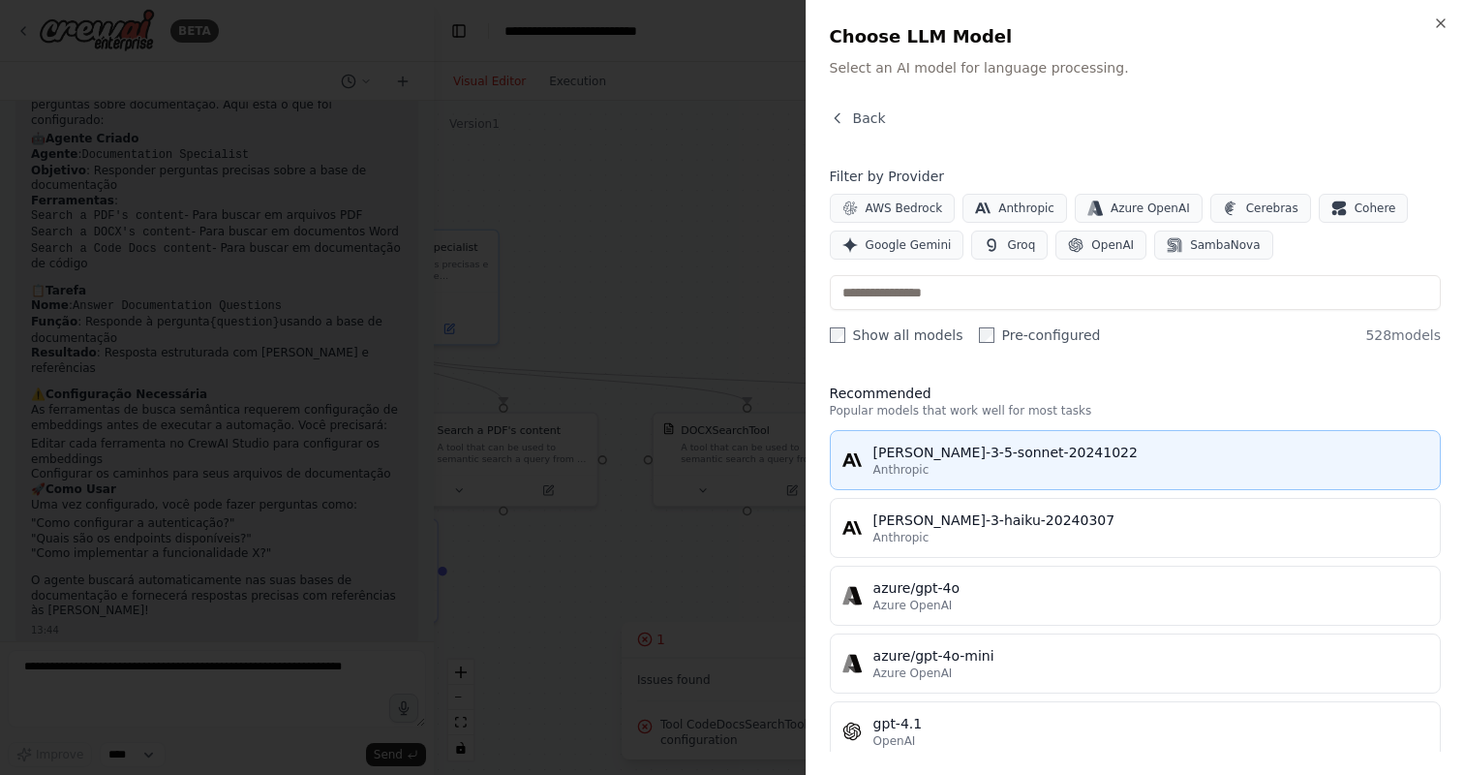
click at [960, 457] on div "claude-3-5-sonnet-20241022" at bounding box center [1151, 452] width 555 height 19
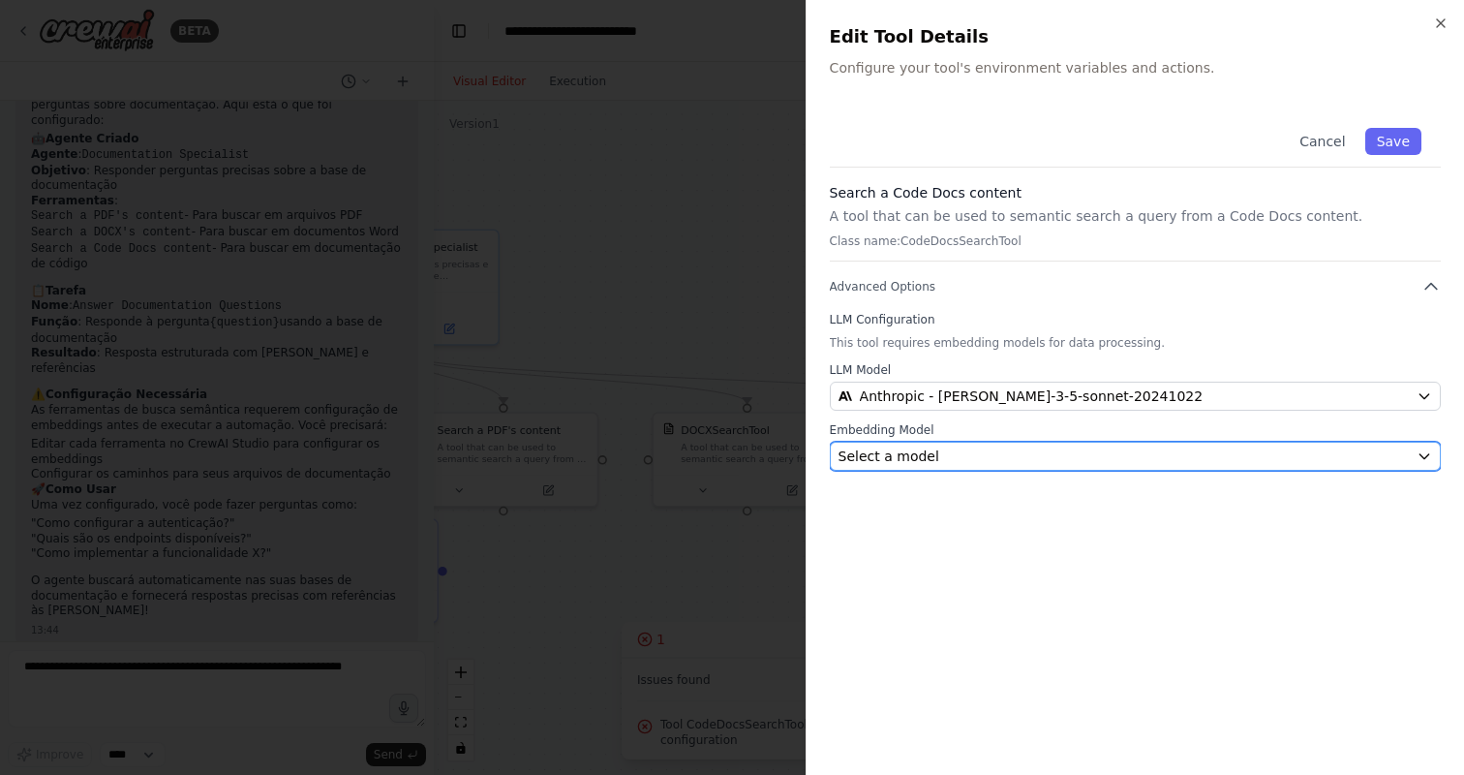
click at [927, 454] on span "Select a model" at bounding box center [889, 455] width 101 height 19
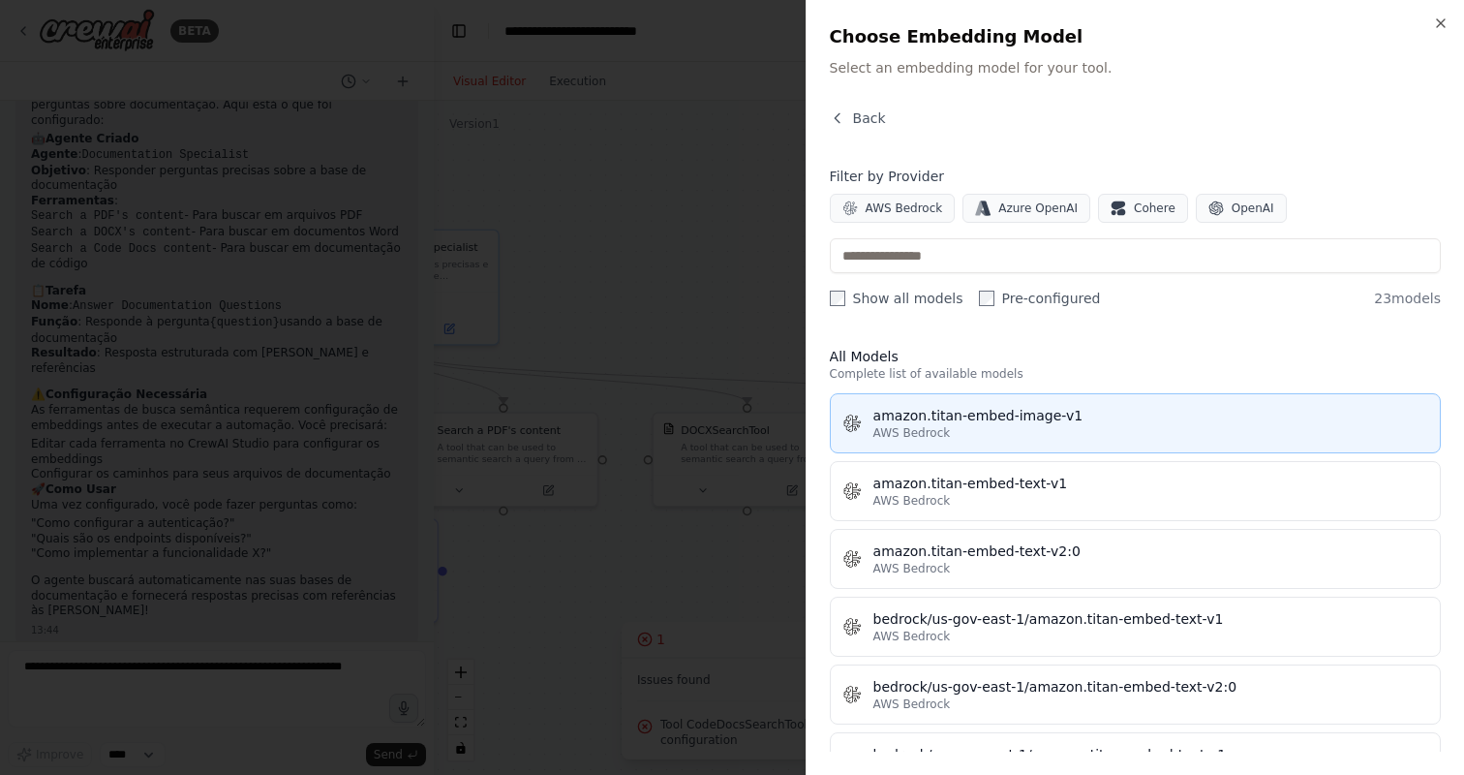
click at [925, 424] on div "amazon.titan-embed-image-v1" at bounding box center [1151, 415] width 555 height 19
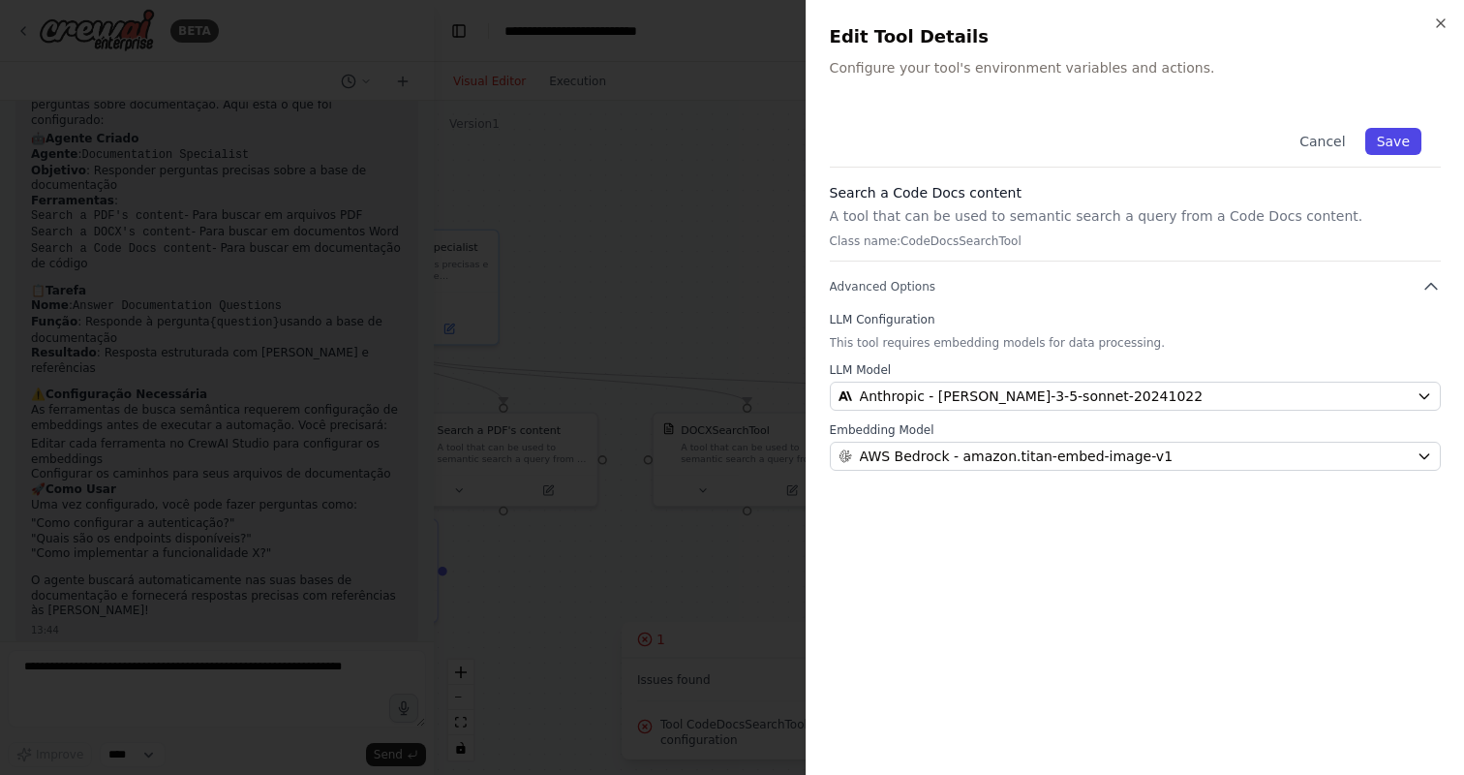
click at [1384, 146] on button "Save" at bounding box center [1393, 141] width 56 height 27
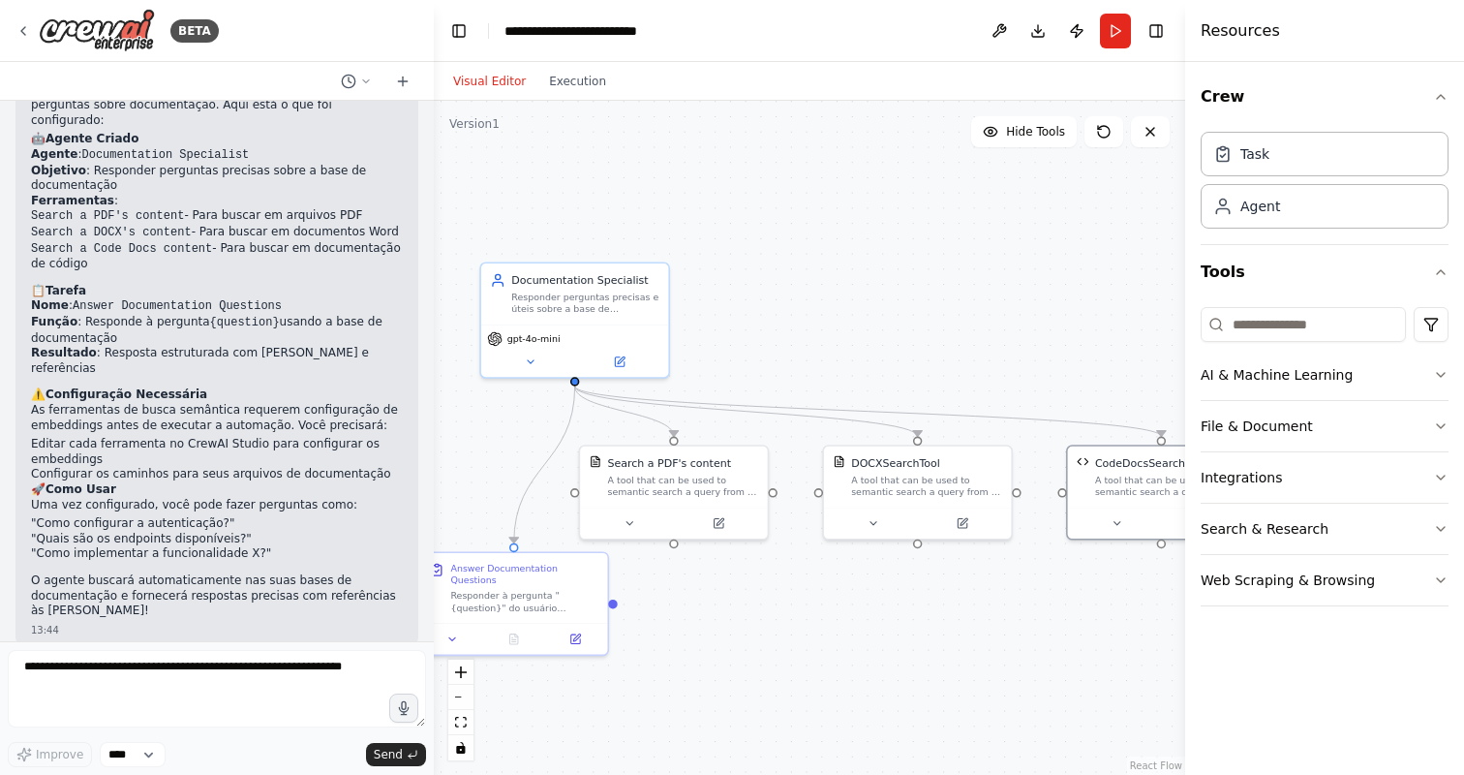
drag, startPoint x: 826, startPoint y: 541, endPoint x: 997, endPoint y: 574, distance: 173.6
click at [997, 574] on div ".deletable-edge-delete-btn { width: 20px; height: 20px; border: 0px solid #ffff…" at bounding box center [810, 438] width 752 height 674
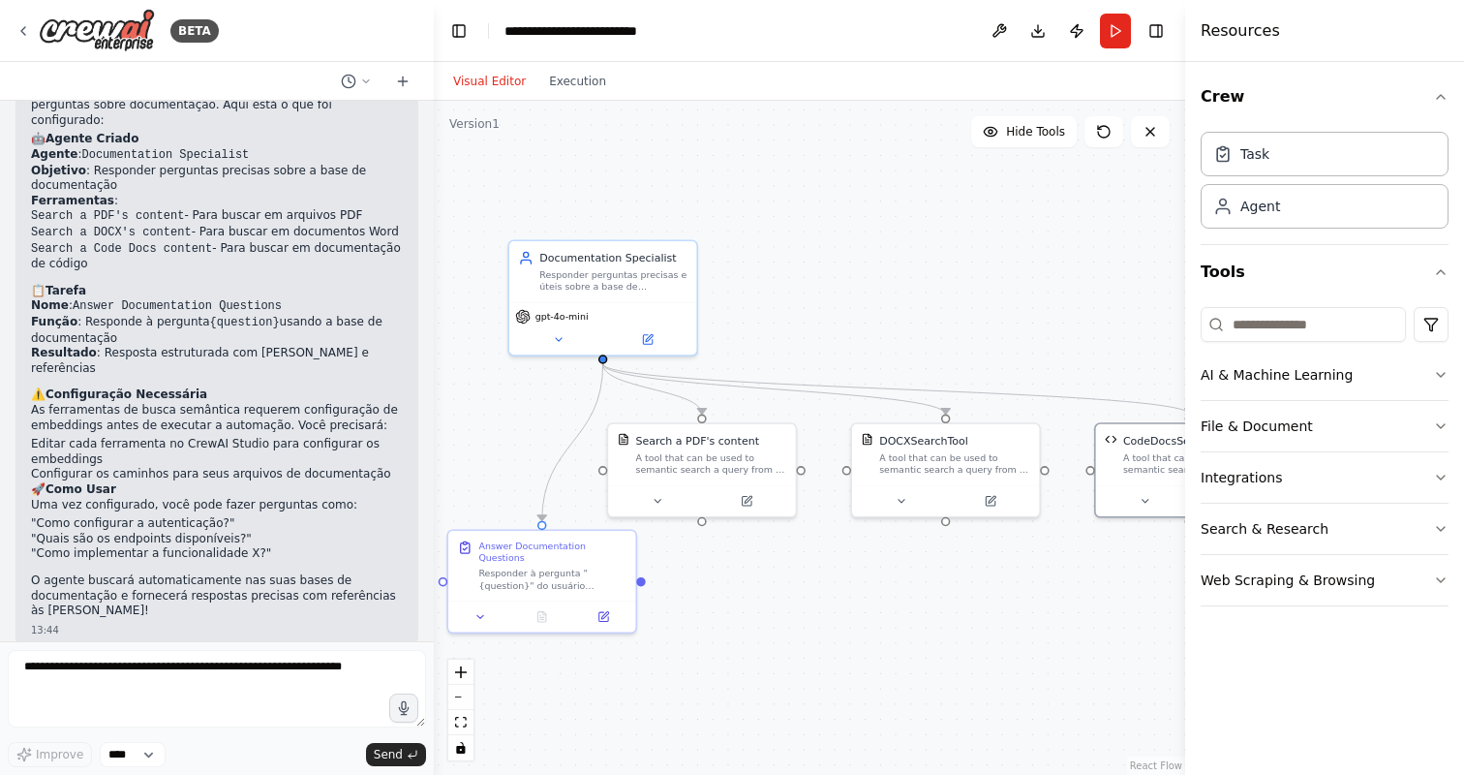
drag, startPoint x: 925, startPoint y: 658, endPoint x: 953, endPoint y: 634, distance: 36.5
click at [953, 634] on div ".deletable-edge-delete-btn { width: 20px; height: 20px; border: 0px solid #ffff…" at bounding box center [810, 438] width 752 height 674
click at [1044, 33] on button "Download" at bounding box center [1038, 31] width 31 height 35
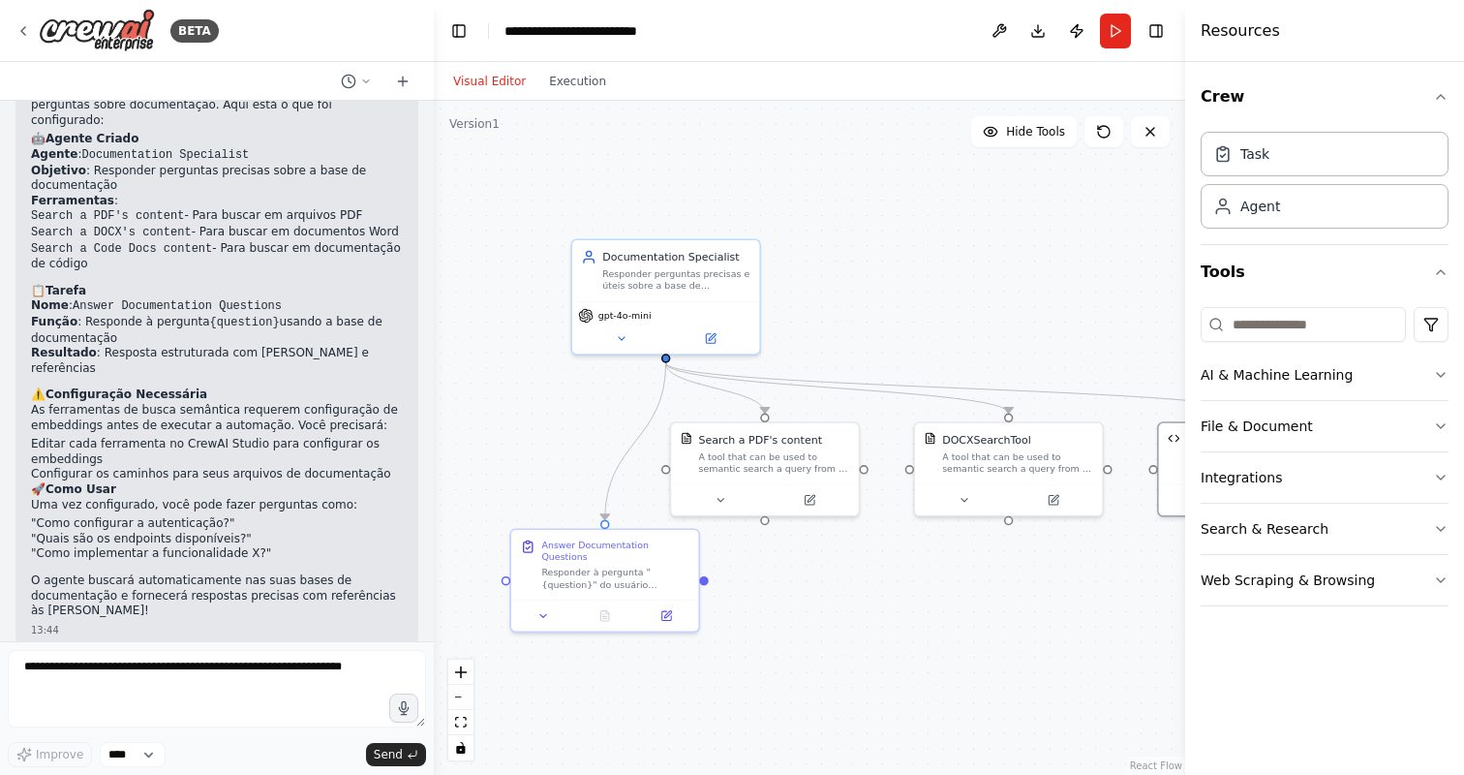
drag, startPoint x: 740, startPoint y: 585, endPoint x: 805, endPoint y: 586, distance: 64.9
click at [805, 586] on div ".deletable-edge-delete-btn { width: 20px; height: 20px; border: 0px solid #ffff…" at bounding box center [810, 438] width 752 height 674
click at [1117, 37] on button "Run" at bounding box center [1115, 31] width 31 height 35
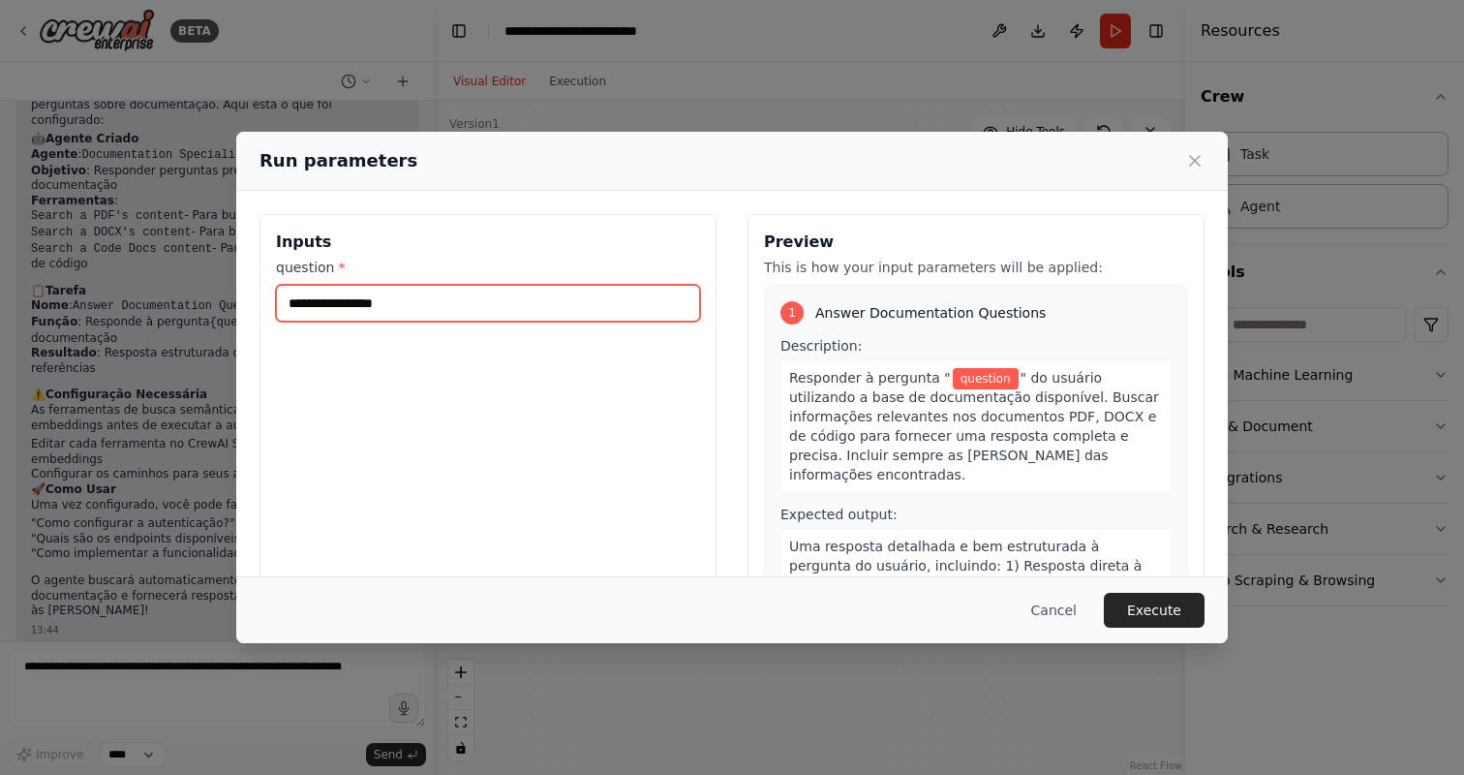
click at [379, 291] on input "question *" at bounding box center [488, 303] width 424 height 37
type input "*"
type input "**********"
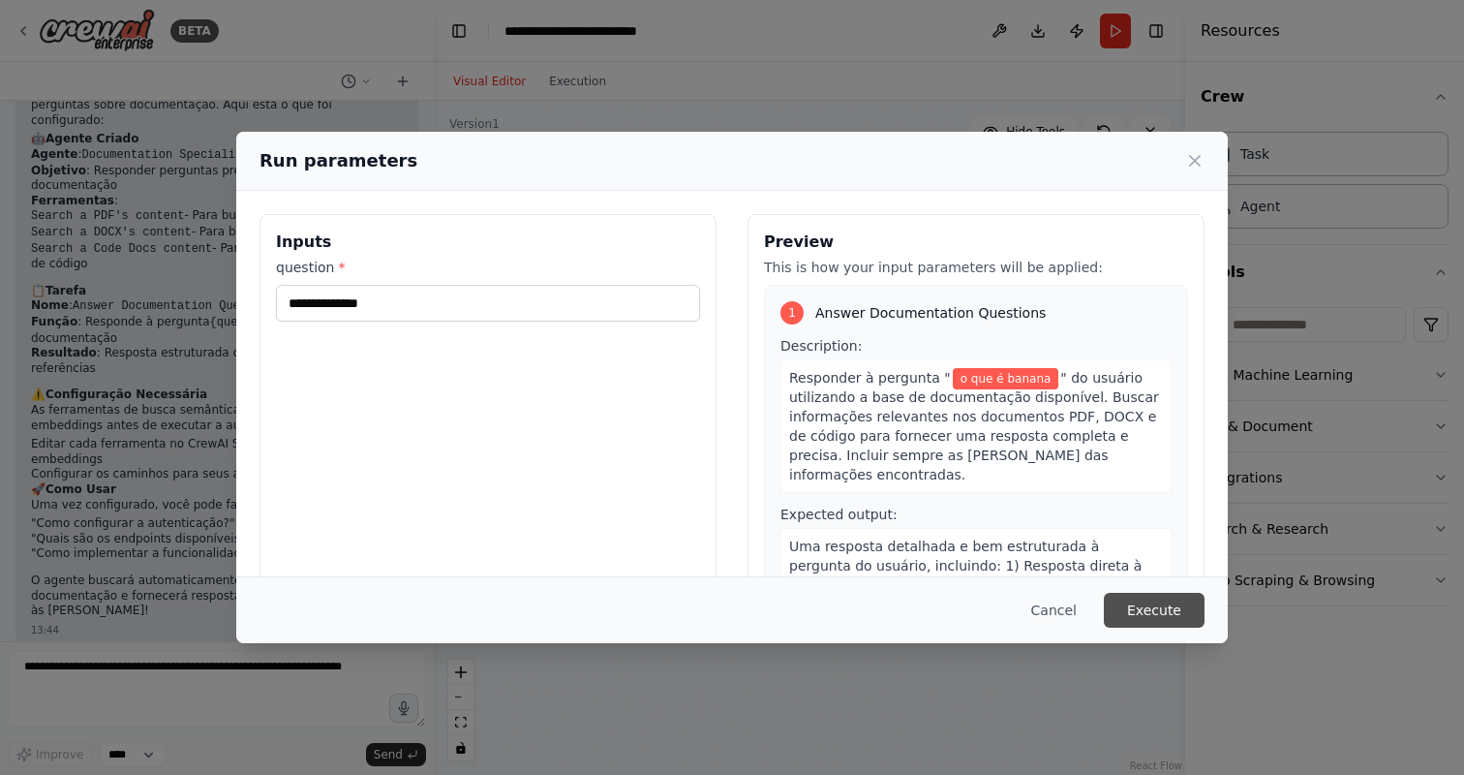
click at [1155, 616] on button "Execute" at bounding box center [1154, 610] width 101 height 35
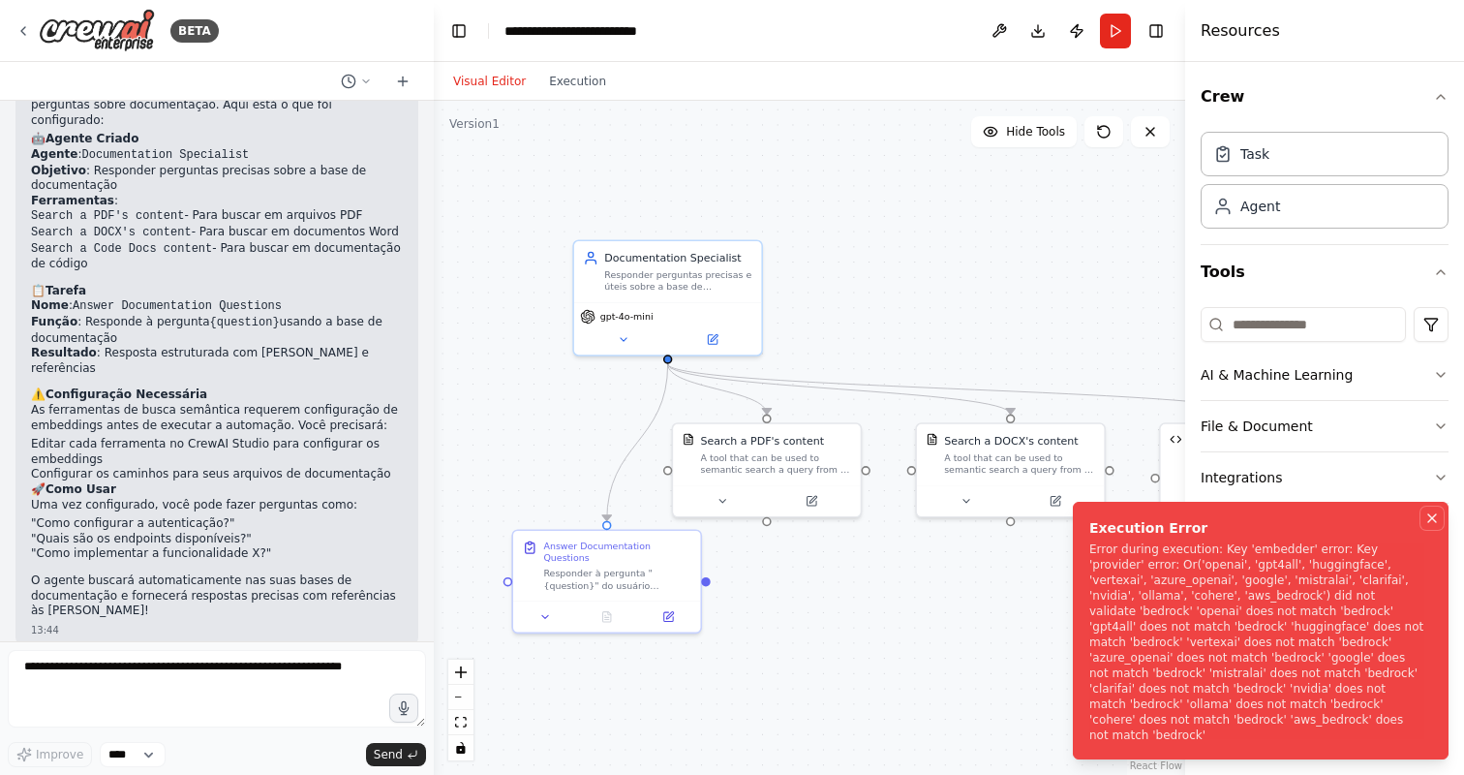
click at [1430, 526] on icon "Notifications (F8)" at bounding box center [1432, 517] width 15 height 15
